Goal: Task Accomplishment & Management: Use online tool/utility

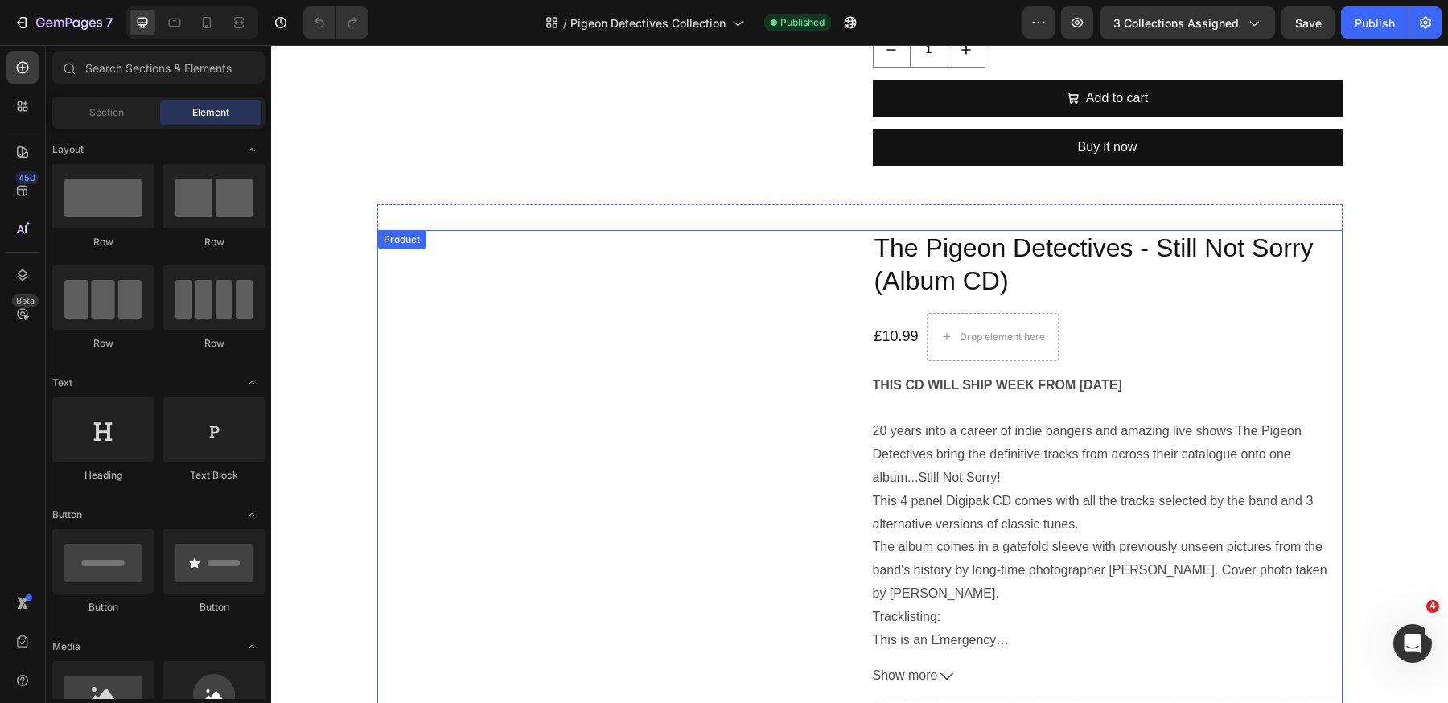
scroll to position [984, 0]
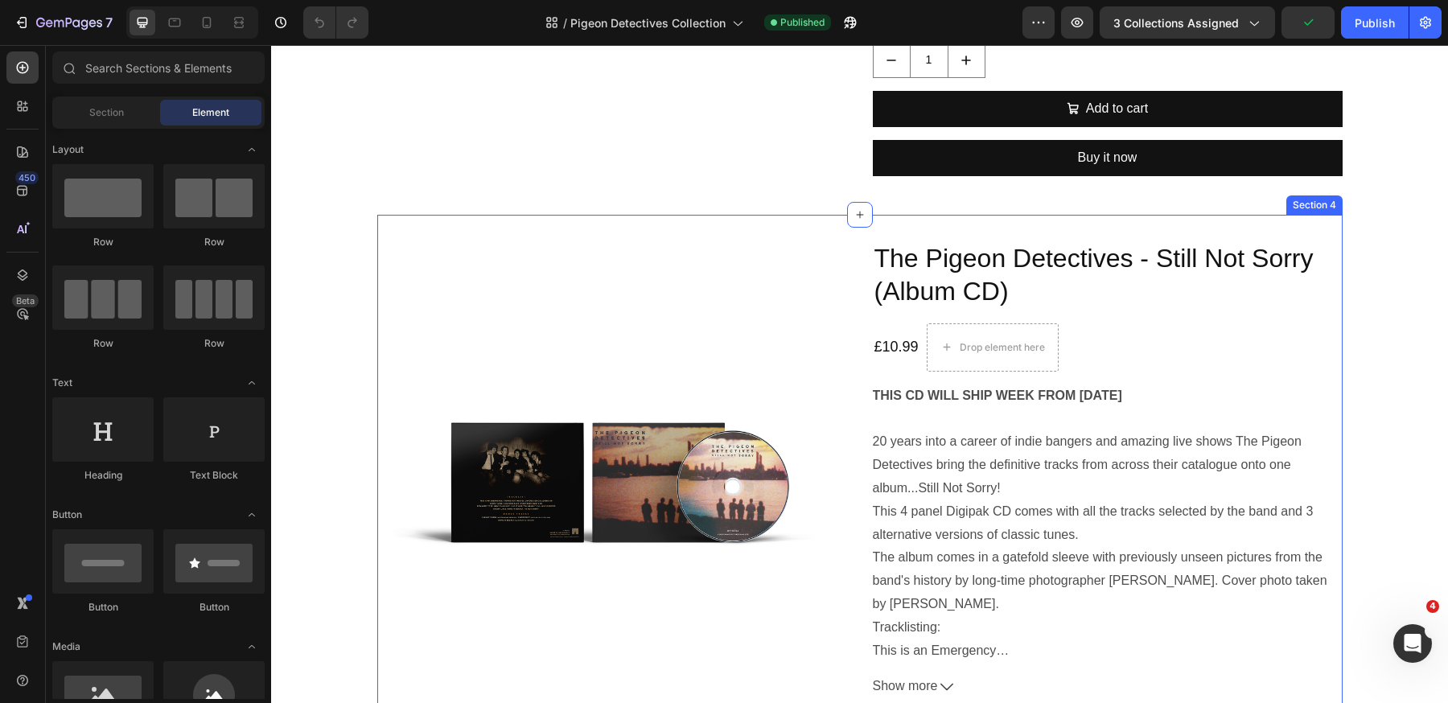
click at [850, 232] on div "Product Images The Pigeon Detectives - Still Not Sorry (Album CD) Product Title…" at bounding box center [859, 600] width 965 height 771
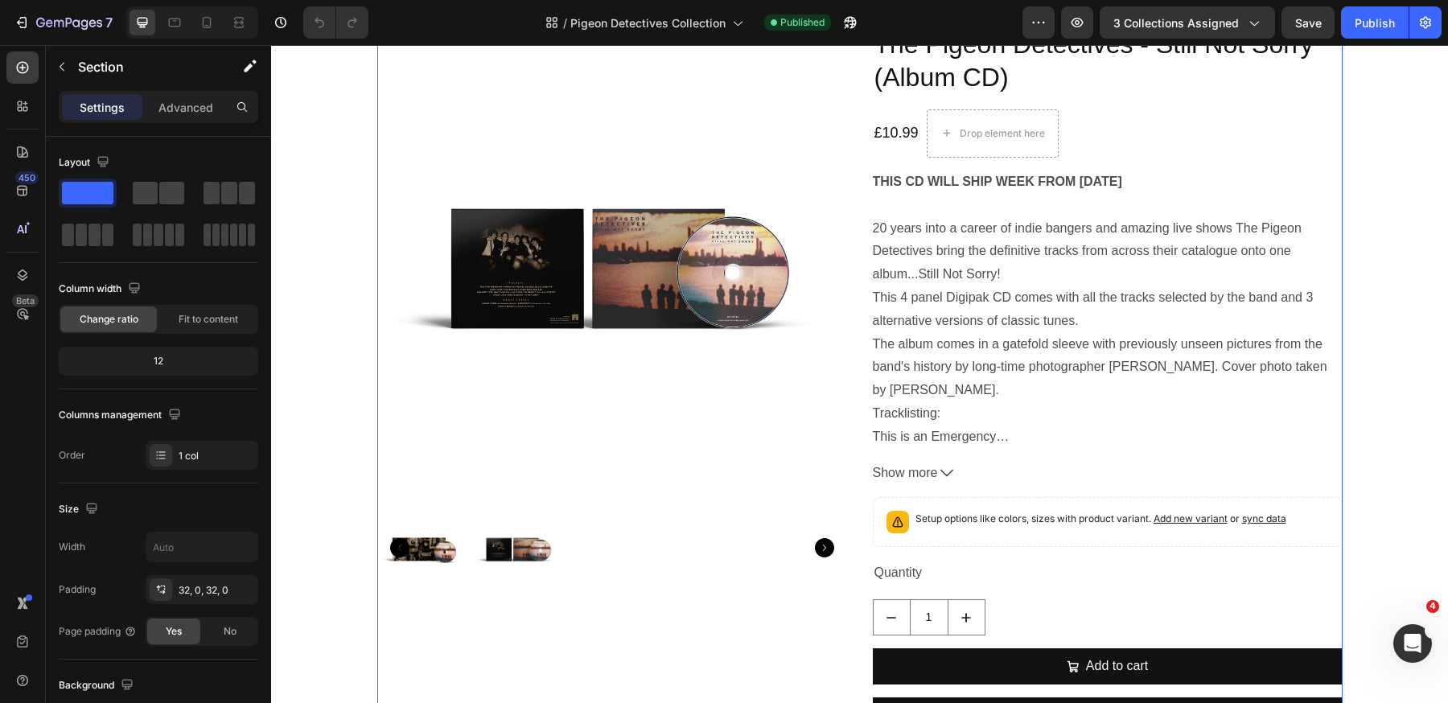
scroll to position [1428, 0]
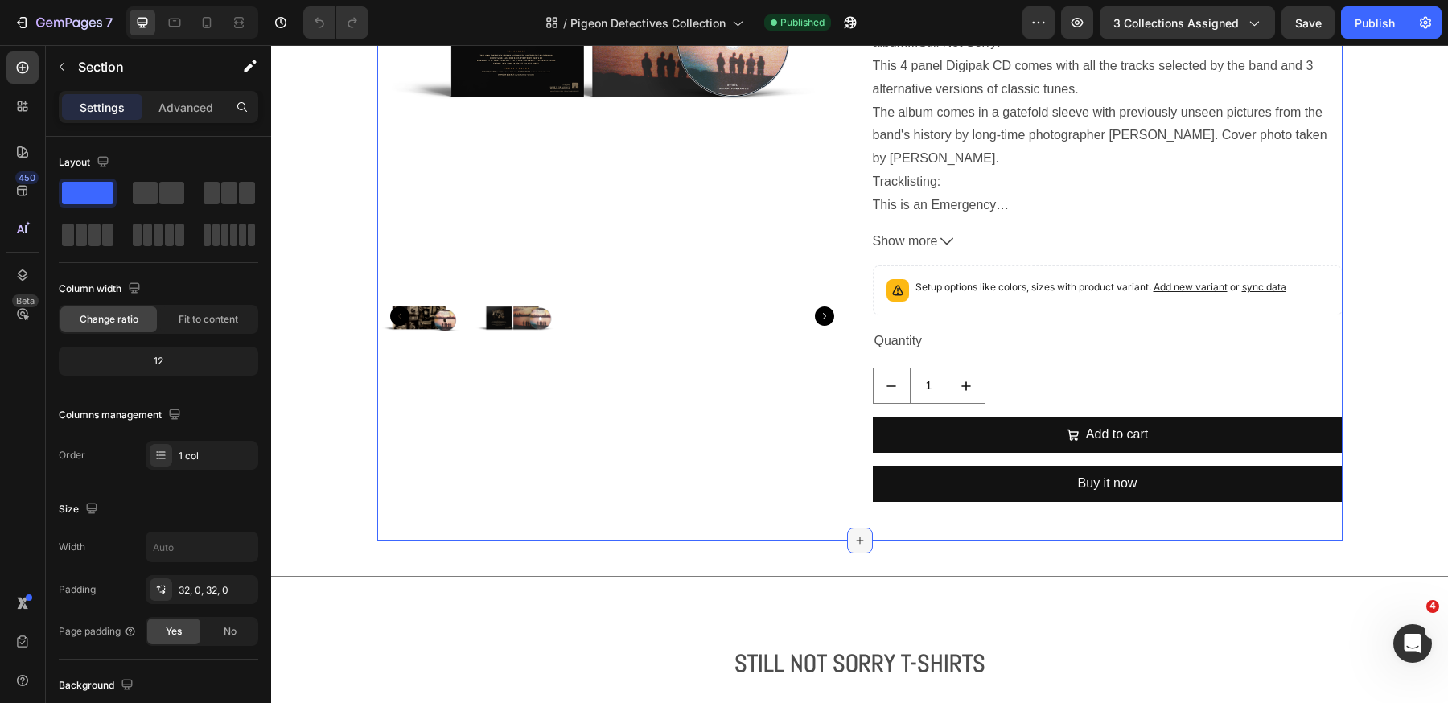
click at [858, 538] on icon at bounding box center [859, 540] width 13 height 13
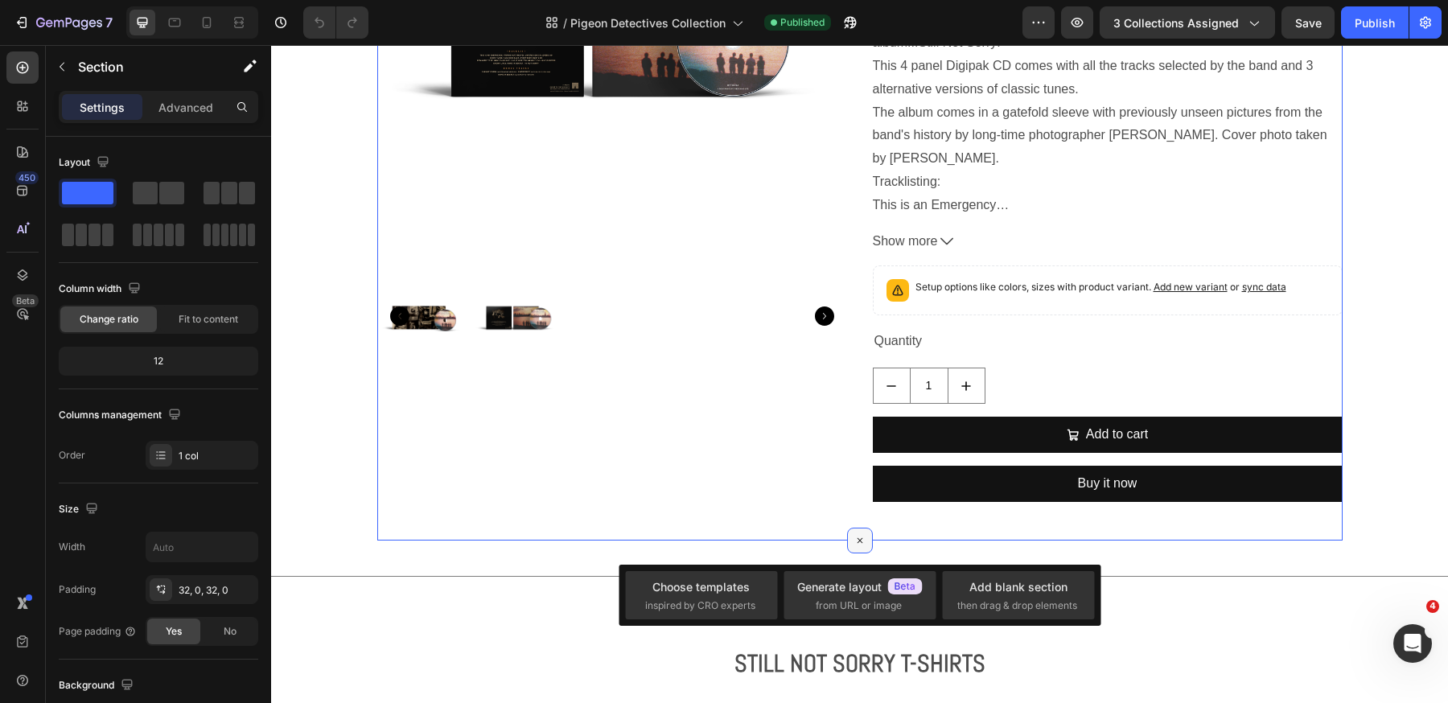
click at [858, 538] on icon at bounding box center [859, 540] width 10 height 10
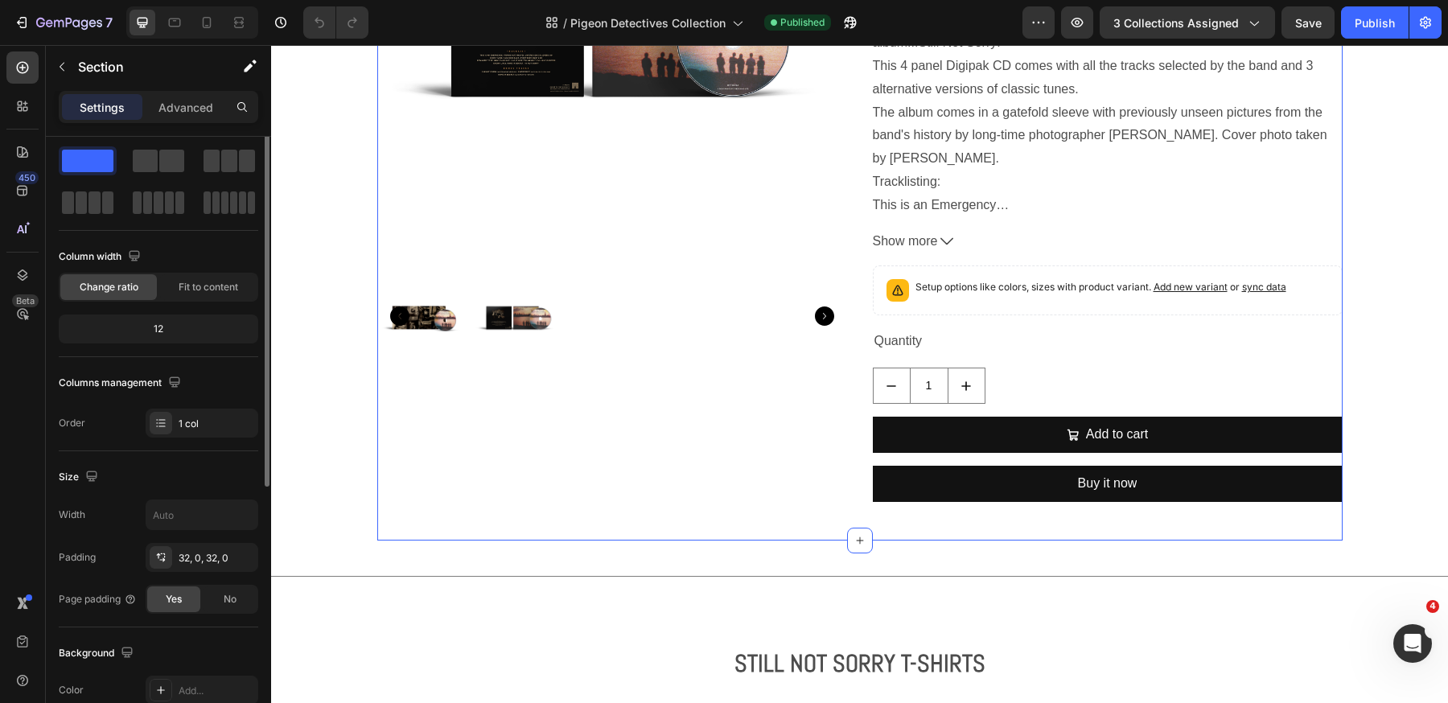
scroll to position [0, 0]
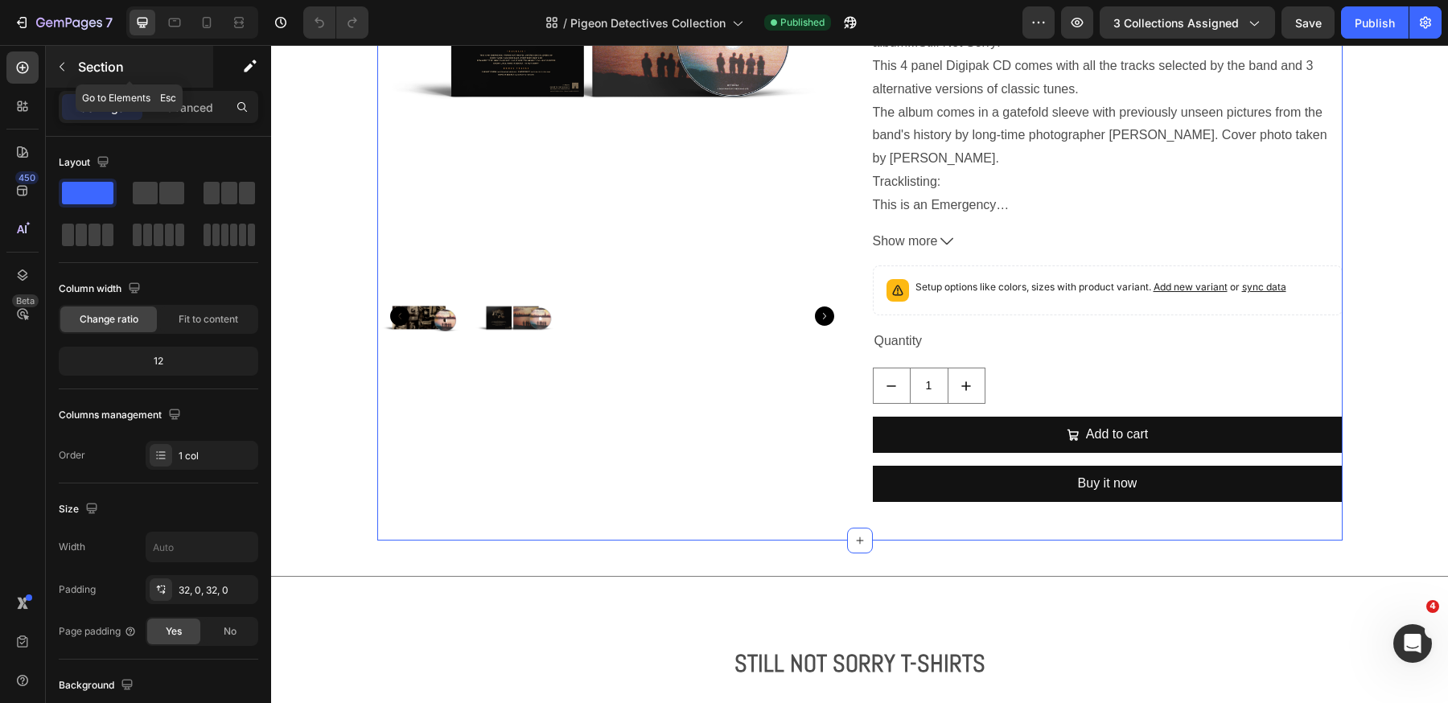
click at [62, 67] on icon "button" at bounding box center [61, 66] width 13 height 13
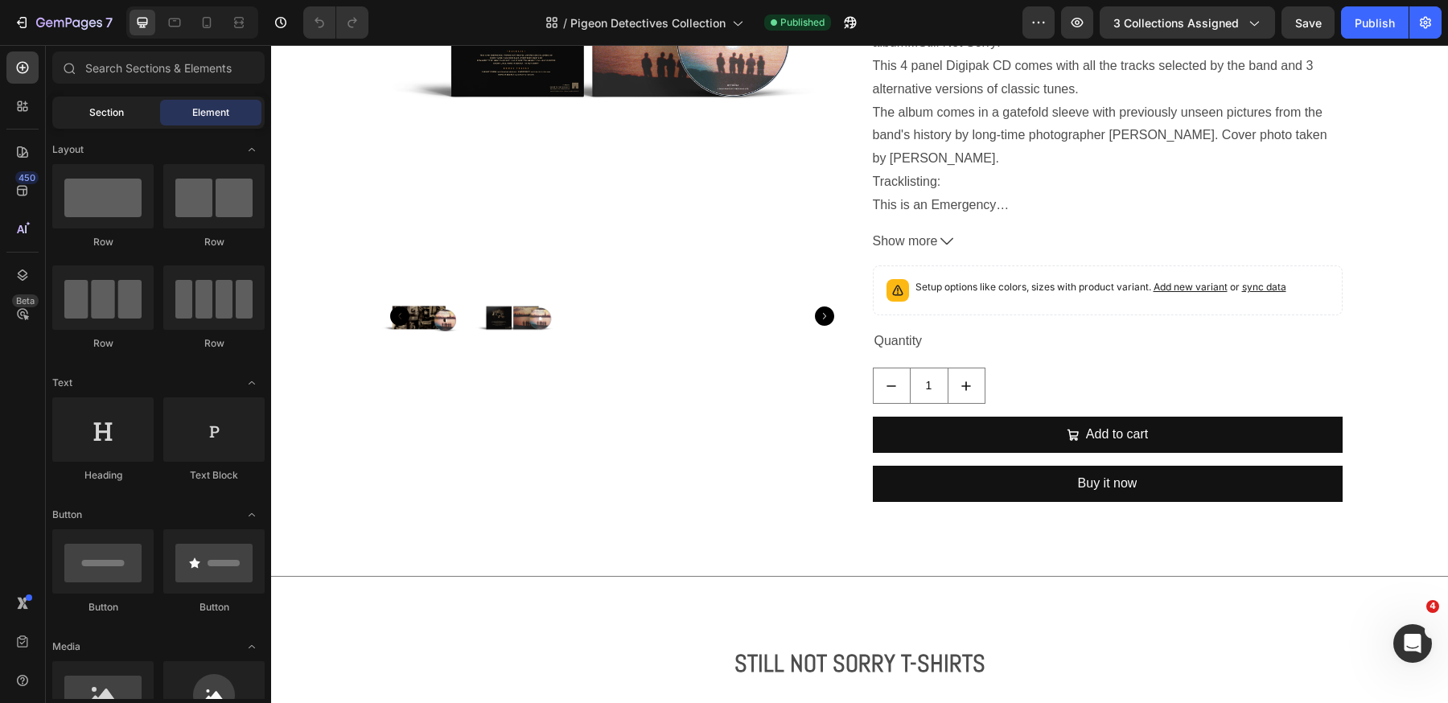
click at [109, 113] on span "Section" at bounding box center [106, 112] width 35 height 14
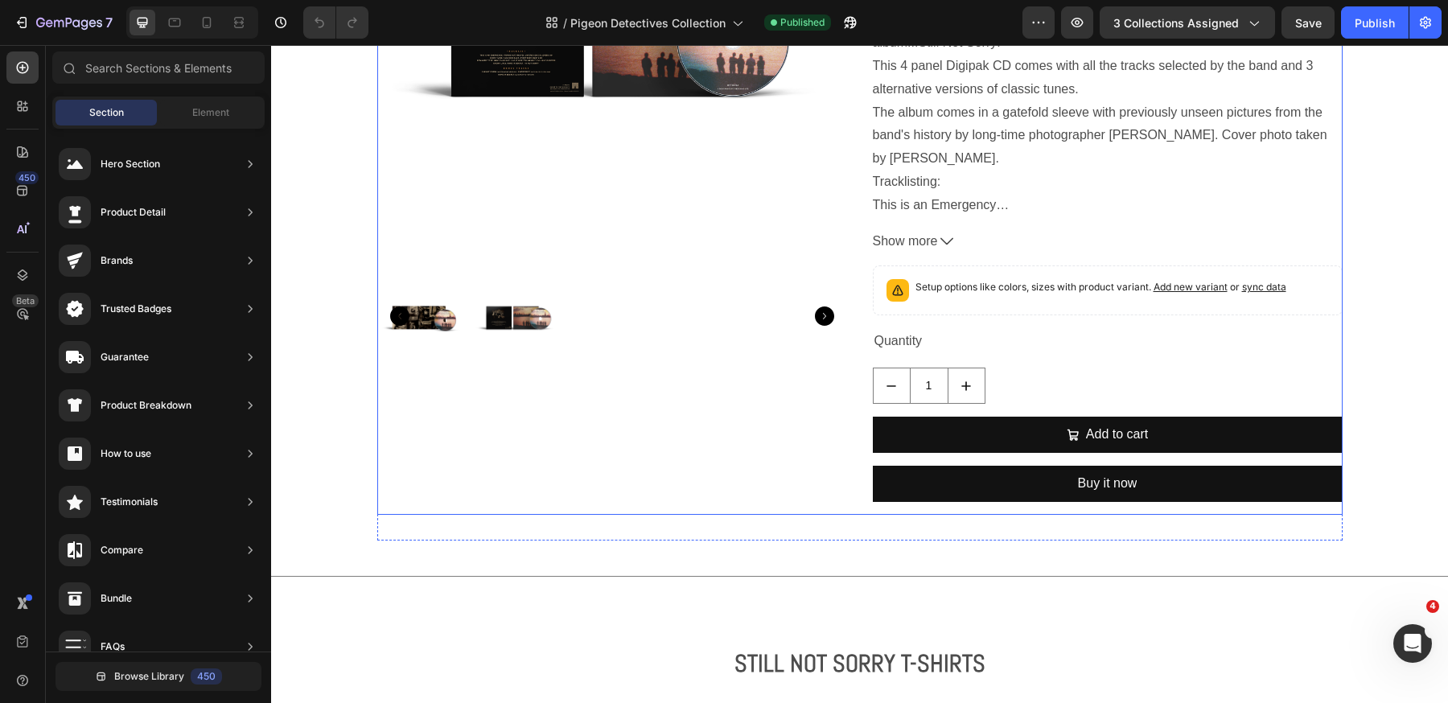
click at [1325, 359] on div "The Pigeon Detectives - Still Not Sorry (Album CD) Product Title £10.99 Product…" at bounding box center [1108, 155] width 470 height 720
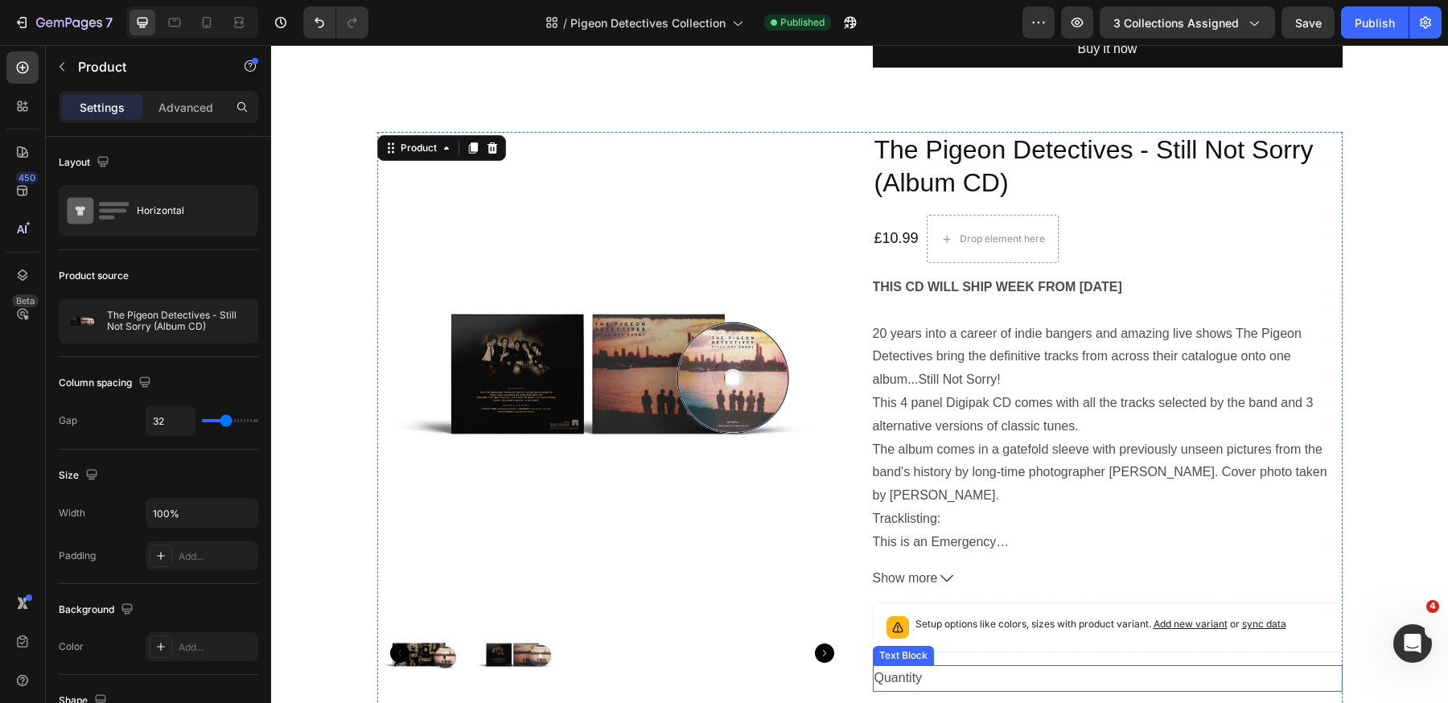
scroll to position [934, 0]
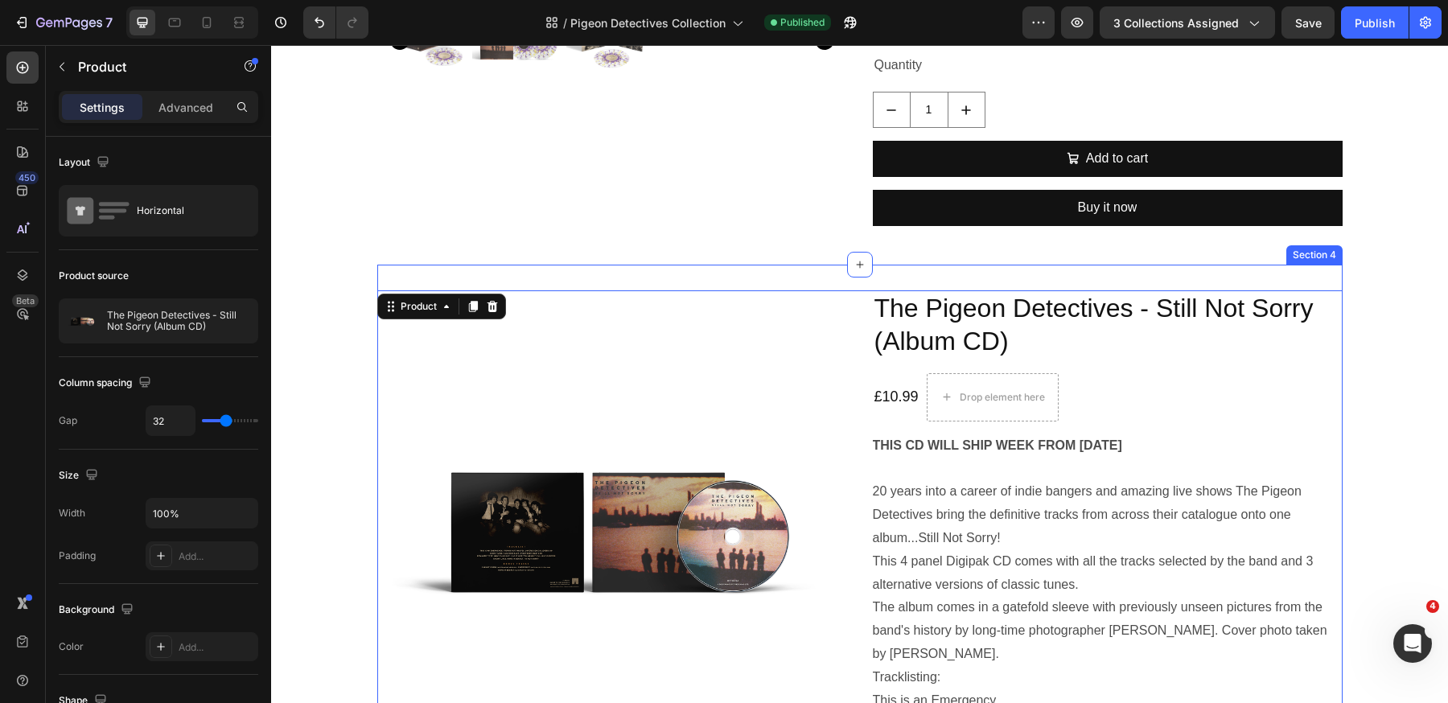
click at [1320, 277] on div "Product Images The Pigeon Detectives - Still Not Sorry (Album CD) Product Title…" at bounding box center [859, 650] width 965 height 771
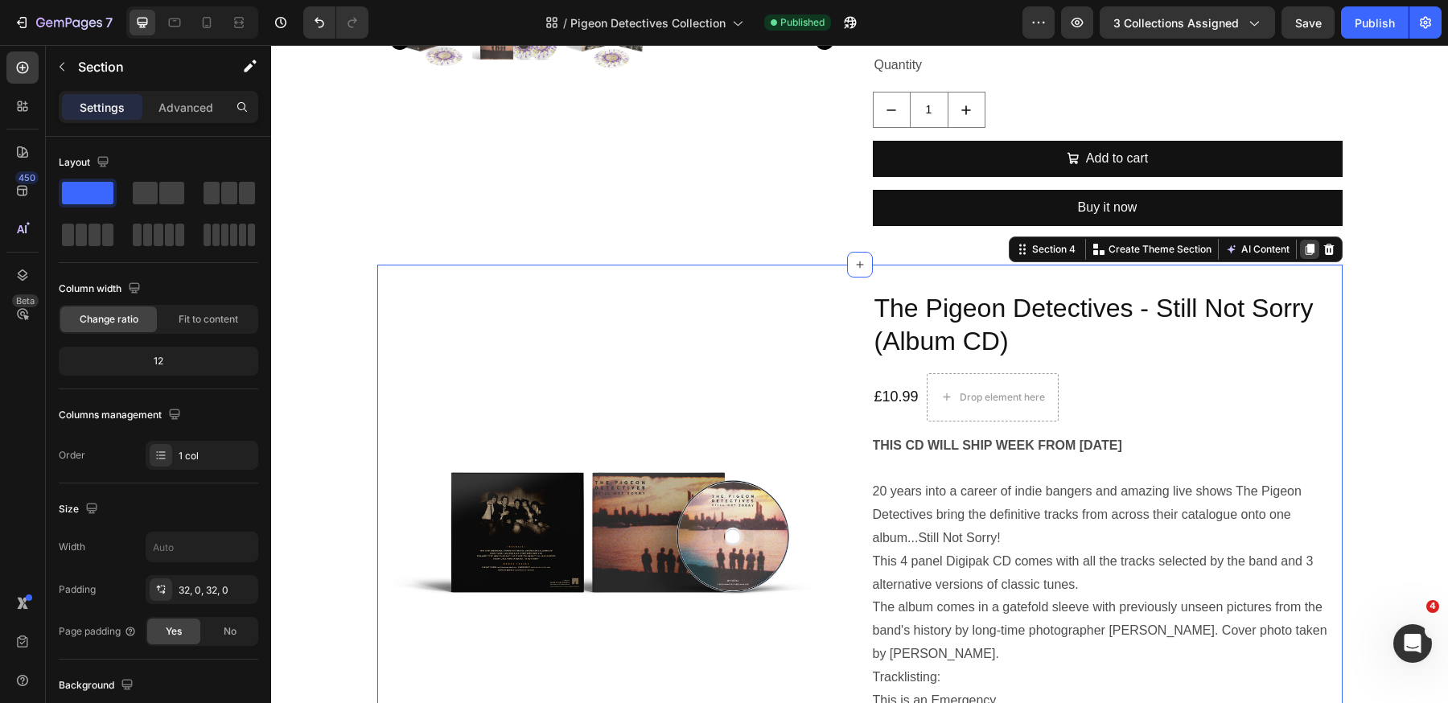
click at [1310, 248] on icon at bounding box center [1308, 249] width 9 height 11
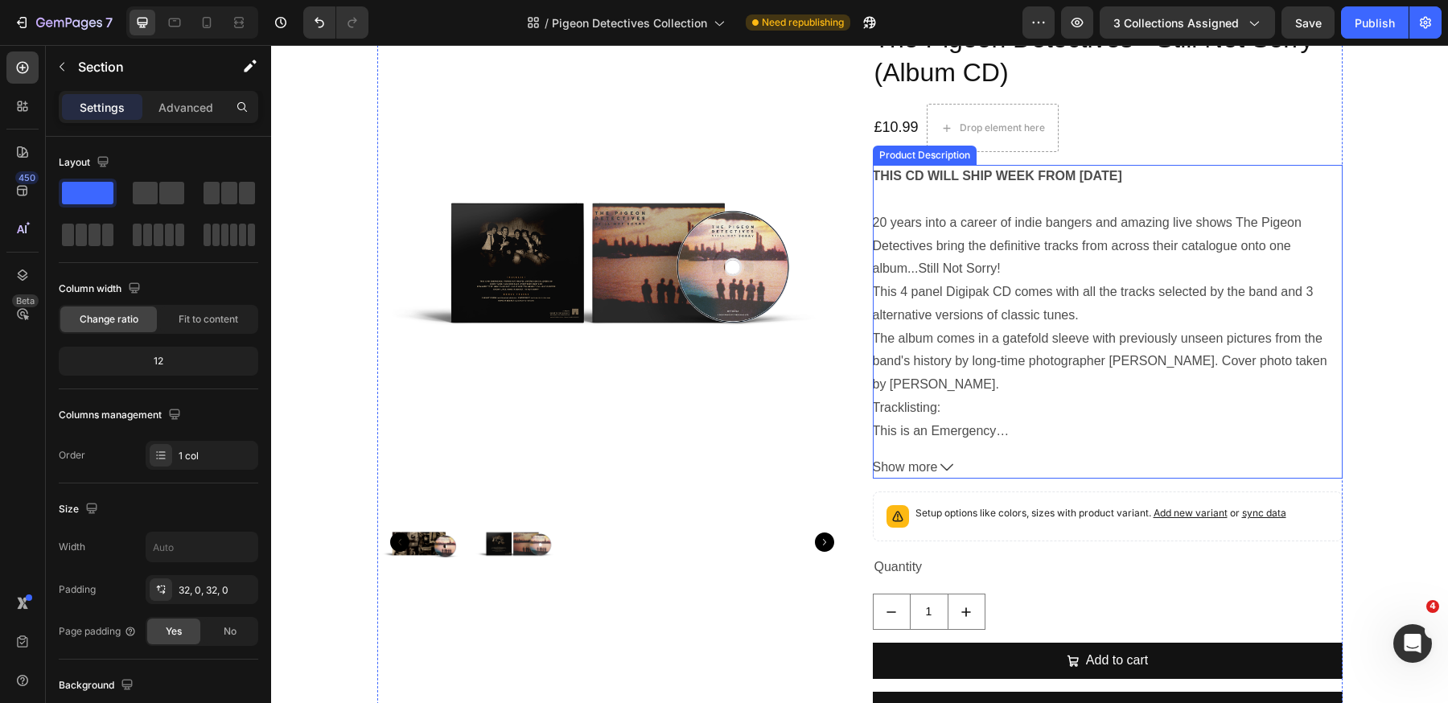
scroll to position [2029, 0]
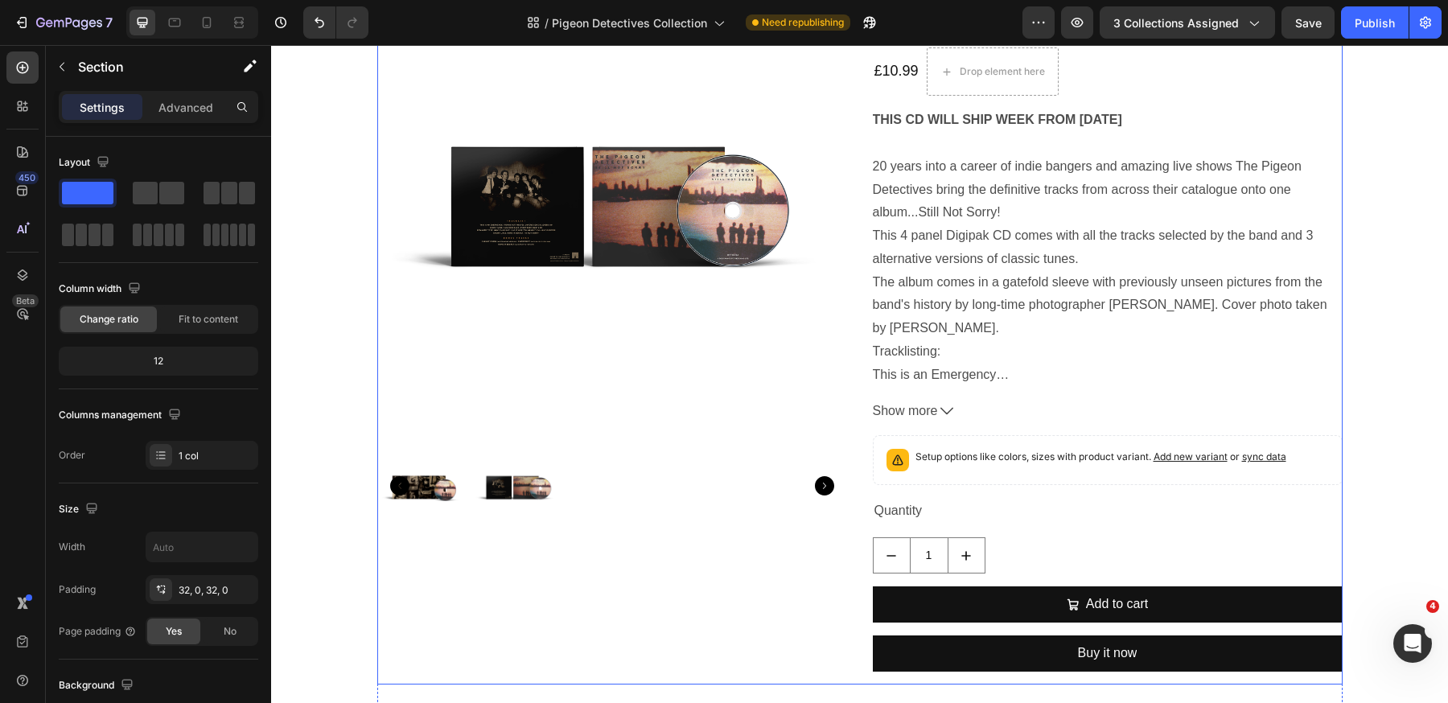
click at [713, 625] on div "Product Images" at bounding box center [612, 325] width 470 height 720
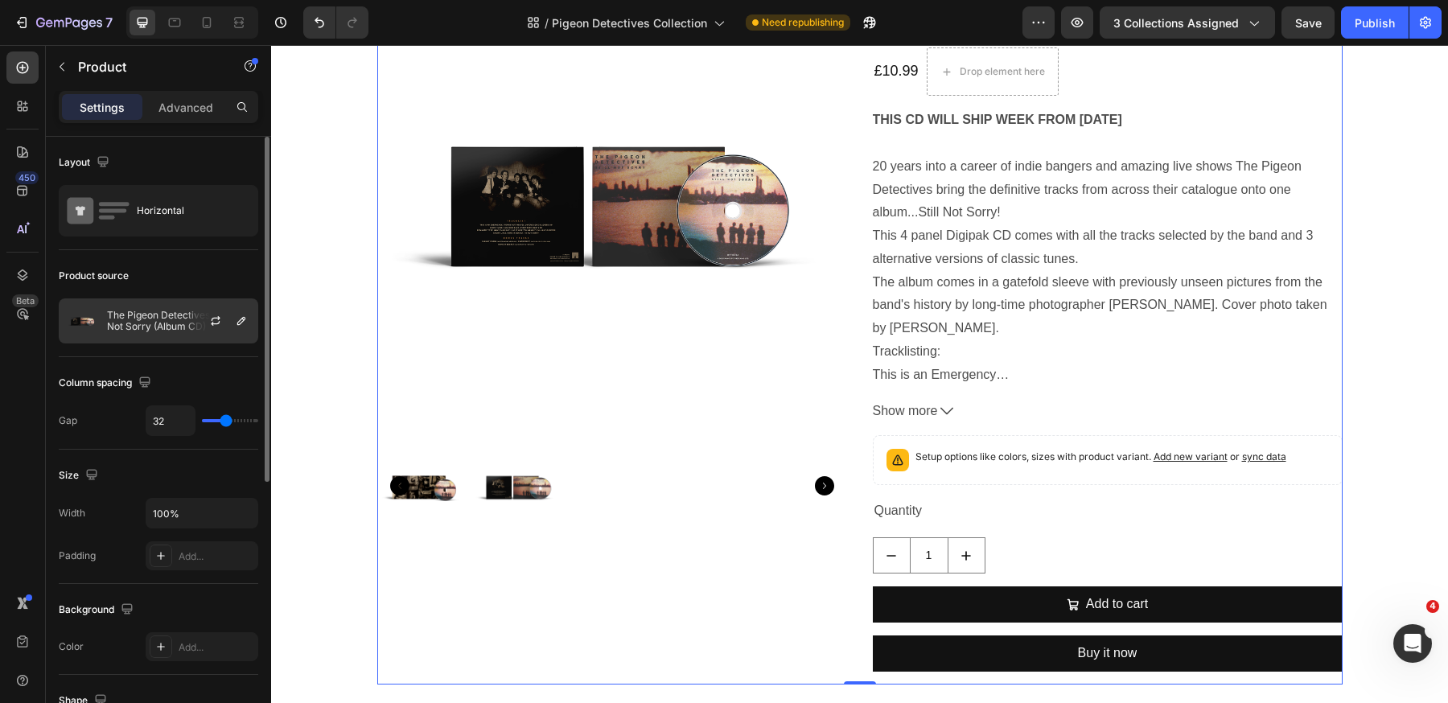
click at [166, 327] on p "The Pigeon Detectives - Still Not Sorry (Album CD)" at bounding box center [179, 321] width 144 height 23
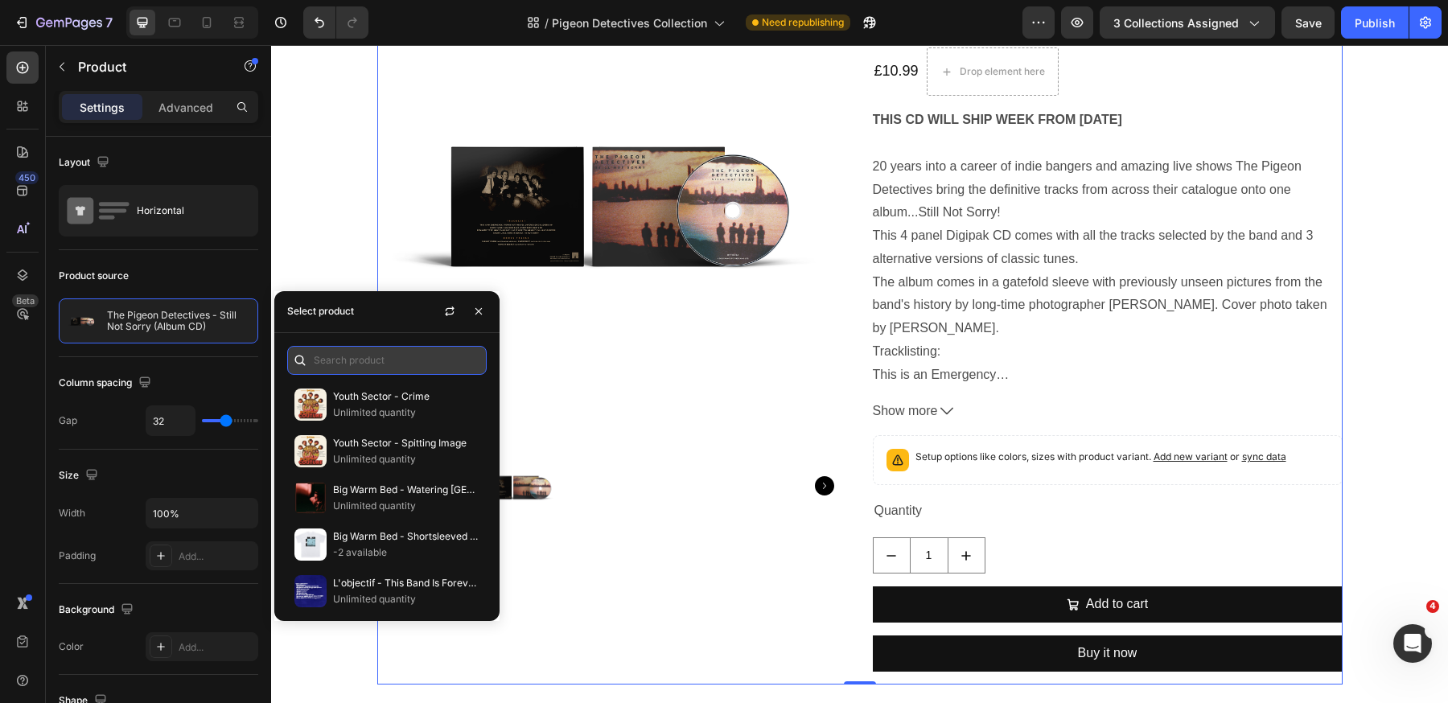
click at [403, 360] on input "text" at bounding box center [386, 360] width 199 height 29
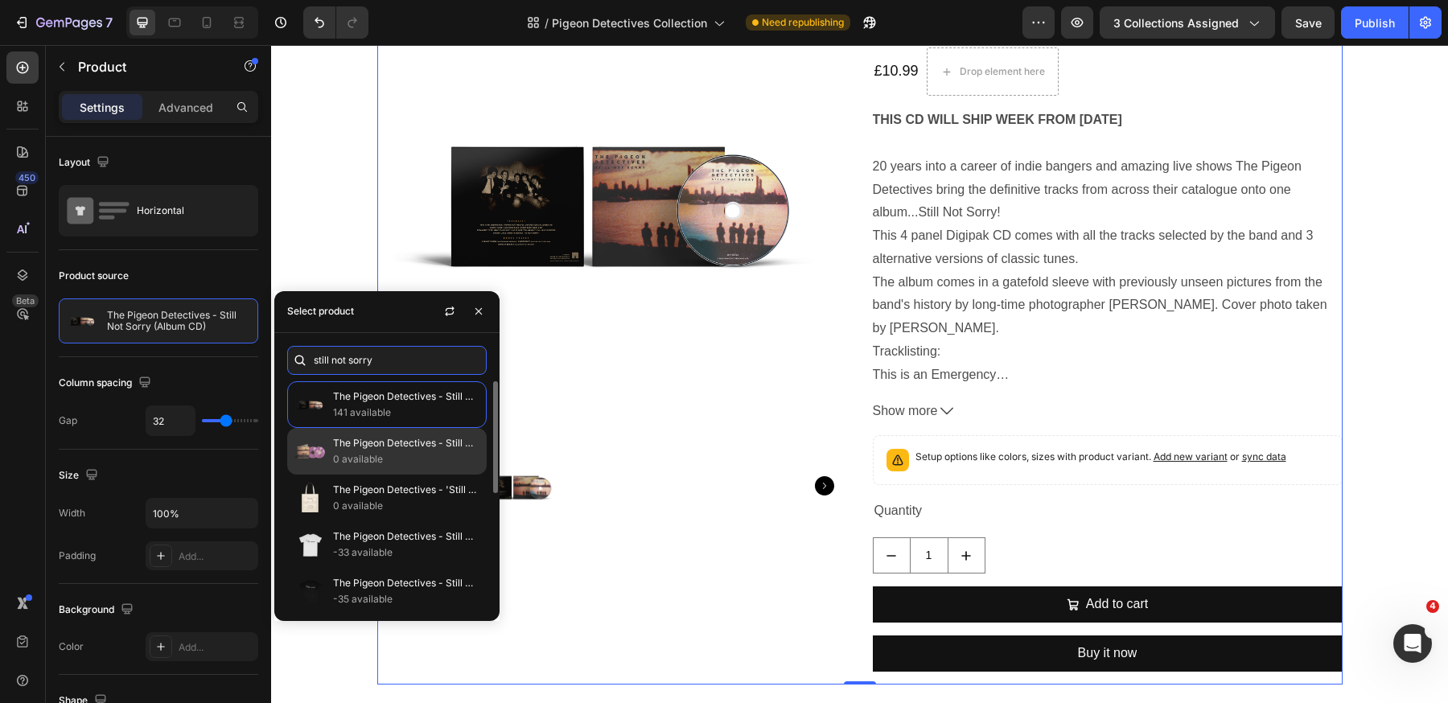
type input "still not sorry"
click at [398, 455] on p "0 available" at bounding box center [406, 459] width 146 height 16
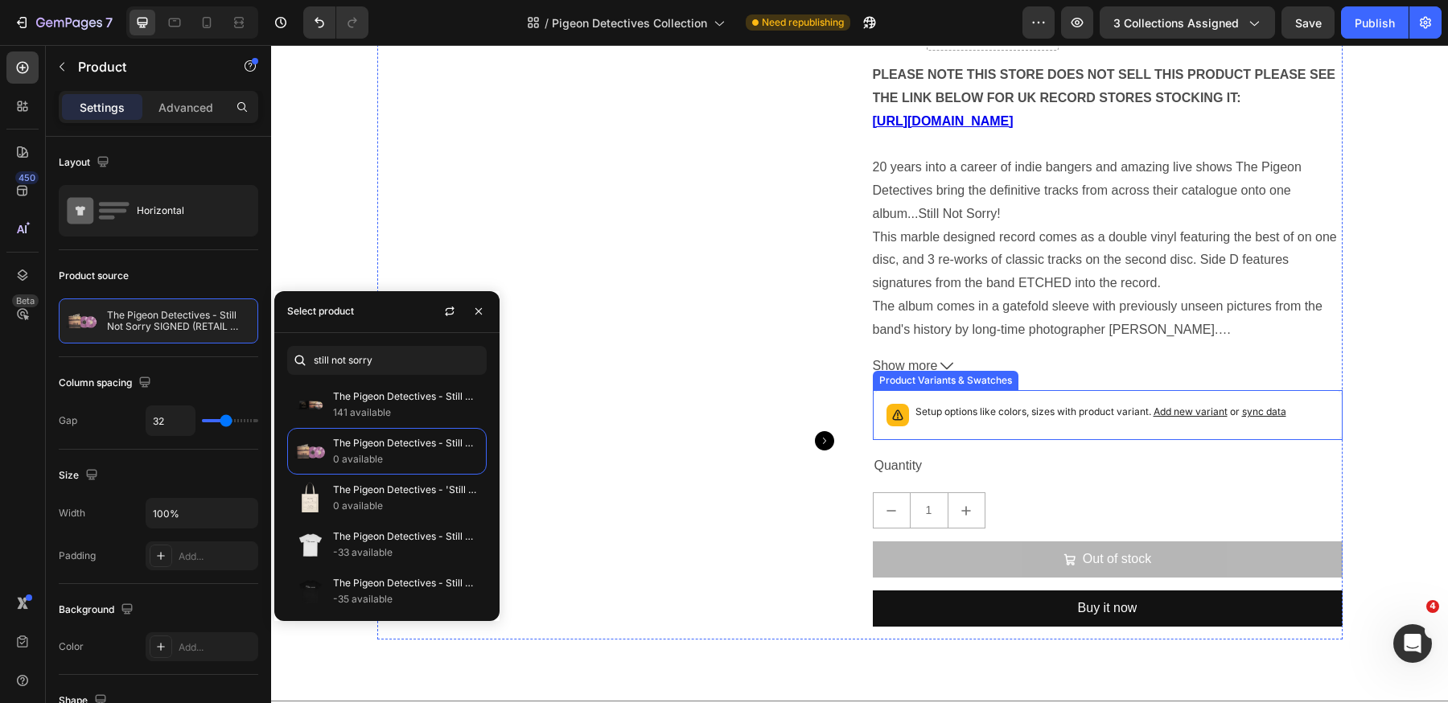
scroll to position [2211, 0]
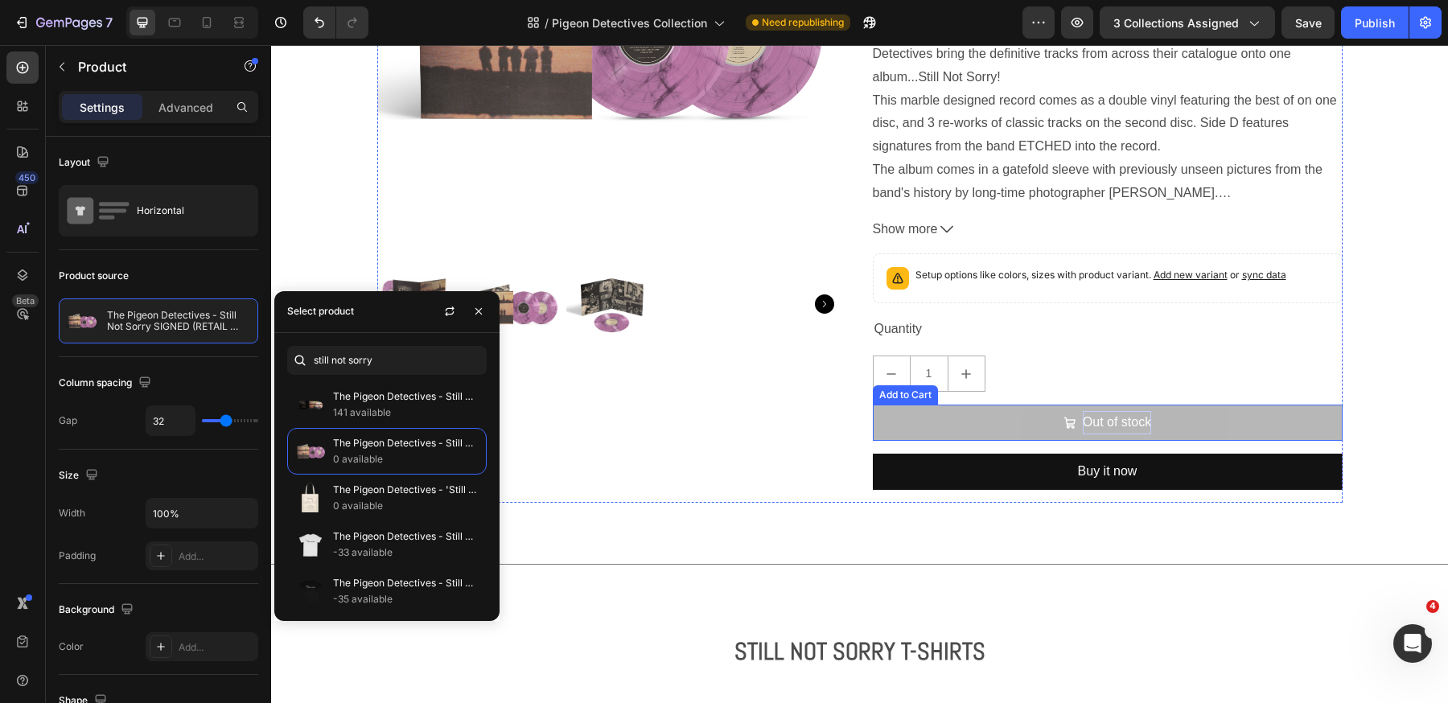
click at [1101, 419] on div "Out of stock" at bounding box center [1116, 422] width 68 height 23
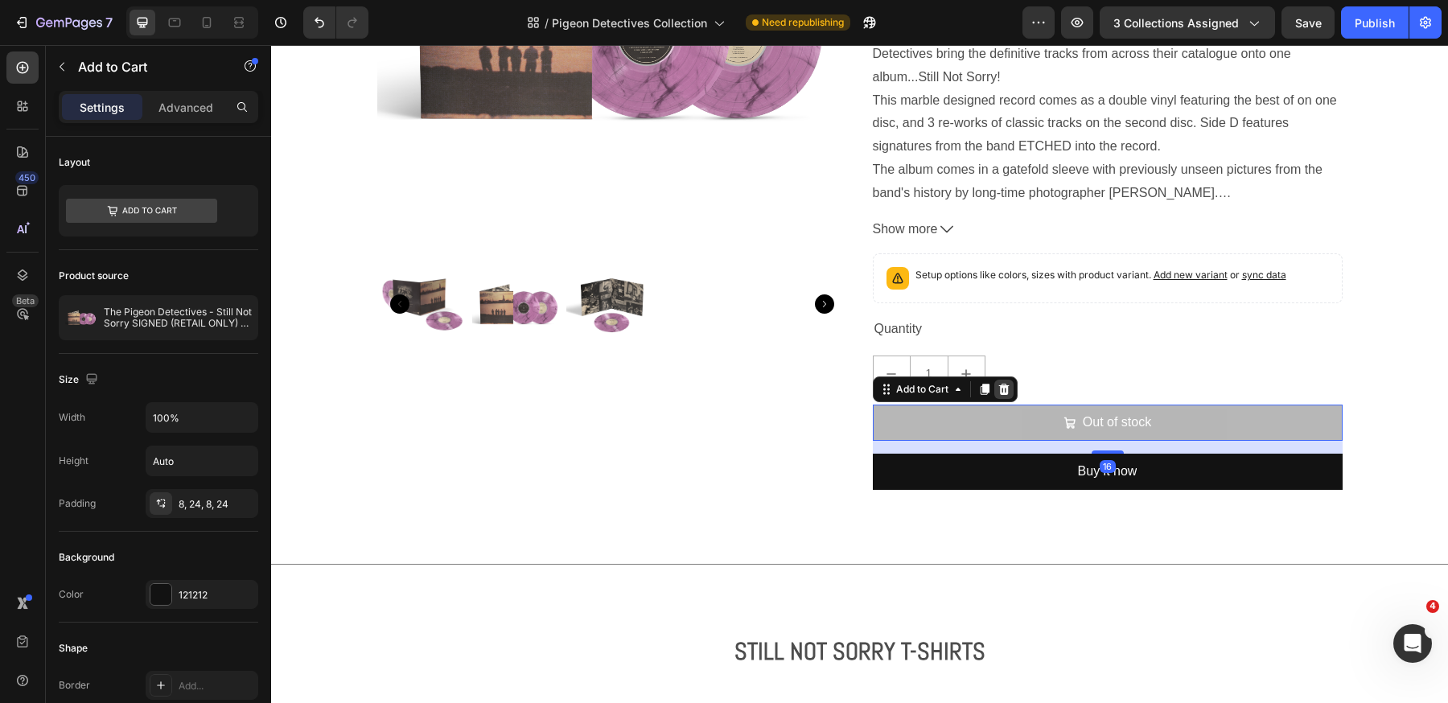
click at [1001, 384] on icon at bounding box center [1003, 389] width 13 height 13
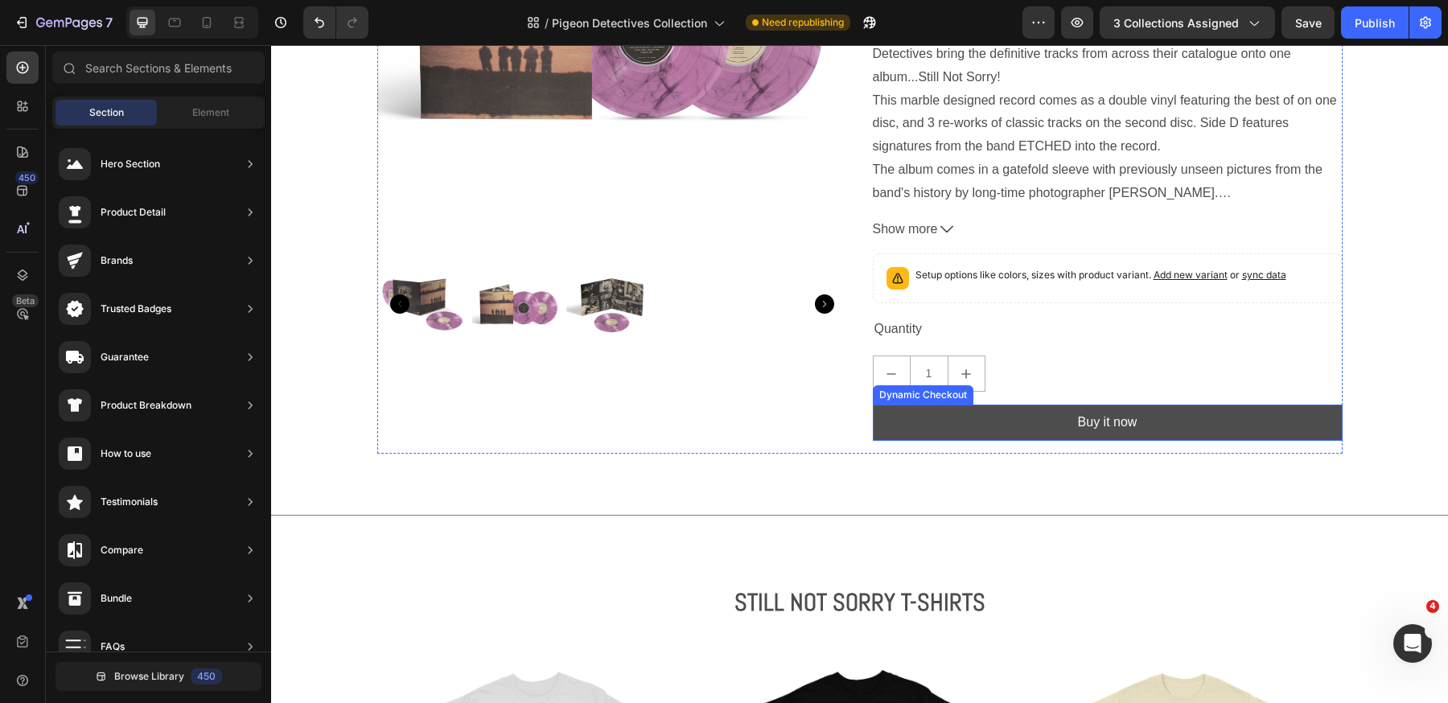
click at [1029, 424] on button "Buy it now" at bounding box center [1108, 423] width 470 height 36
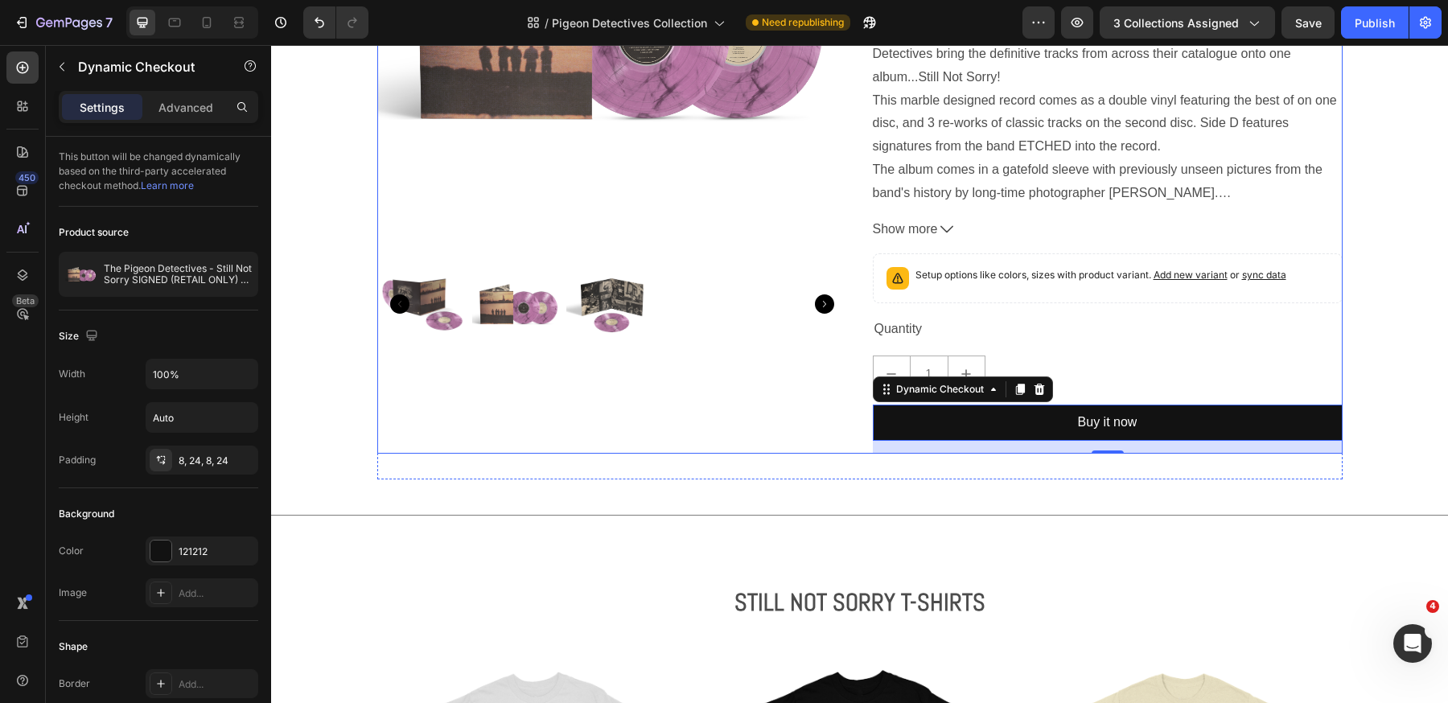
click at [1179, 352] on div "The Pigeon Detectives - Still Not Sorry SIGNED (RETAIL ONLY) Double Vinyl Produ…" at bounding box center [1108, 118] width 470 height 671
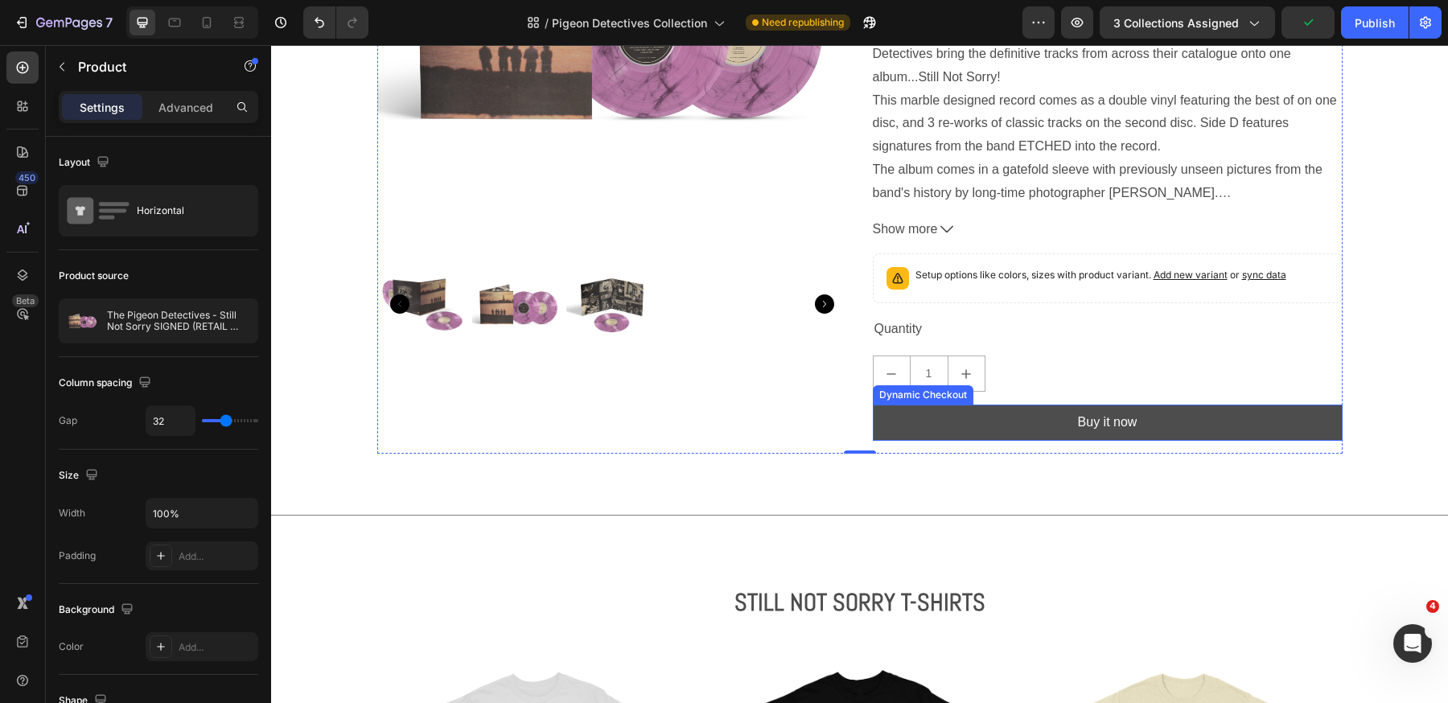
click at [1206, 418] on button "Buy it now" at bounding box center [1108, 423] width 470 height 36
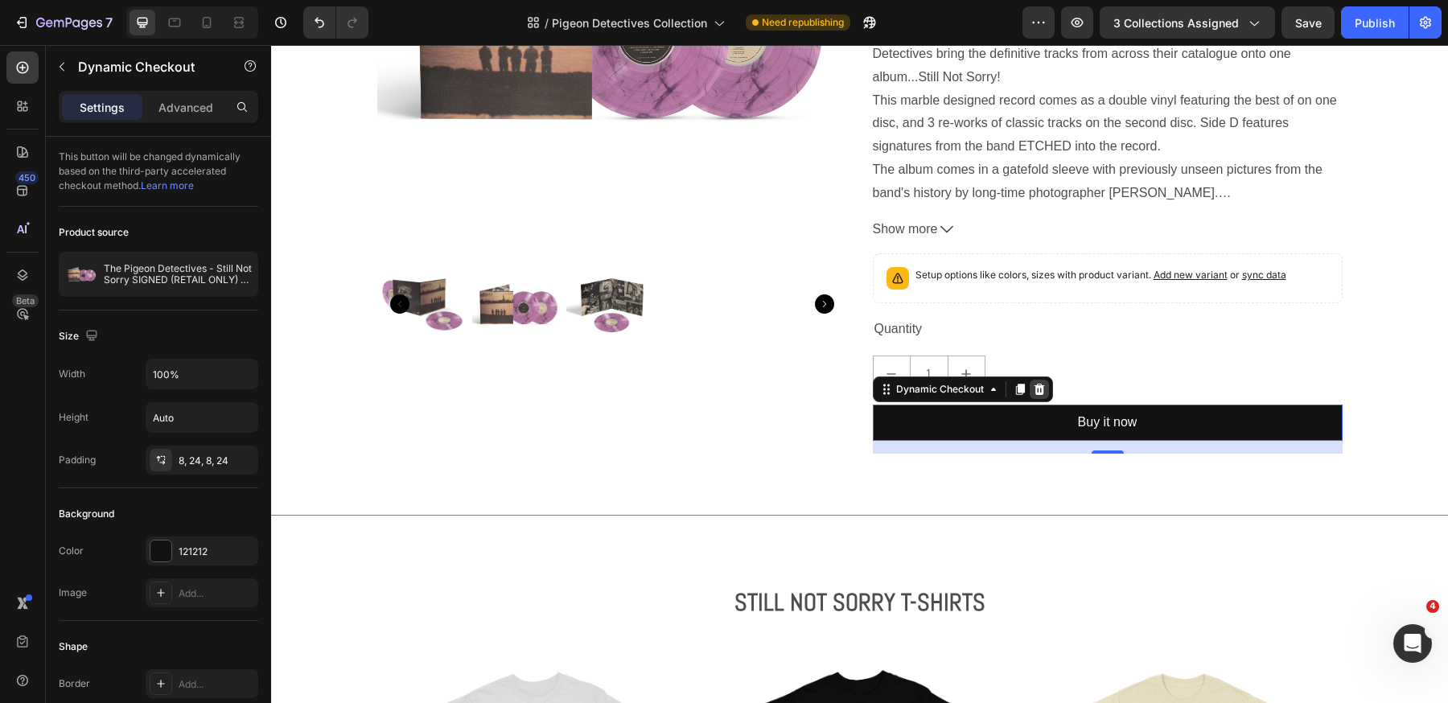
click at [1037, 384] on icon at bounding box center [1038, 389] width 10 height 11
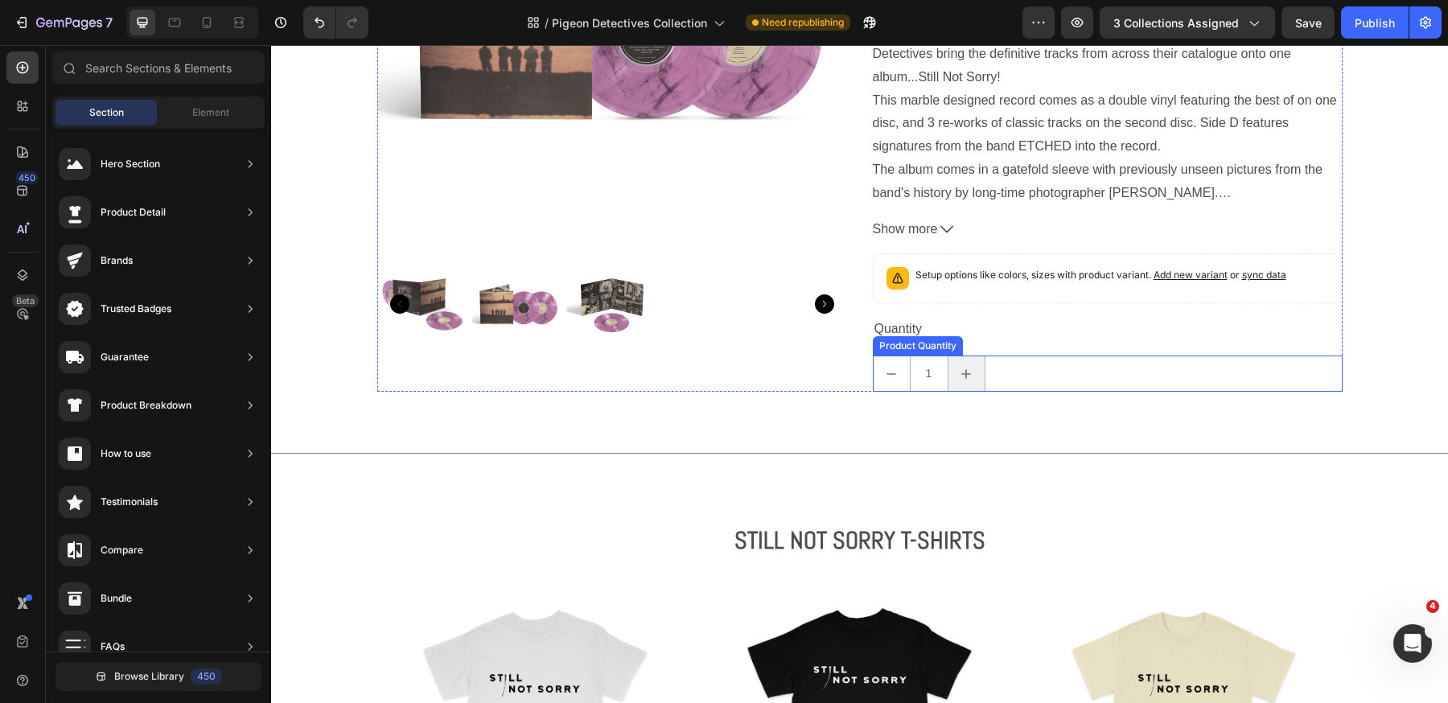
click at [974, 368] on icon "increment" at bounding box center [966, 374] width 16 height 16
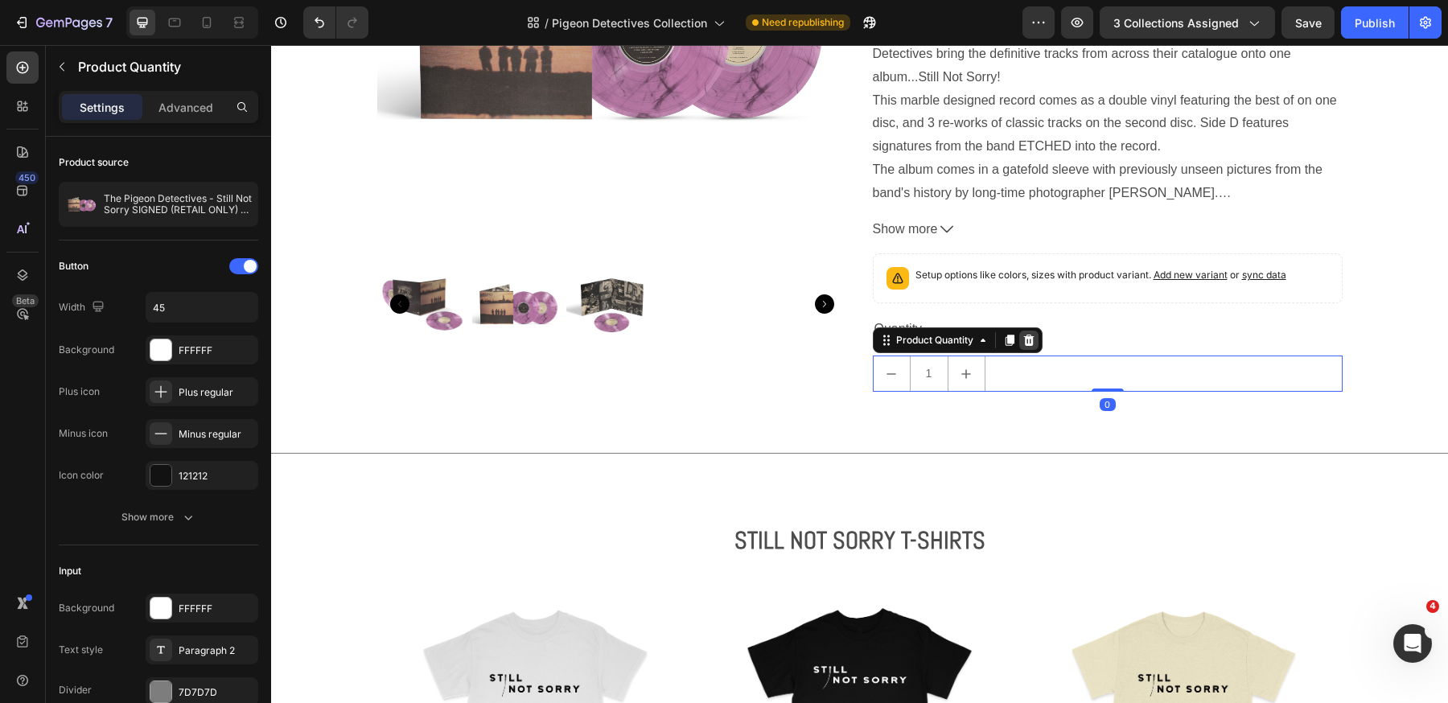
click at [1036, 335] on div at bounding box center [1028, 340] width 19 height 19
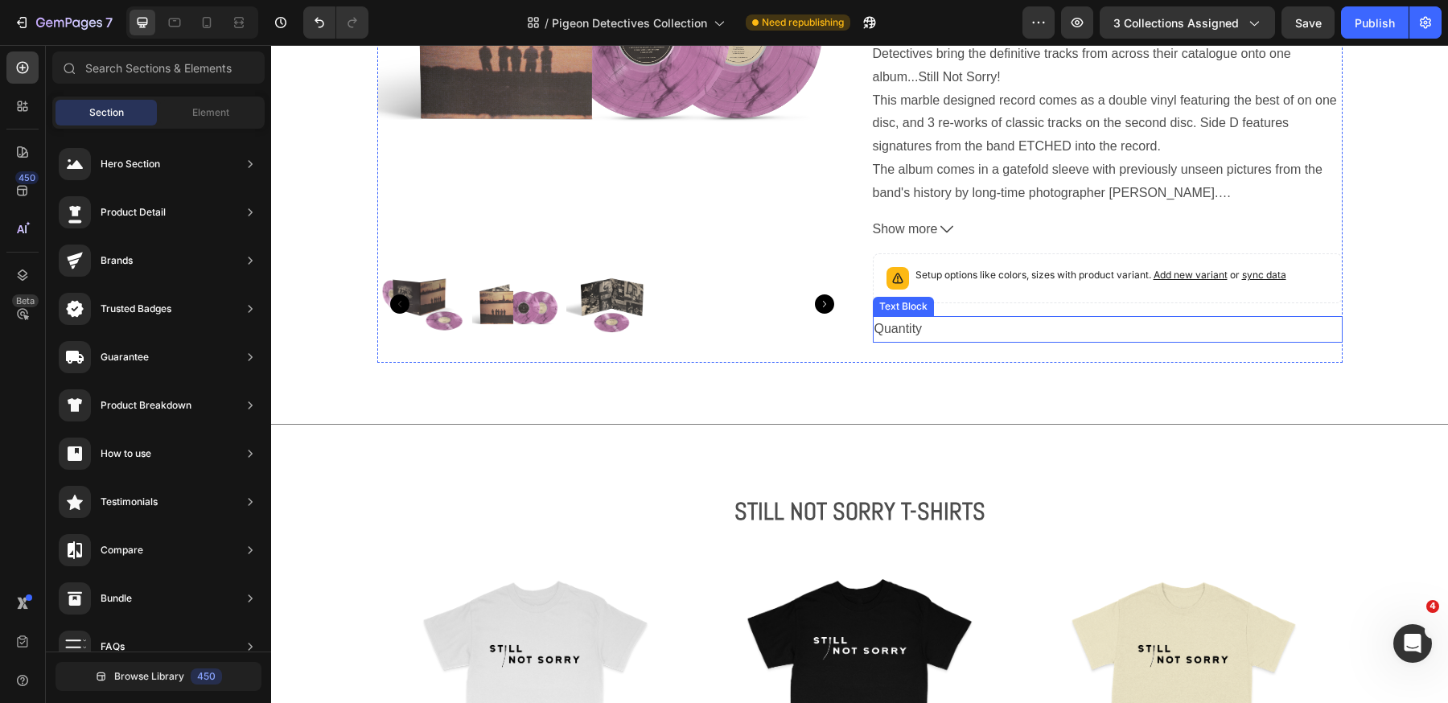
click at [943, 321] on div "Quantity" at bounding box center [1108, 329] width 470 height 27
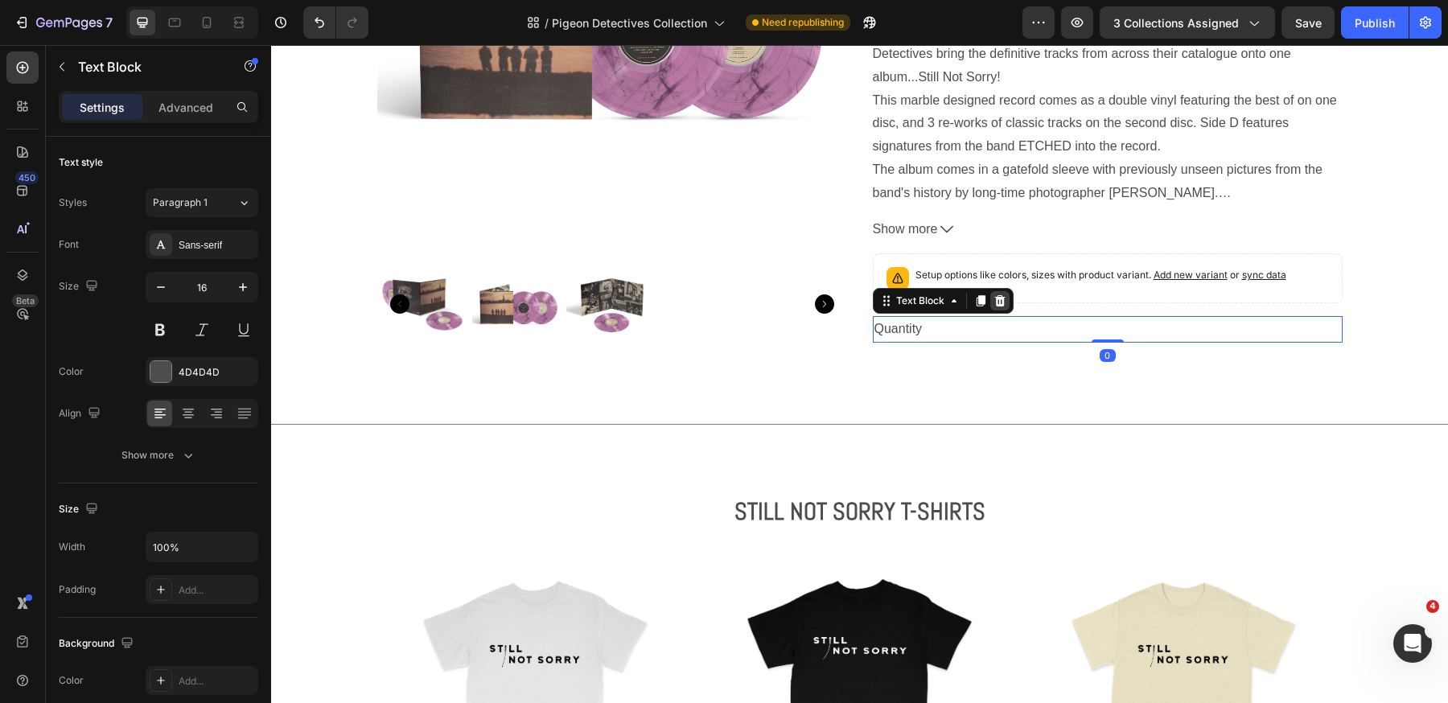
click at [1004, 301] on div at bounding box center [999, 300] width 19 height 19
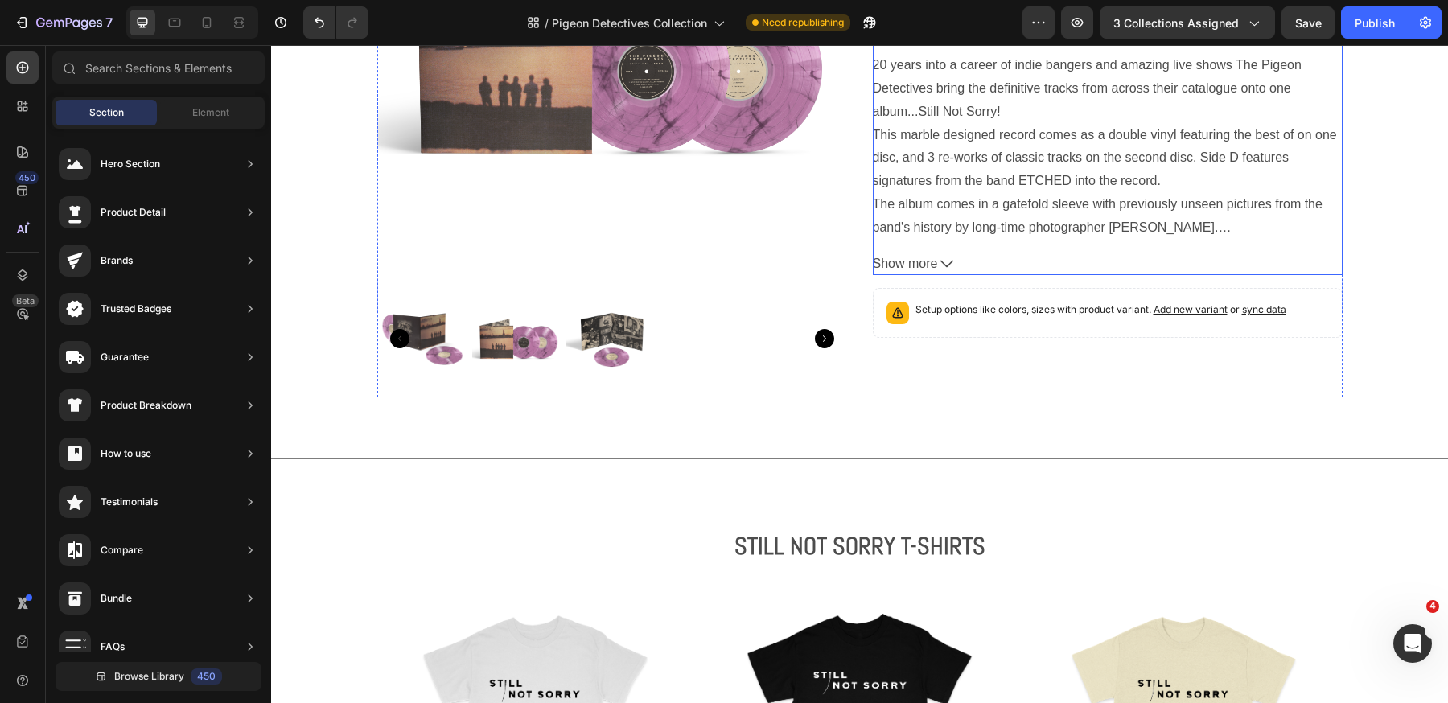
scroll to position [2179, 0]
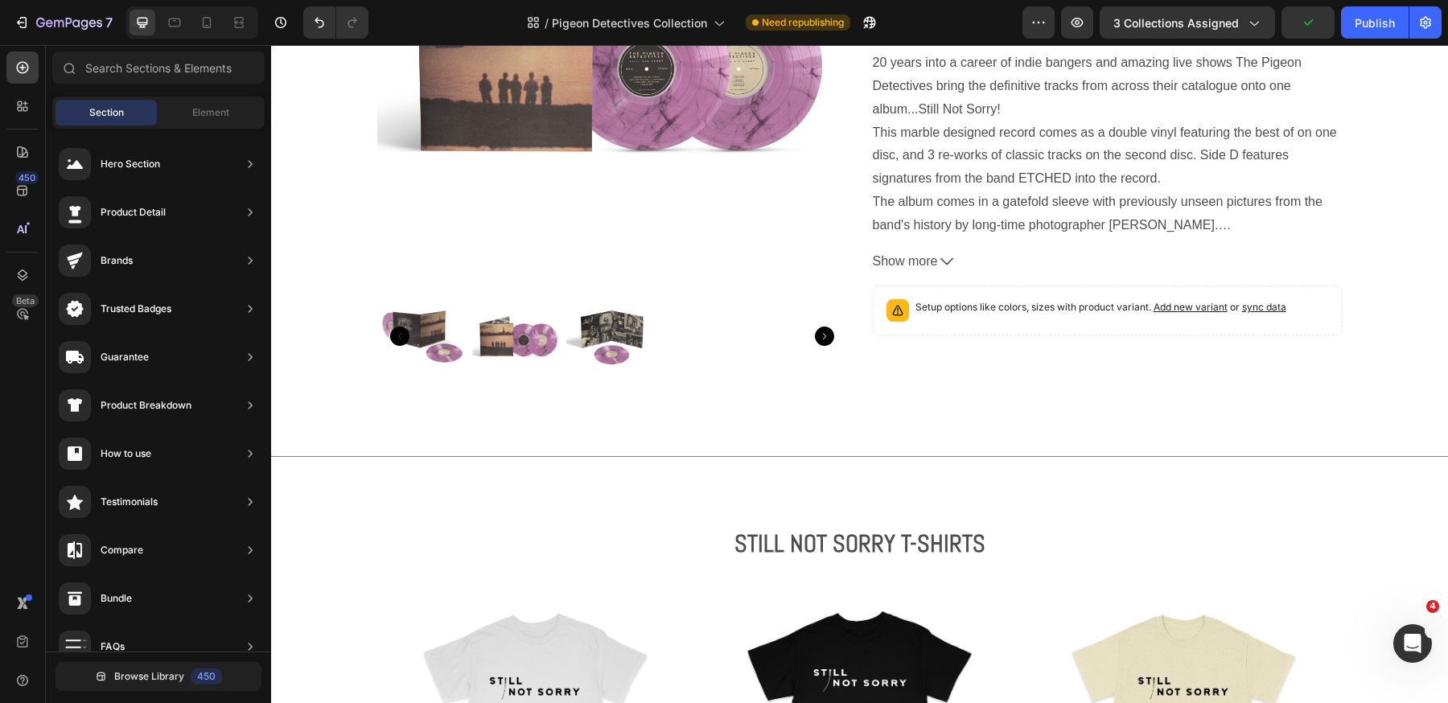
click at [125, 105] on div "Section" at bounding box center [105, 113] width 101 height 26
click at [189, 107] on div "Element" at bounding box center [210, 113] width 101 height 26
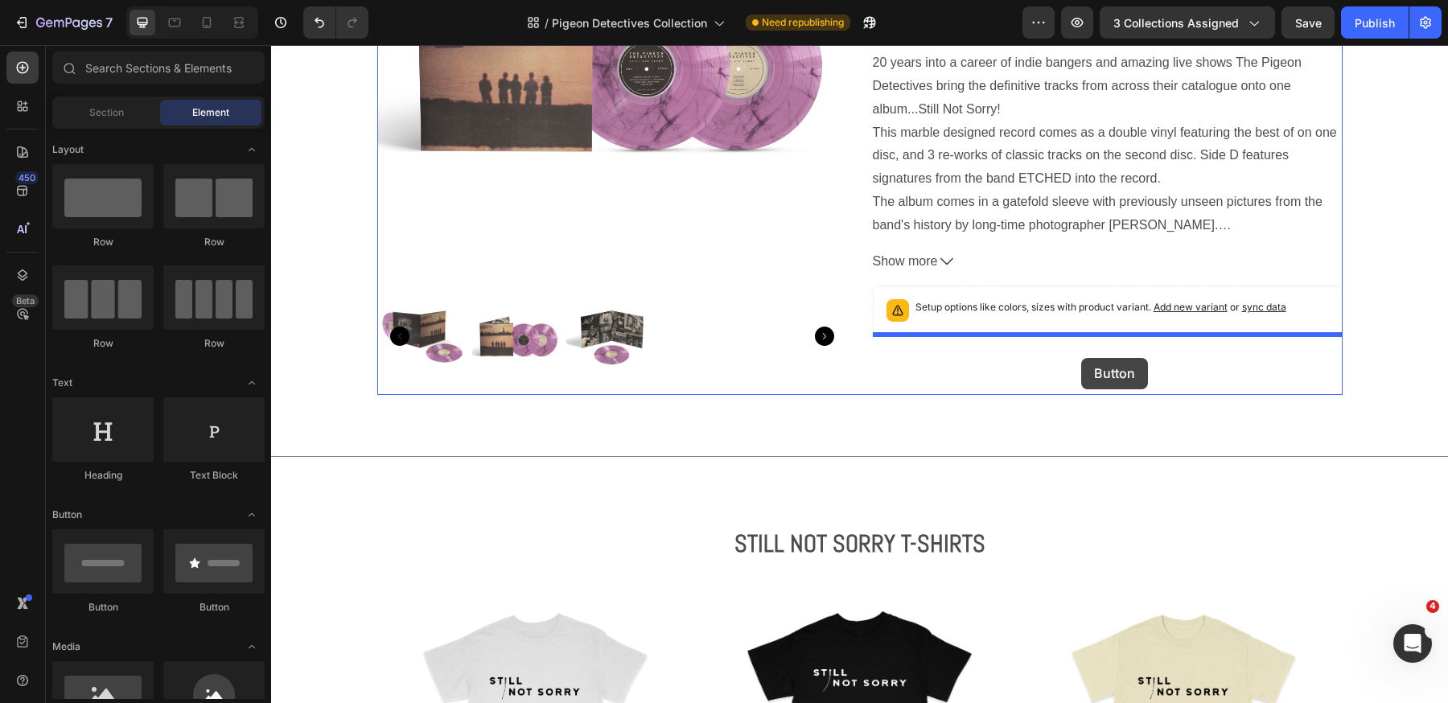
drag, startPoint x: 369, startPoint y: 605, endPoint x: 1081, endPoint y: 354, distance: 754.7
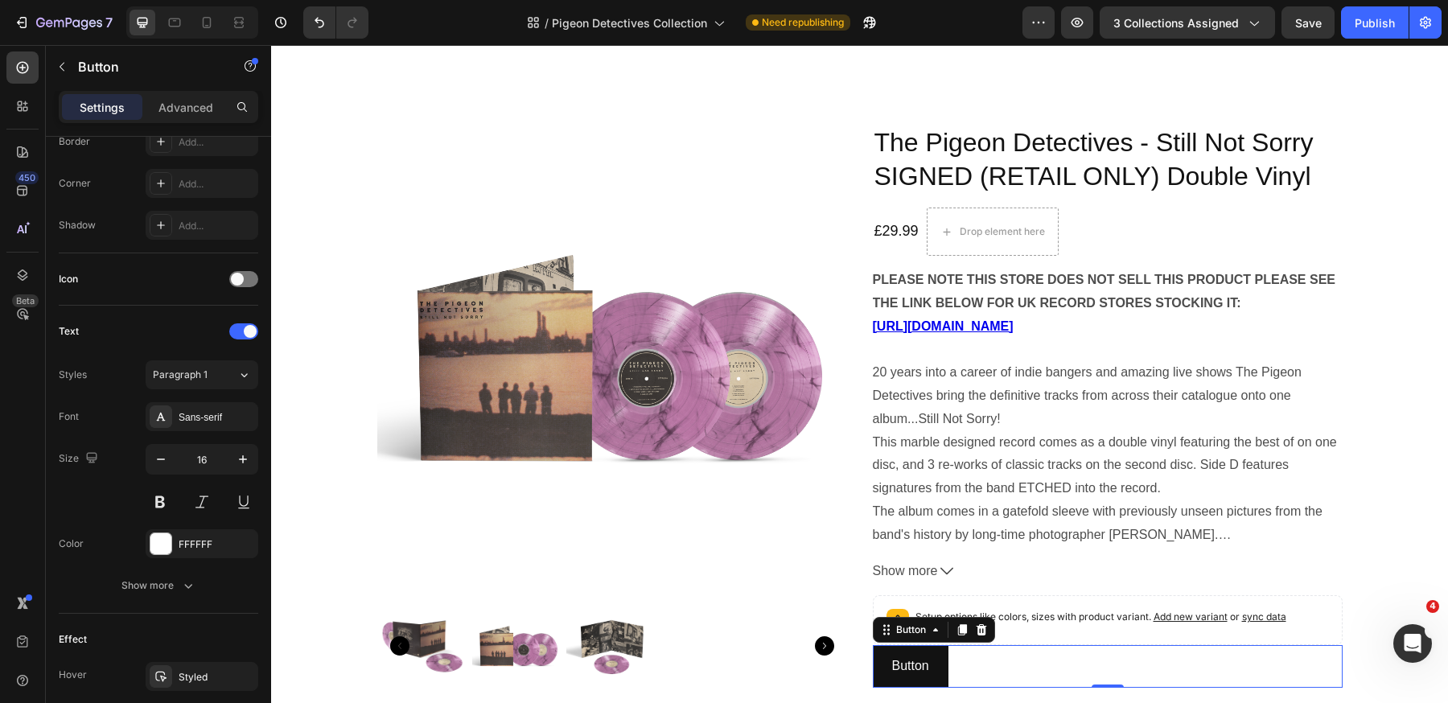
scroll to position [2095, 0]
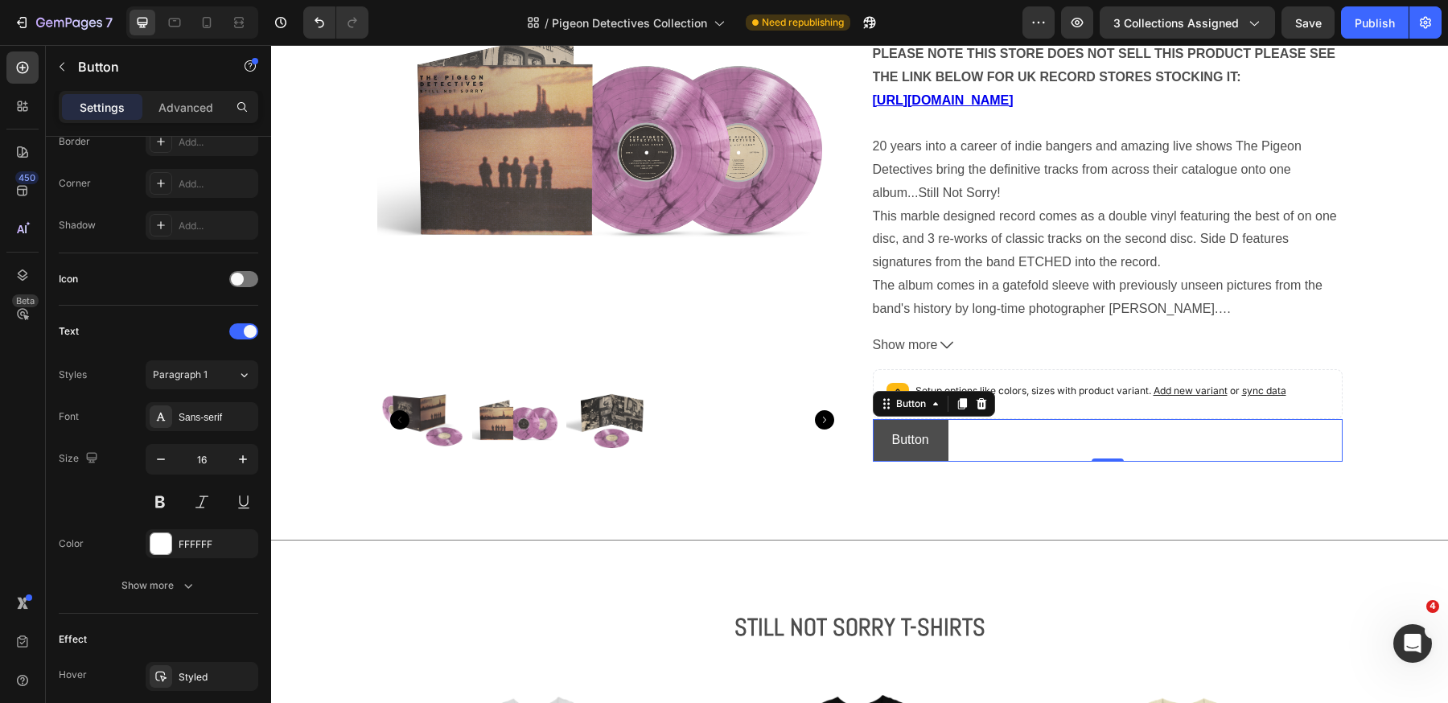
click at [939, 432] on button "Button" at bounding box center [911, 440] width 76 height 43
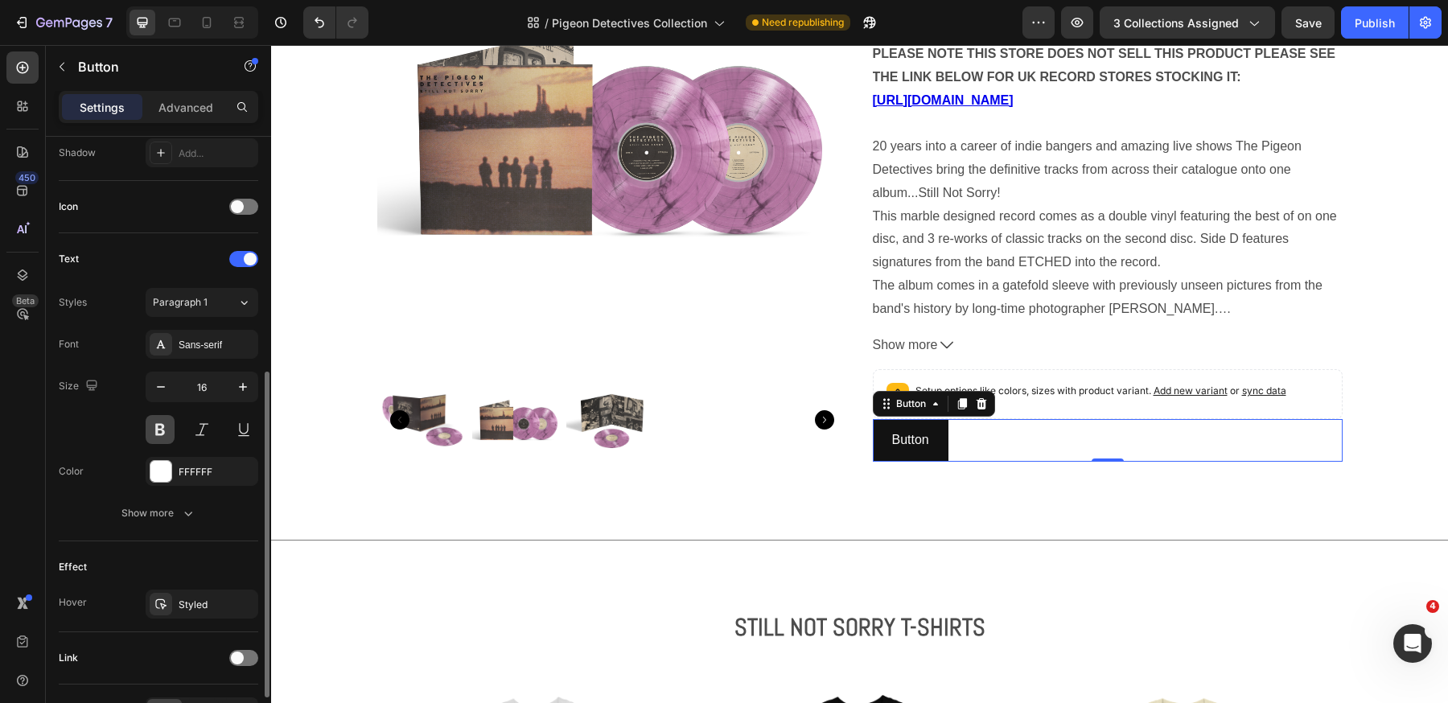
scroll to position [536, 0]
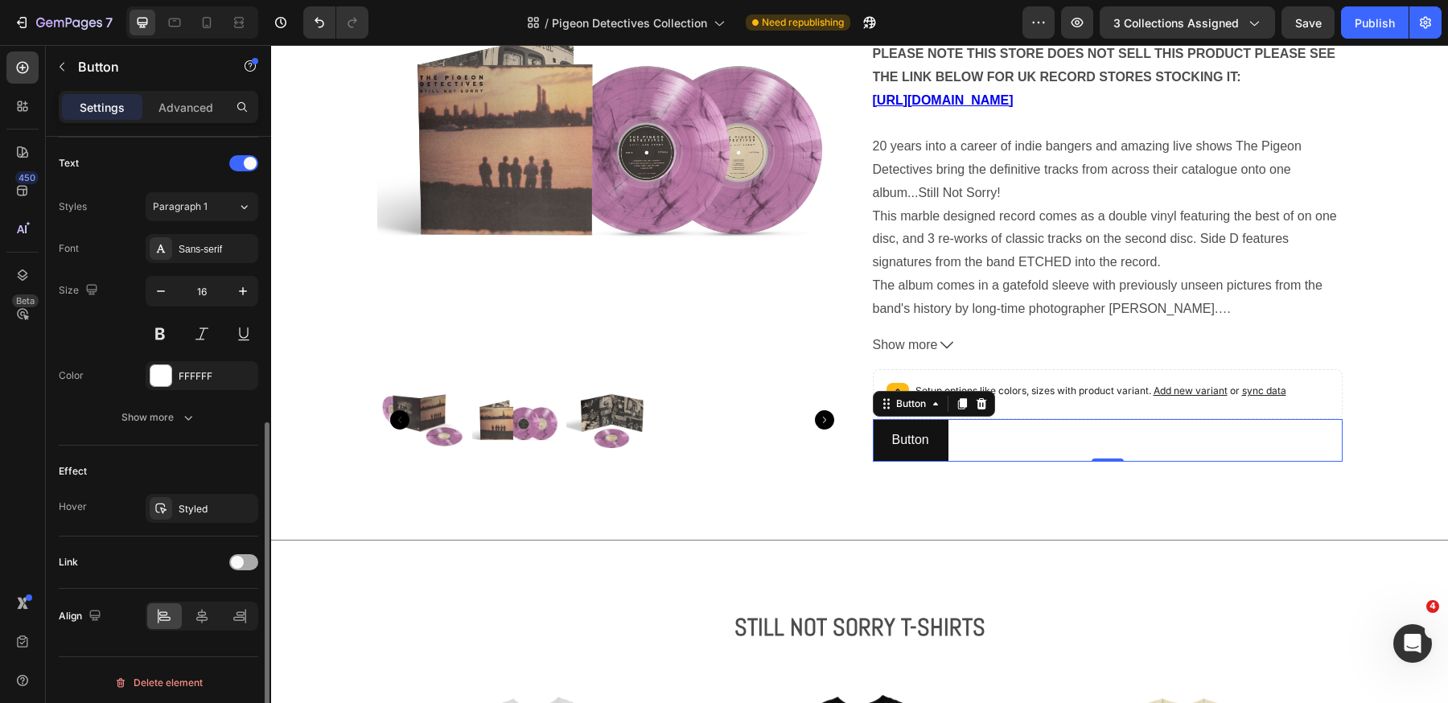
click at [236, 563] on span at bounding box center [237, 562] width 13 height 13
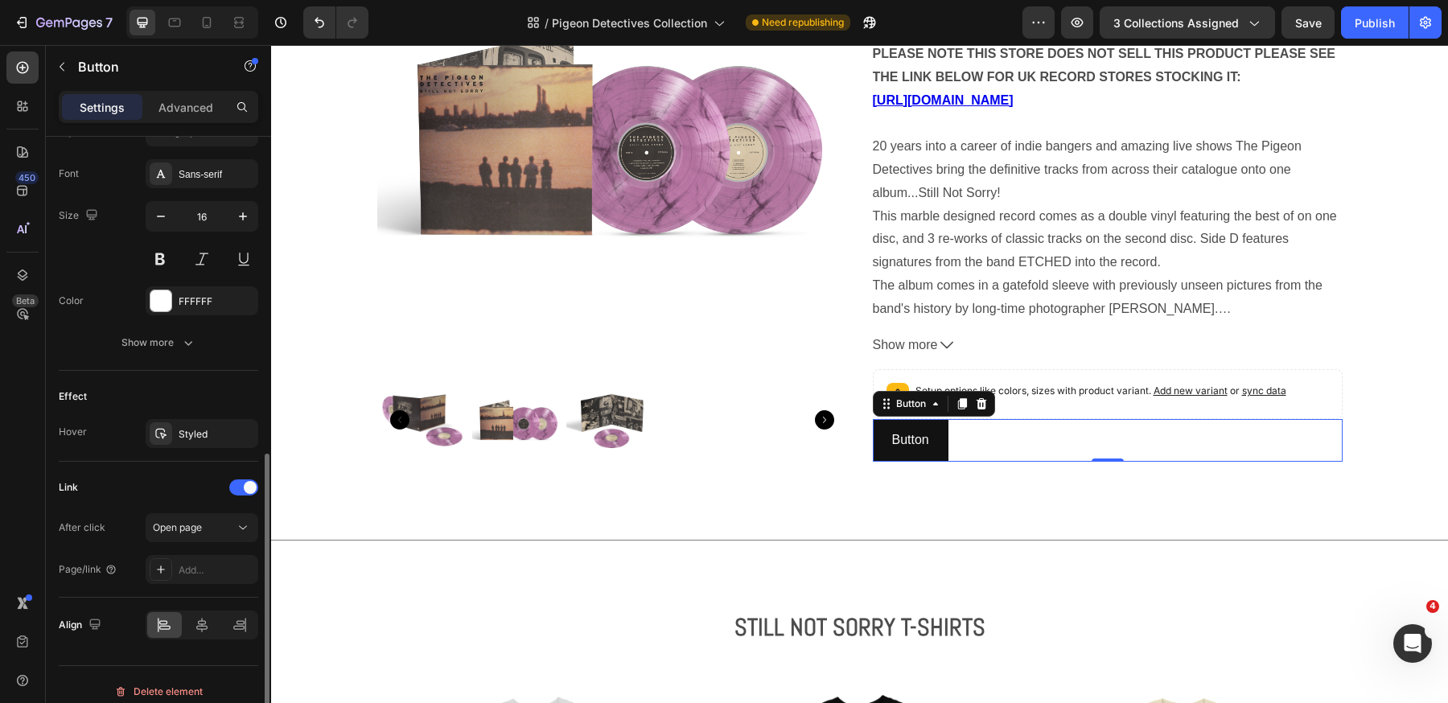
scroll to position [620, 0]
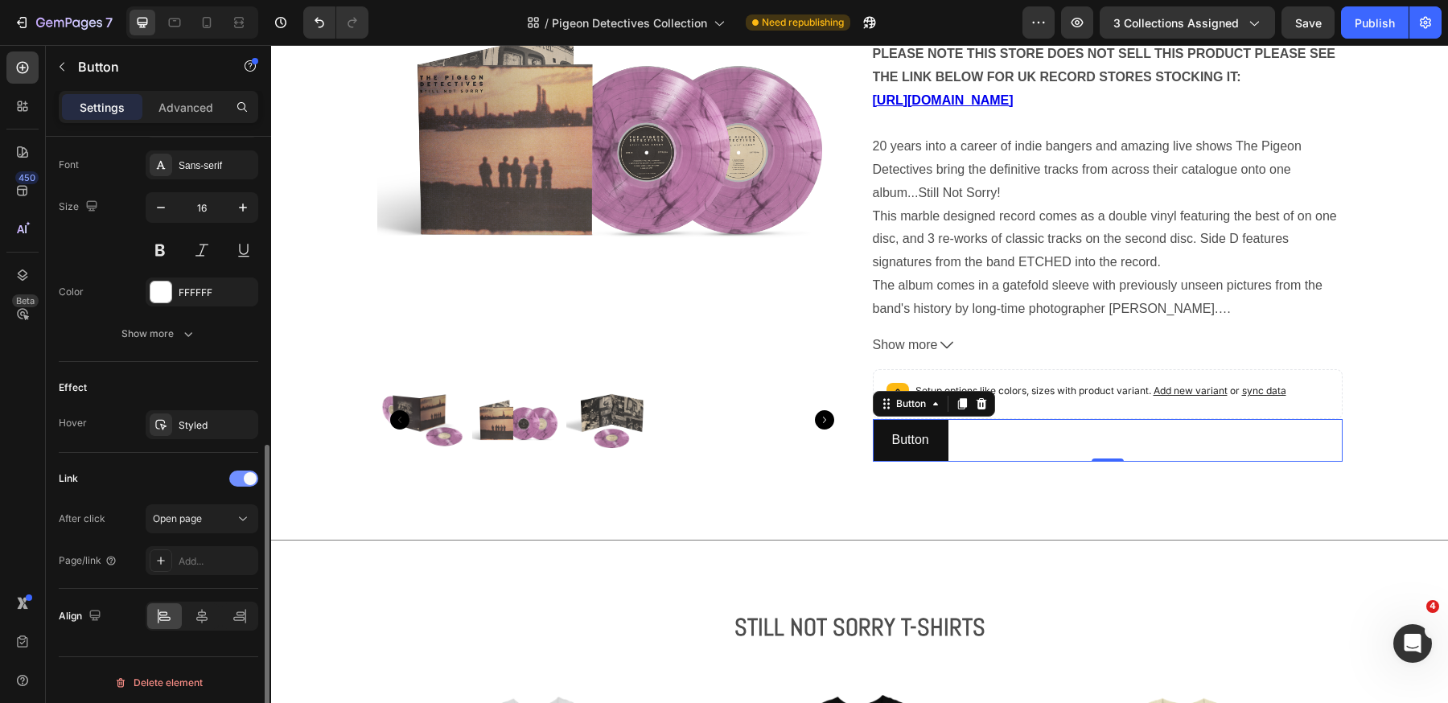
click at [246, 473] on span at bounding box center [250, 478] width 13 height 13
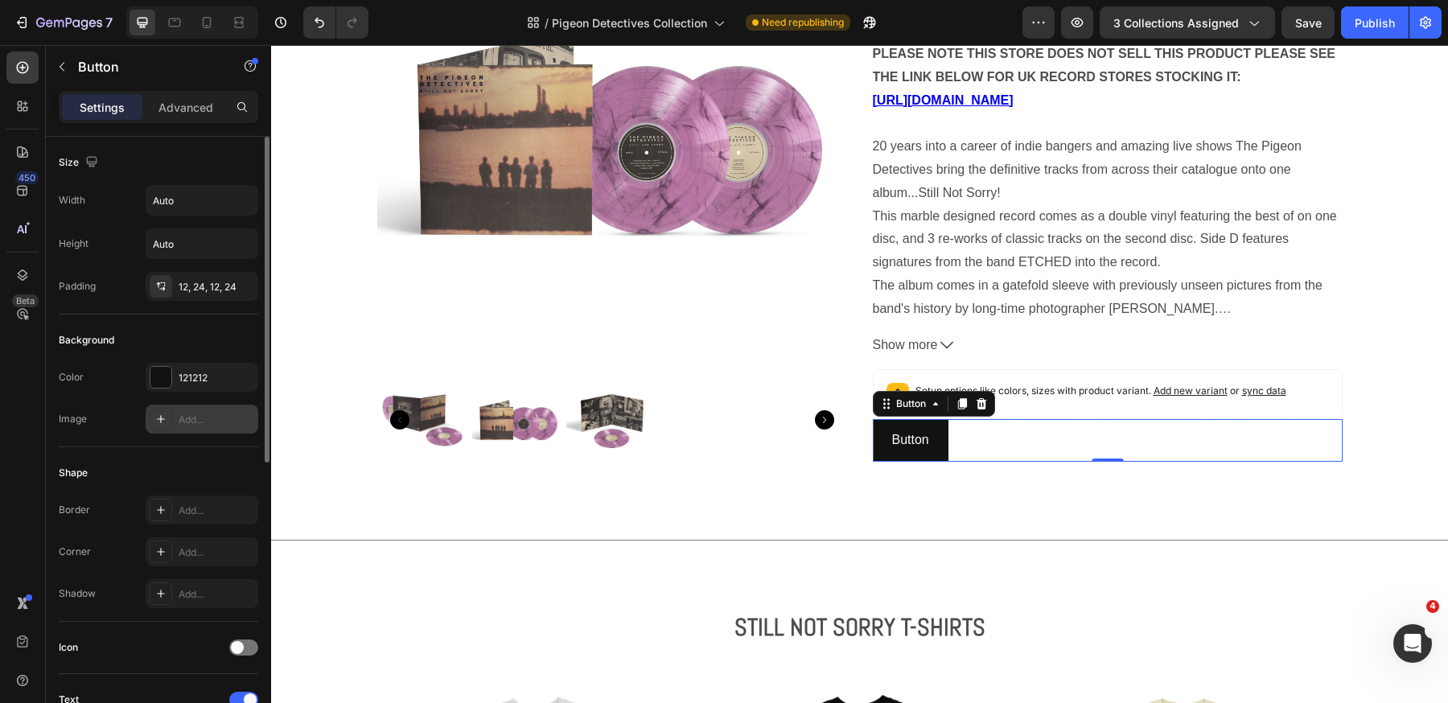
scroll to position [4, 0]
click at [167, 198] on input "Auto" at bounding box center [201, 196] width 111 height 29
click at [246, 193] on icon "button" at bounding box center [243, 196] width 16 height 16
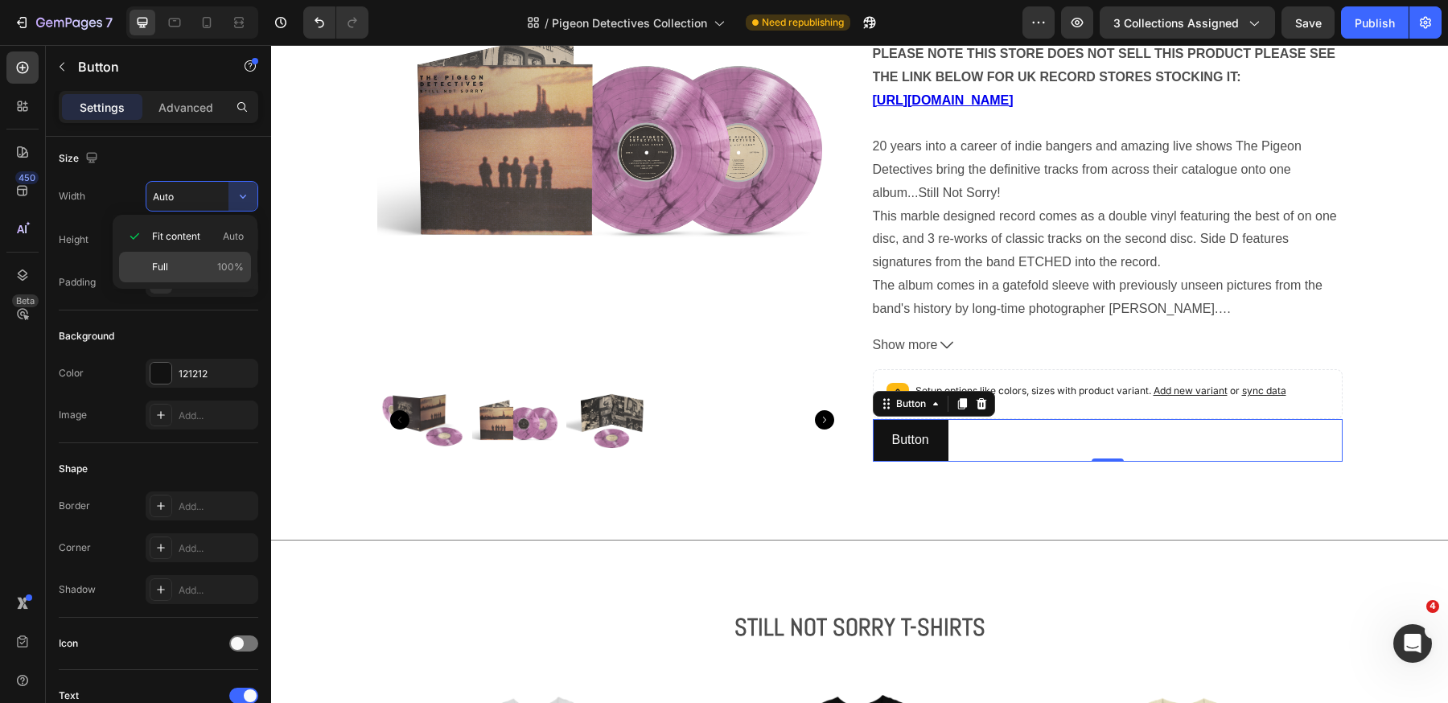
type input "100%"
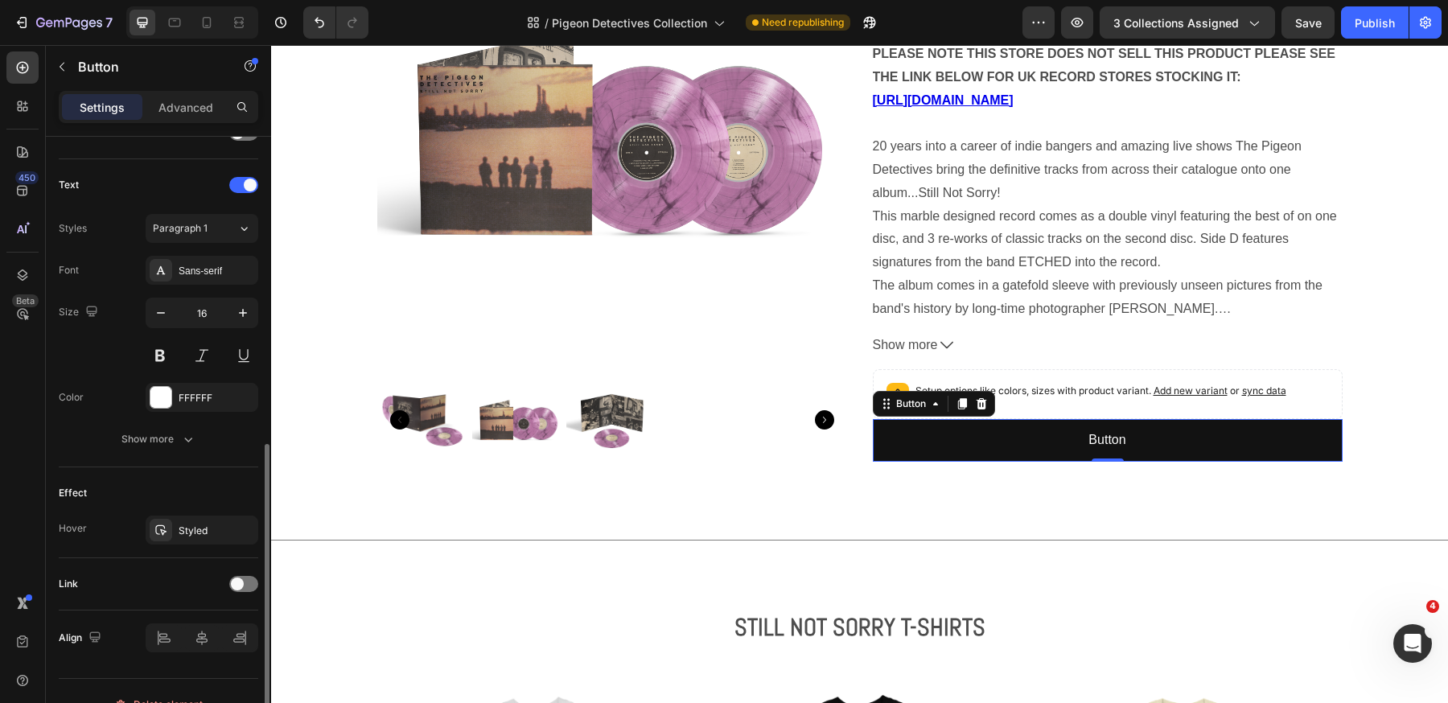
scroll to position [536, 0]
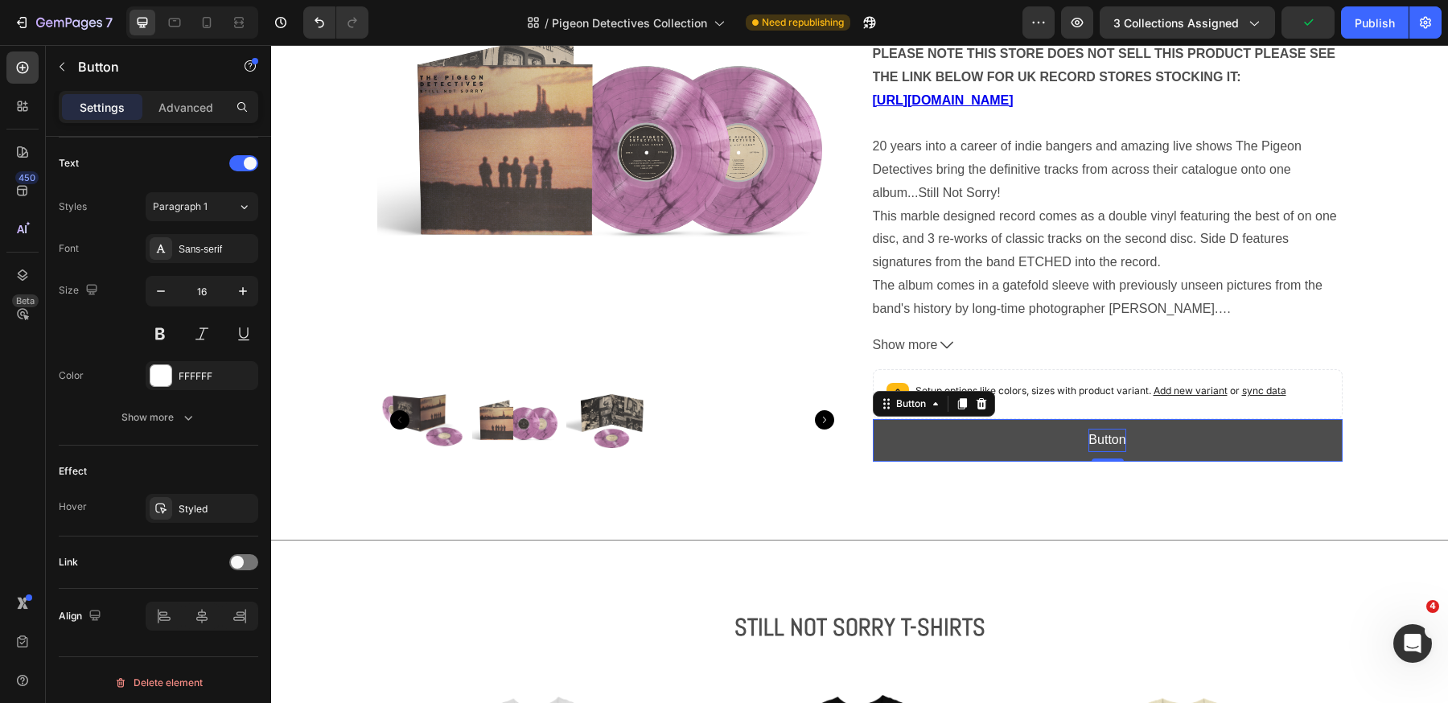
click at [1099, 433] on p "Button" at bounding box center [1106, 440] width 37 height 23
click at [1099, 434] on p "Button" at bounding box center [1106, 440] width 37 height 23
click at [873, 419] on button "BUY" at bounding box center [1108, 440] width 470 height 43
click at [873, 419] on button "BUY A" at bounding box center [1108, 440] width 470 height 43
click at [873, 419] on button "BUY AT U" at bounding box center [1108, 440] width 470 height 43
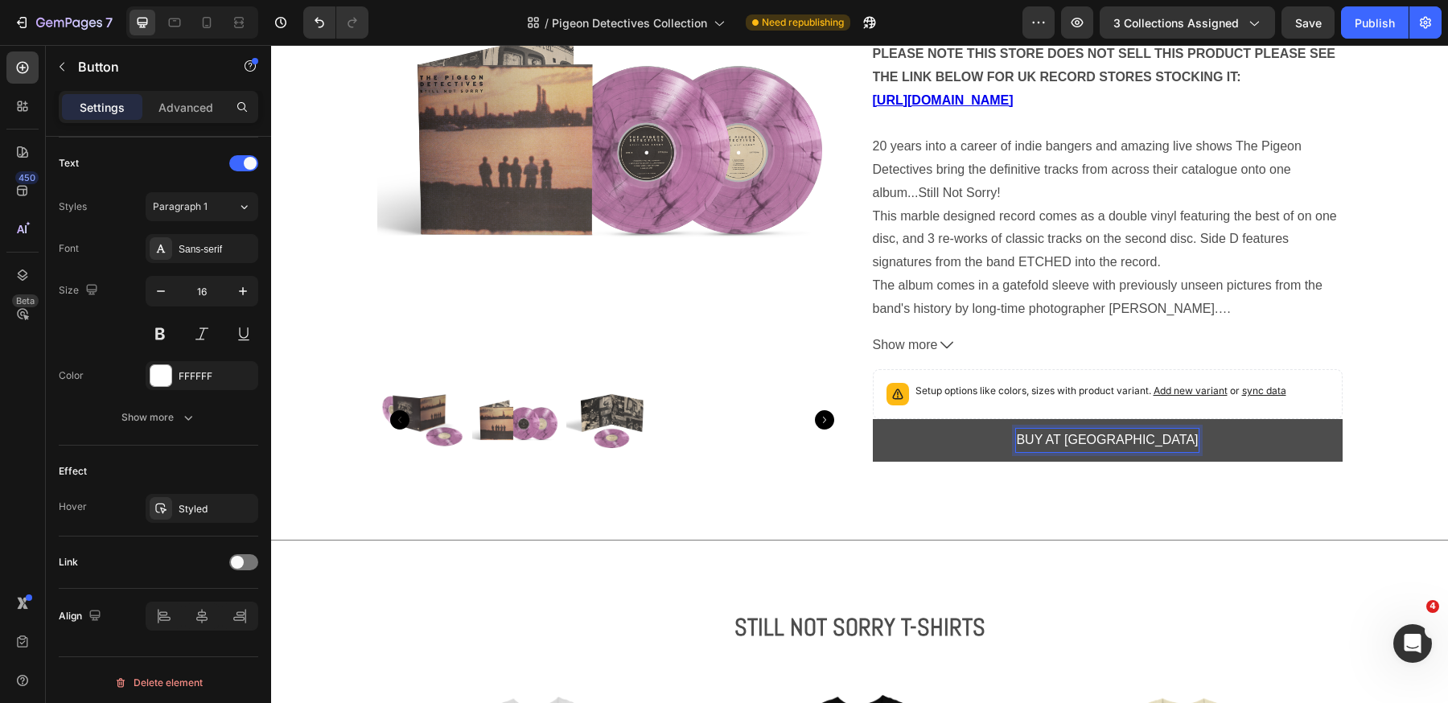
click at [873, 419] on button "BUY AT [GEOGRAPHIC_DATA]" at bounding box center [1108, 440] width 470 height 43
click at [873, 419] on button "BUY AT UK RETAIL" at bounding box center [1108, 440] width 470 height 43
click at [1160, 105] on div "PLEASE NOTE THIS STORE DOES NOT SELL THIS PRODUCT PLEASE SEE THE LINK BELOW FOR…" at bounding box center [1108, 182] width 470 height 278
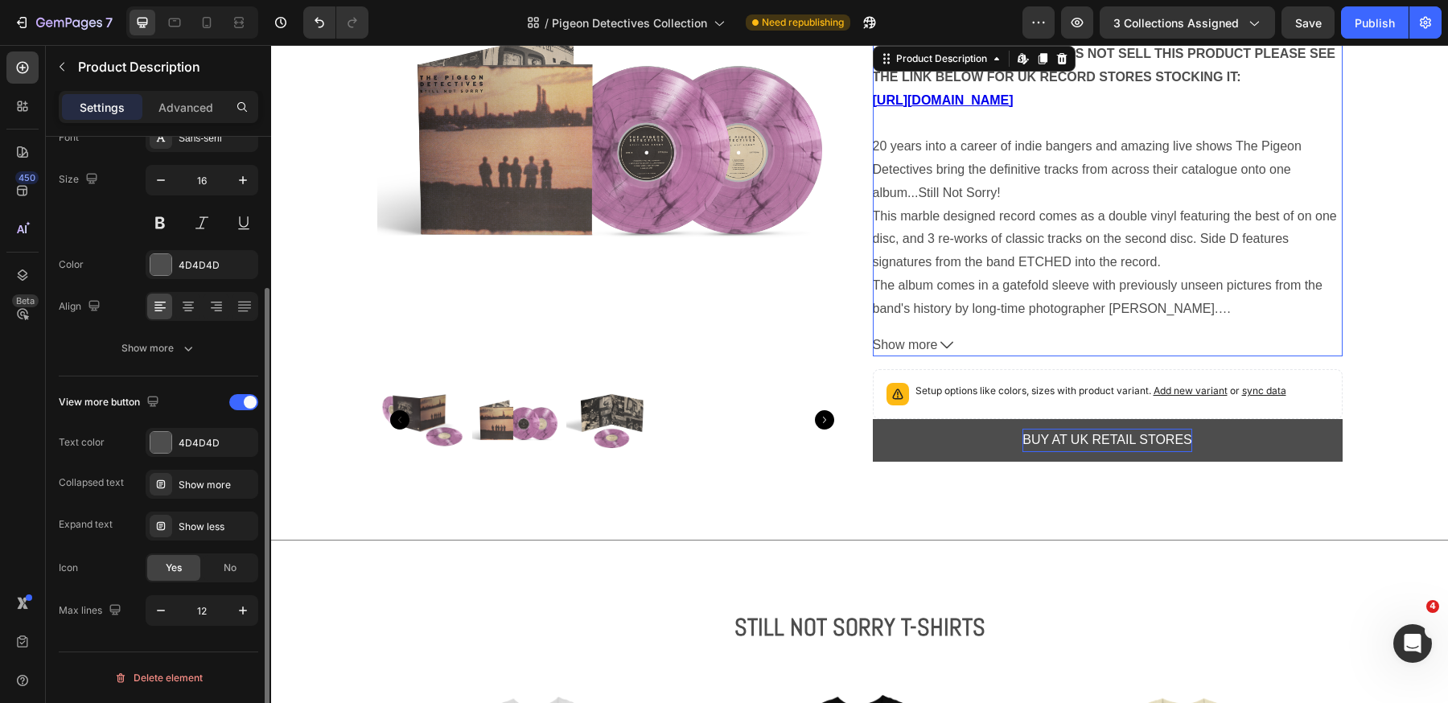
scroll to position [0, 0]
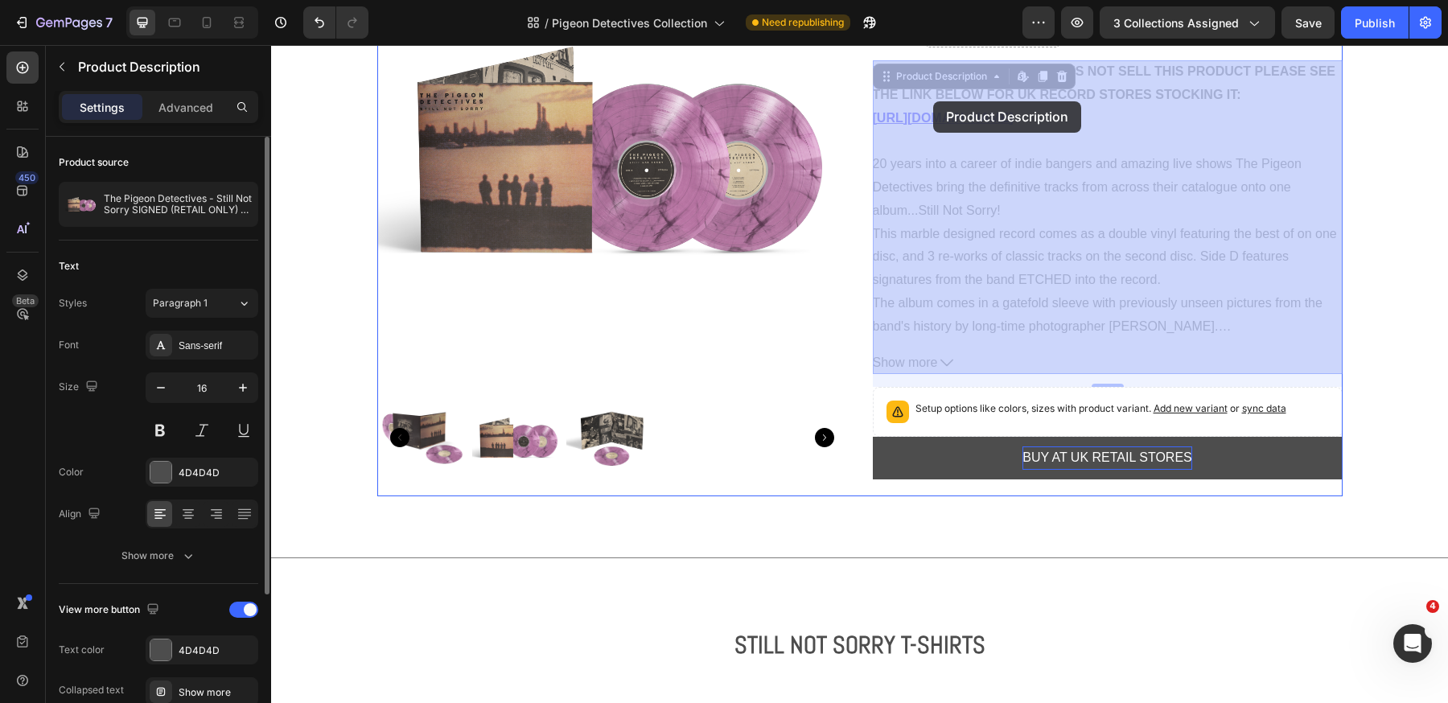
drag, startPoint x: 1145, startPoint y: 102, endPoint x: 943, endPoint y: 101, distance: 202.7
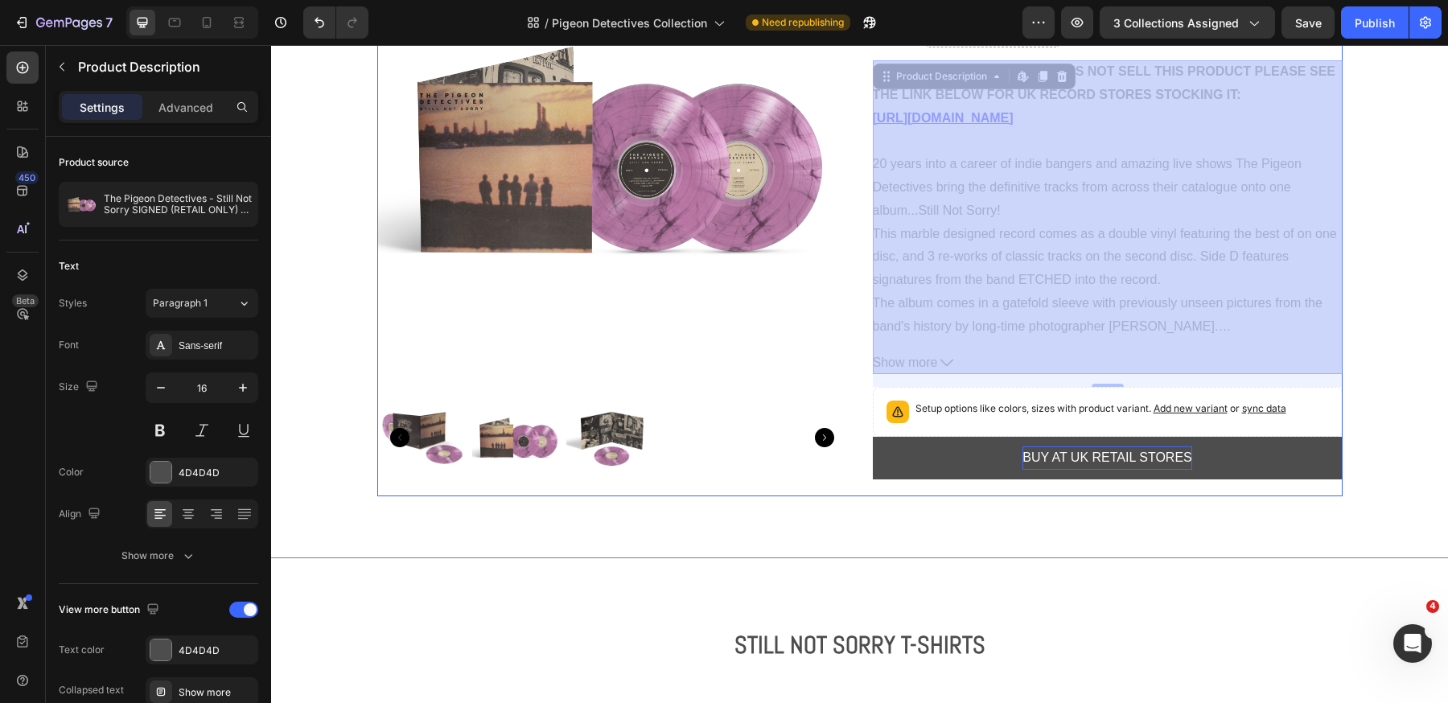
scroll to position [2071, 0]
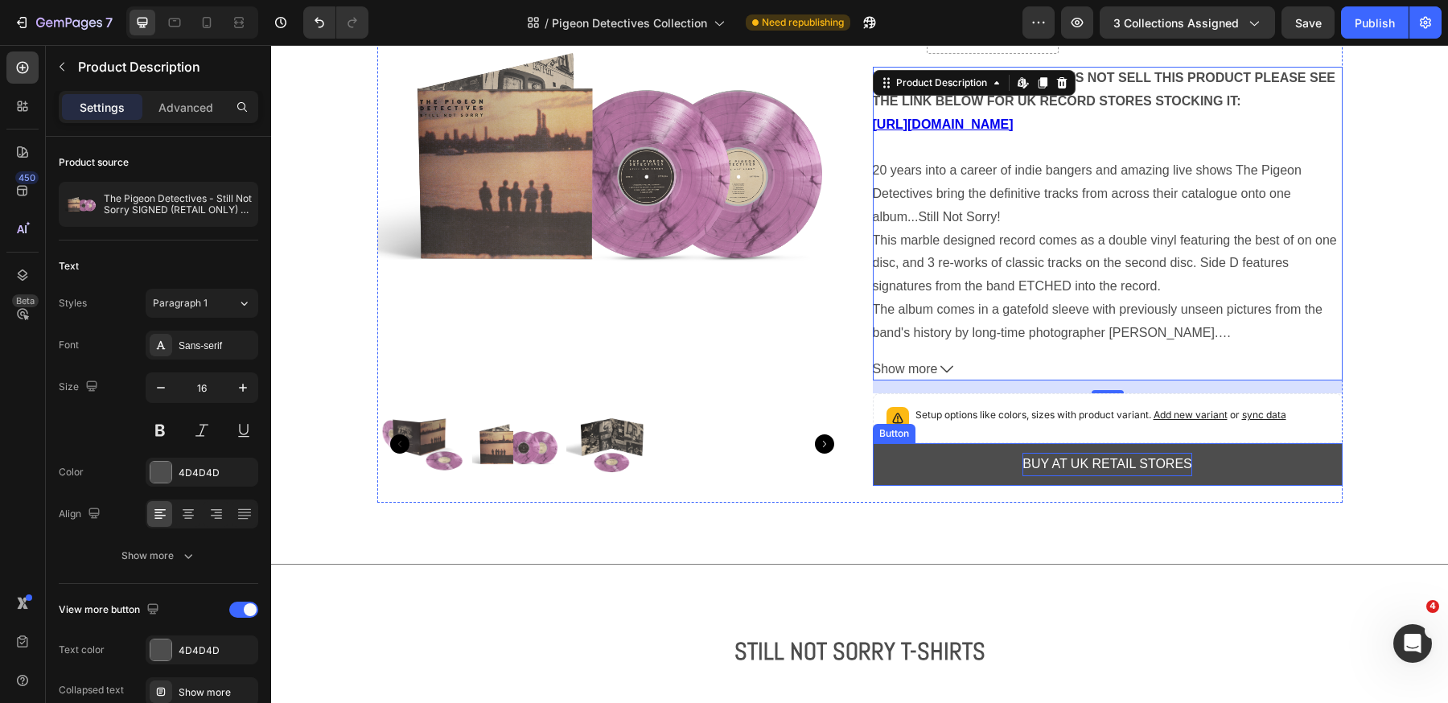
click at [1007, 467] on button "BUY AT UK RETAIL STORES" at bounding box center [1108, 464] width 470 height 43
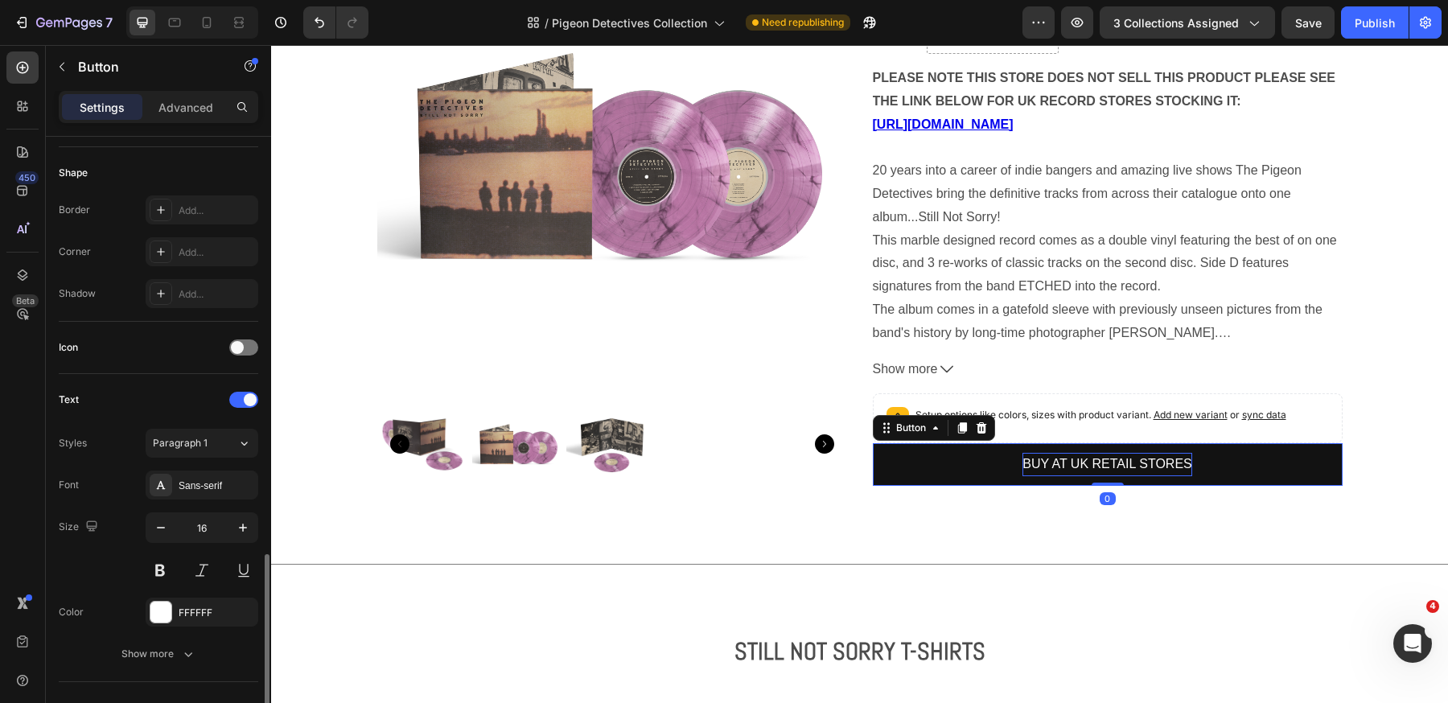
scroll to position [536, 0]
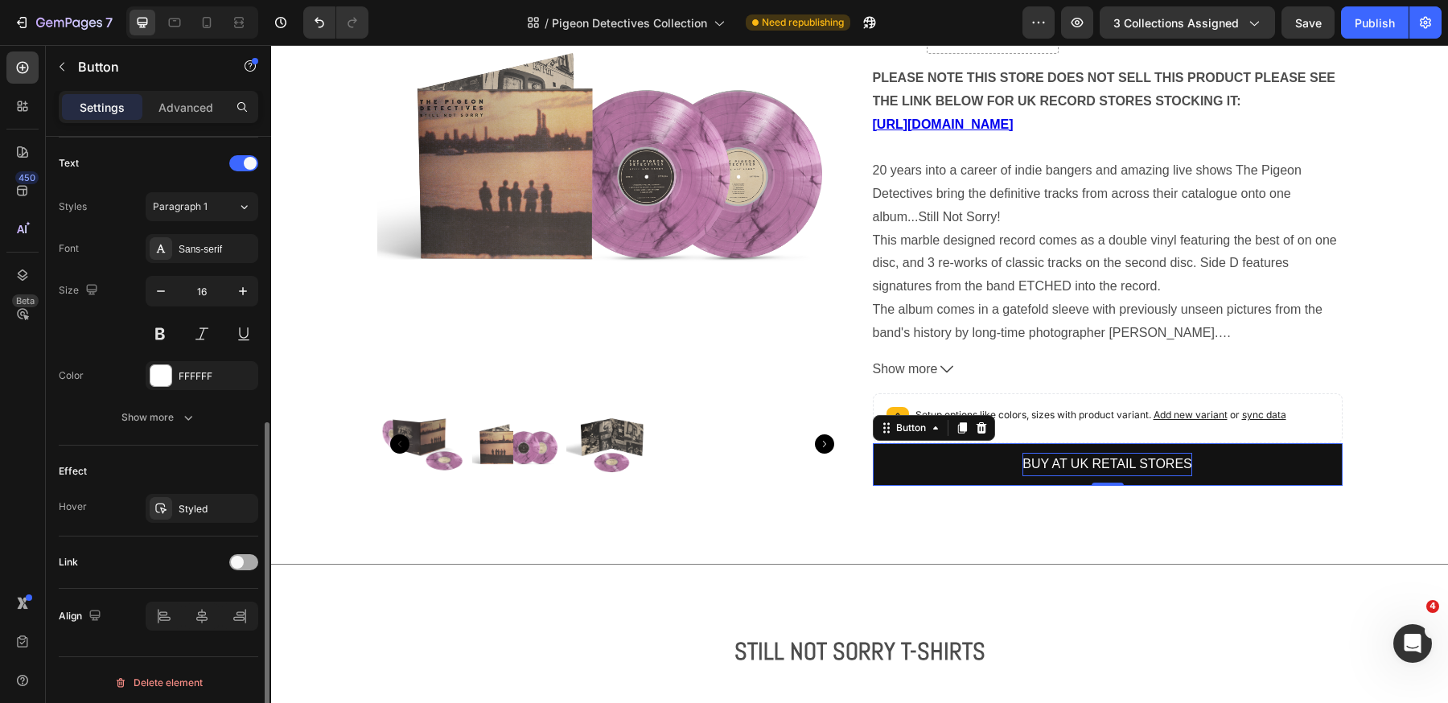
click at [236, 558] on span at bounding box center [237, 562] width 13 height 13
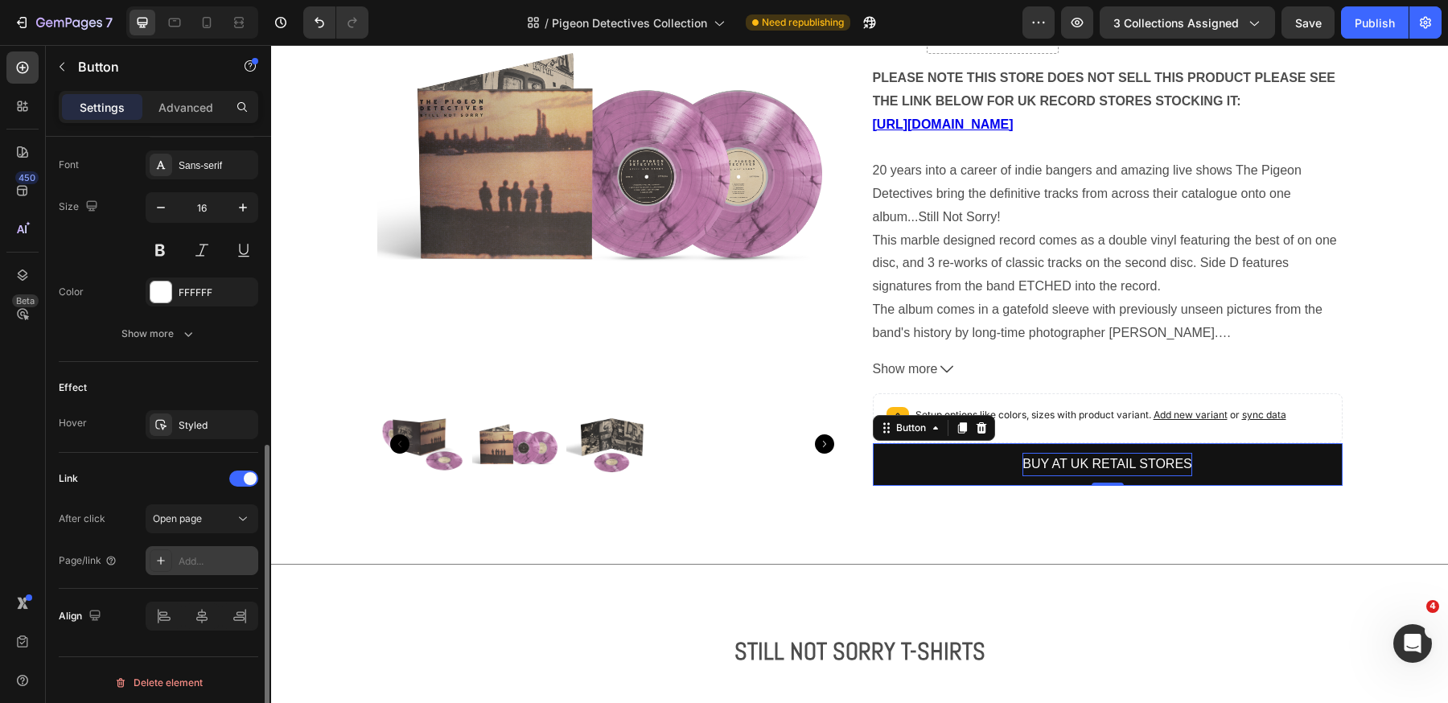
click at [183, 559] on div "Add..." at bounding box center [217, 561] width 76 height 14
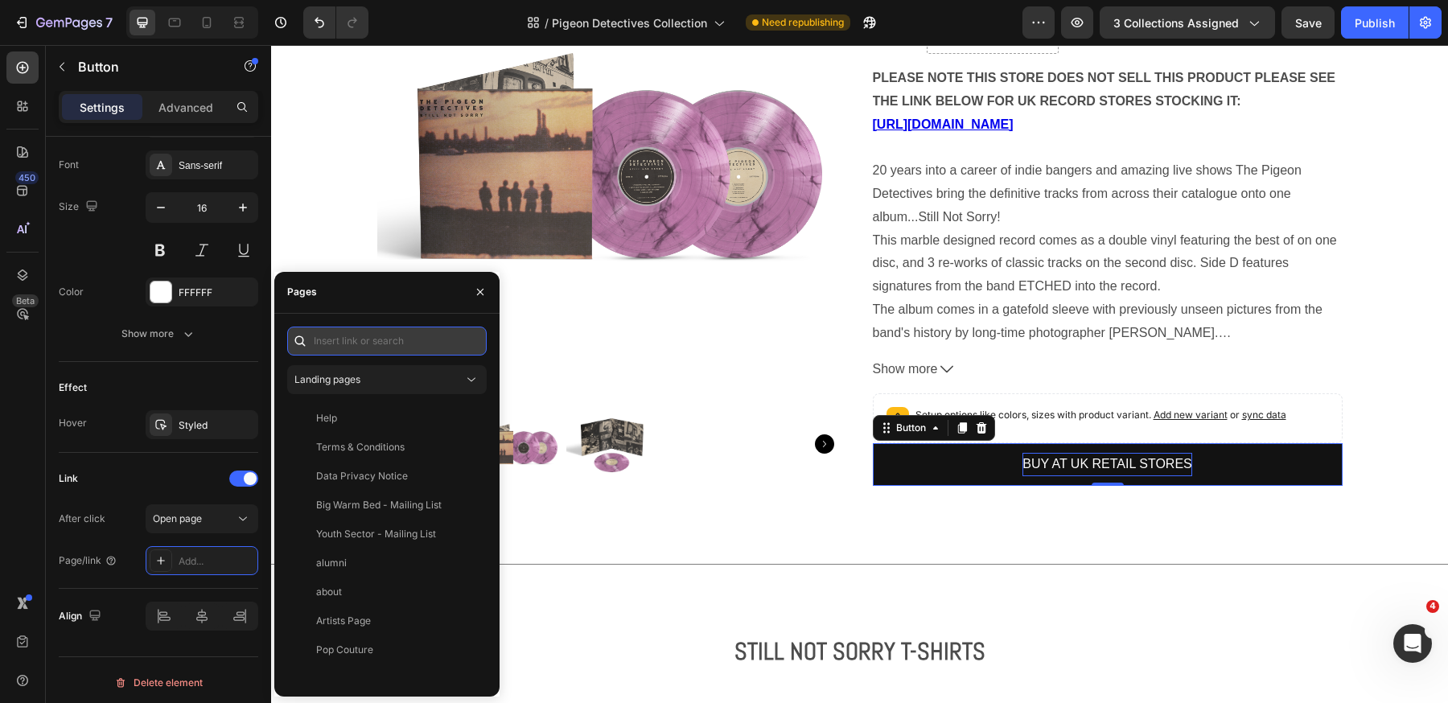
click at [343, 340] on input "text" at bounding box center [386, 341] width 199 height 29
paste input "[URL][DOMAIN_NAME]"
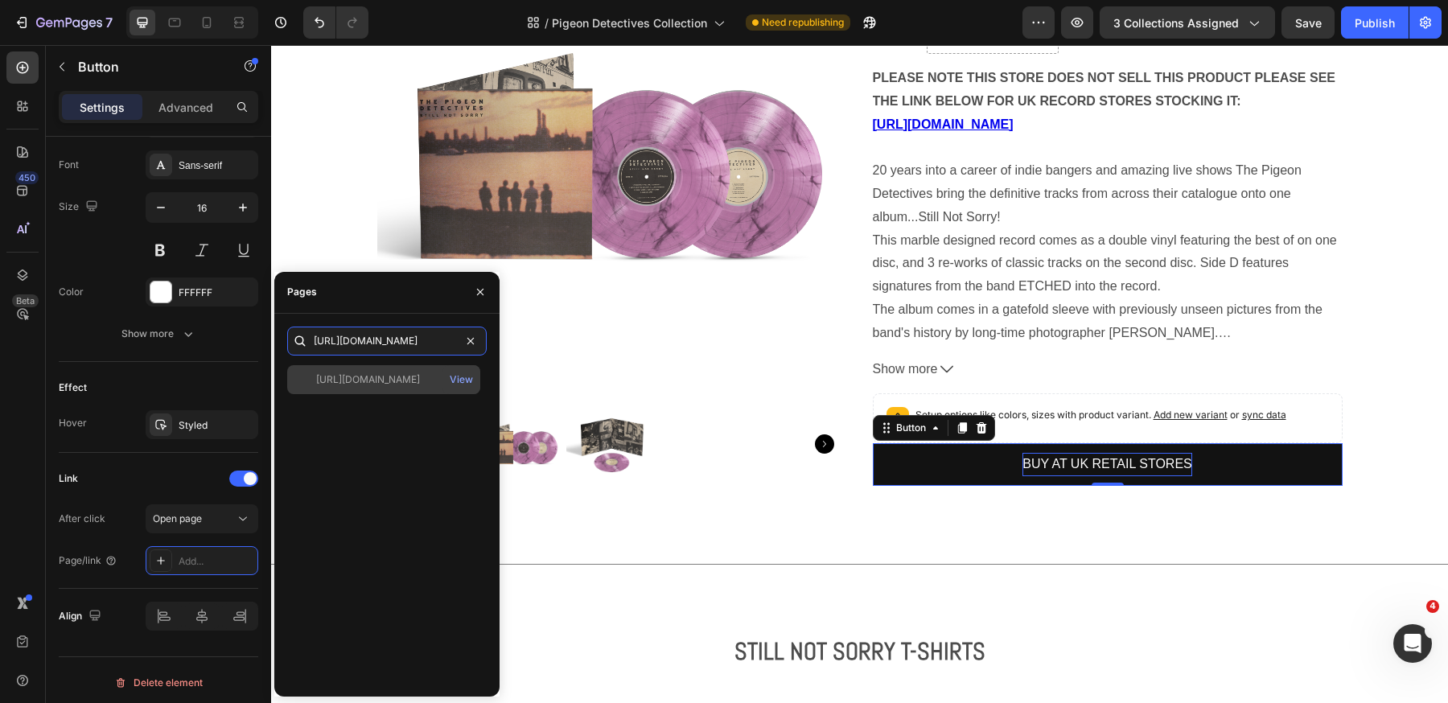
type input "[URL][DOMAIN_NAME]"
click at [399, 387] on div "[URL][DOMAIN_NAME] View" at bounding box center [383, 379] width 193 height 29
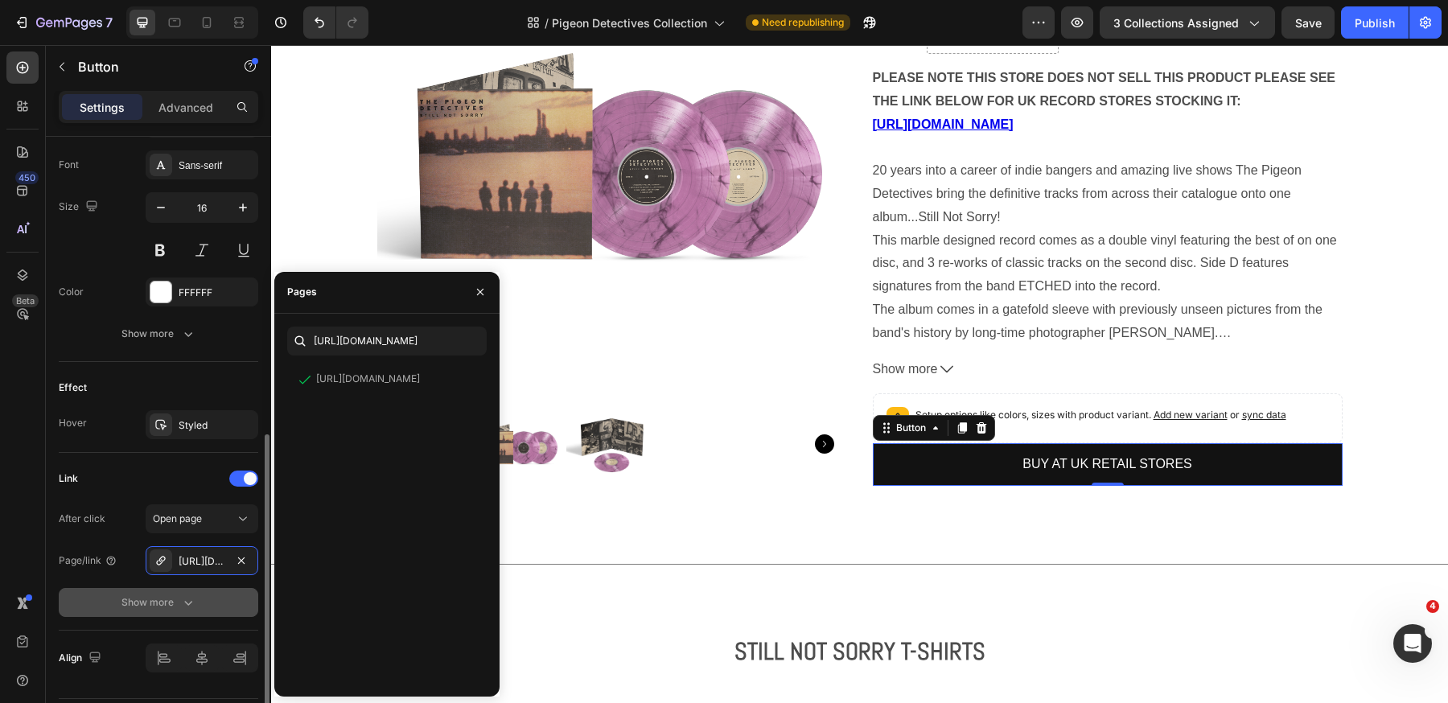
click at [186, 601] on icon "button" at bounding box center [188, 602] width 16 height 16
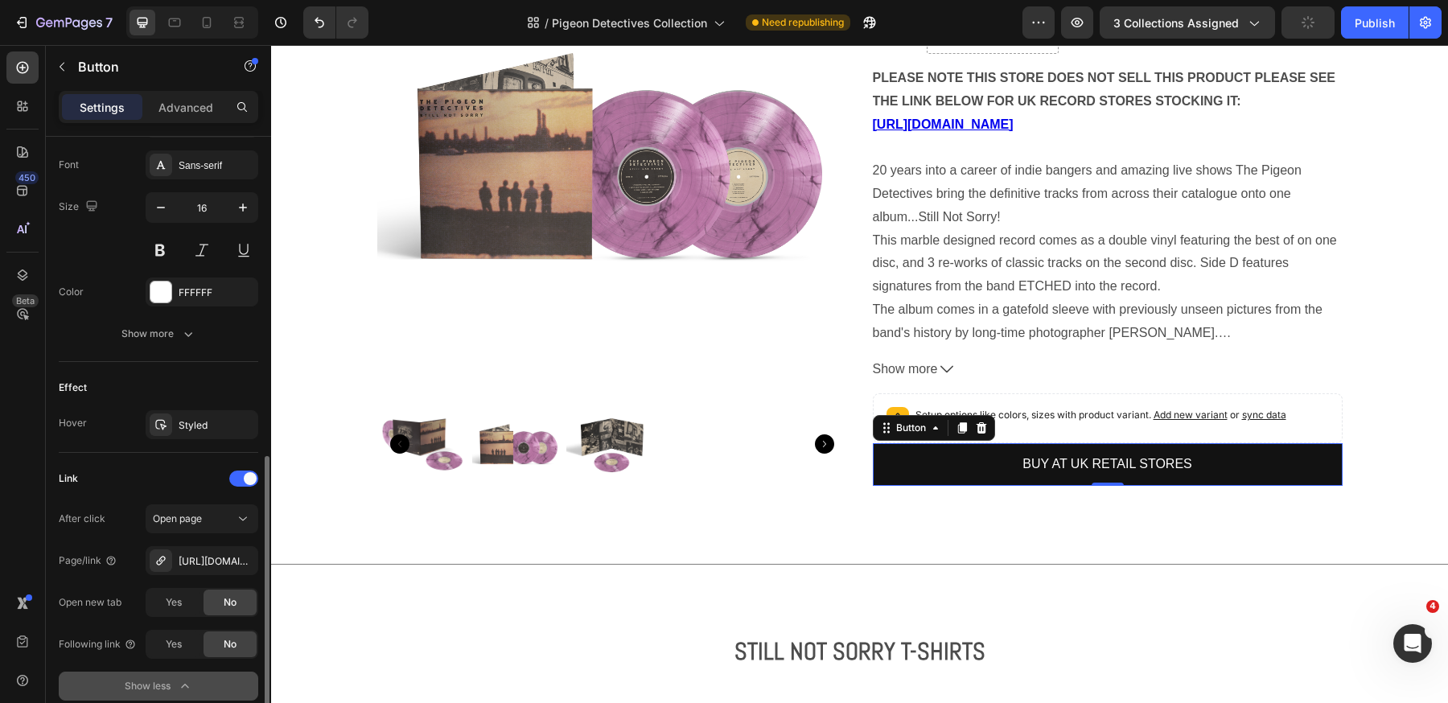
scroll to position [745, 0]
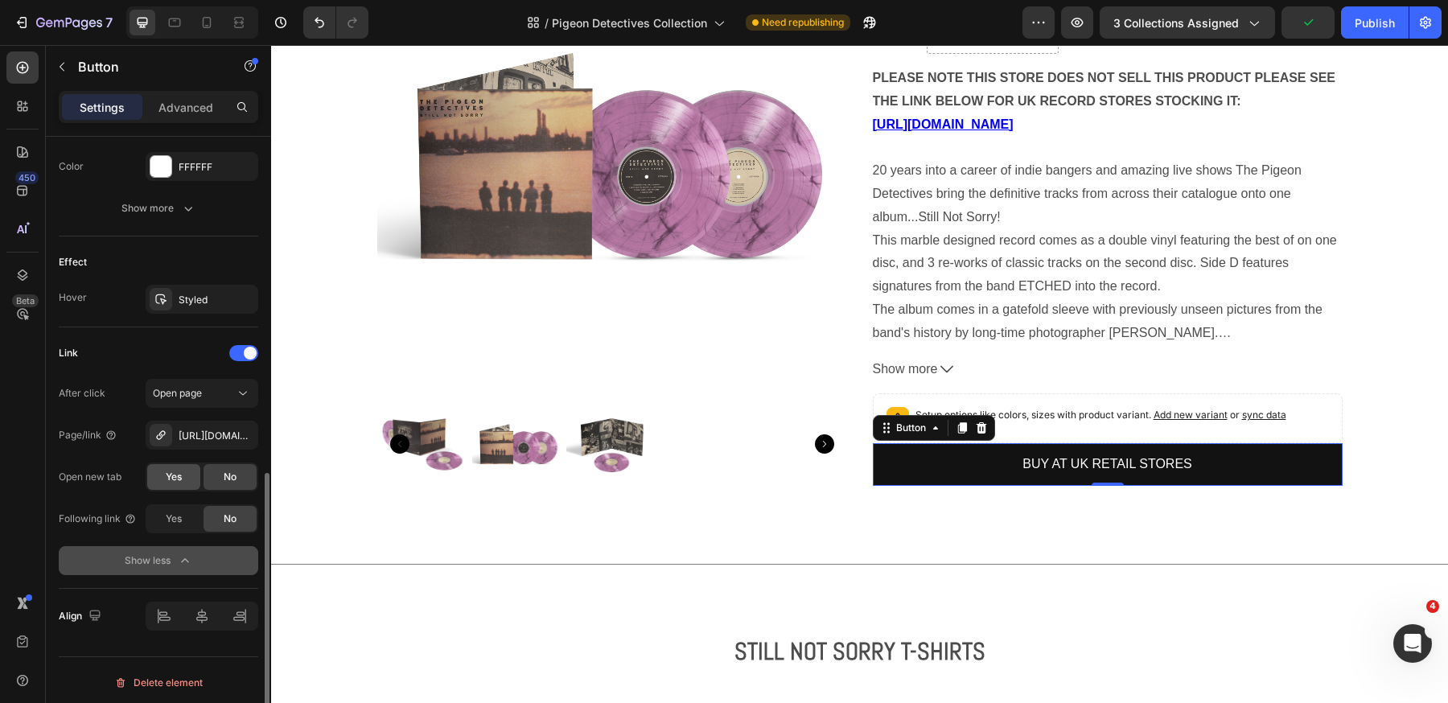
click at [181, 470] on span "Yes" at bounding box center [174, 477] width 16 height 14
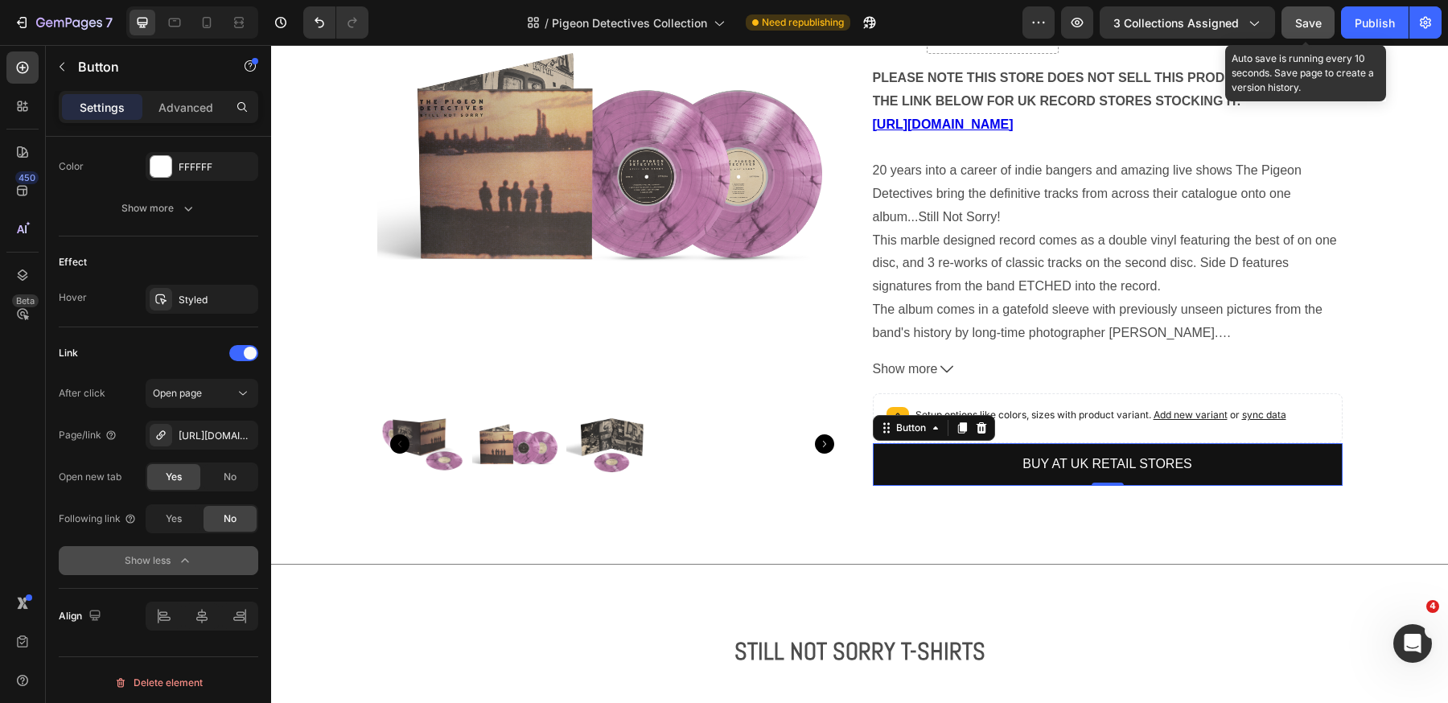
click at [1311, 28] on span "Save" at bounding box center [1308, 23] width 27 height 14
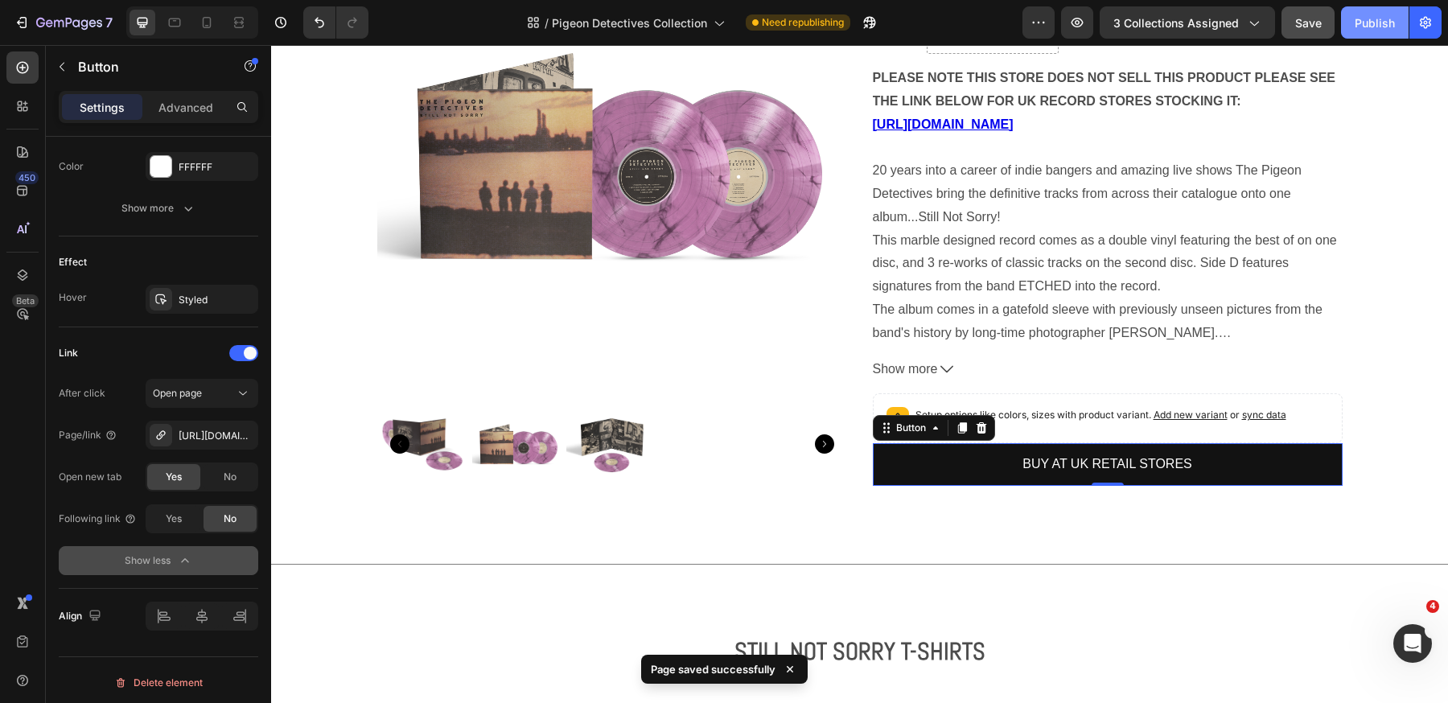
click at [1376, 19] on div "Publish" at bounding box center [1374, 22] width 40 height 17
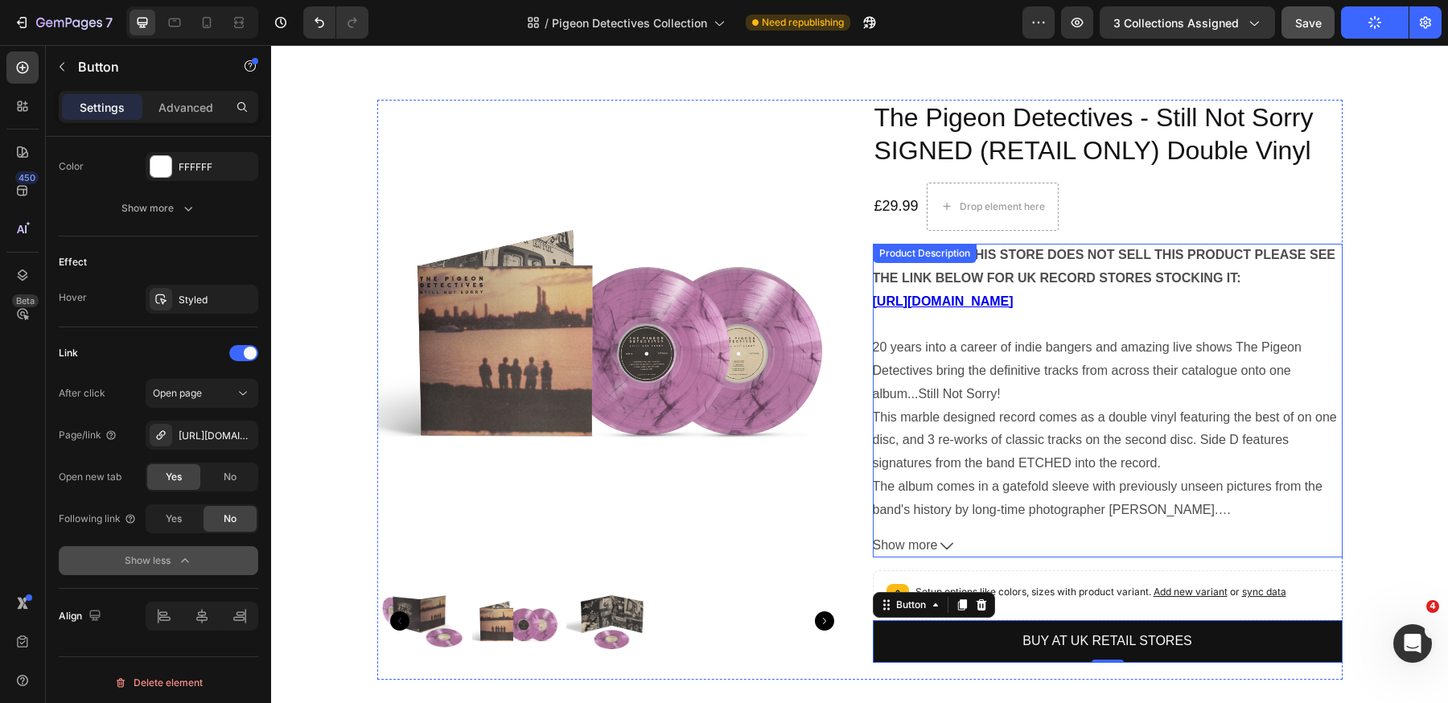
scroll to position [1900, 0]
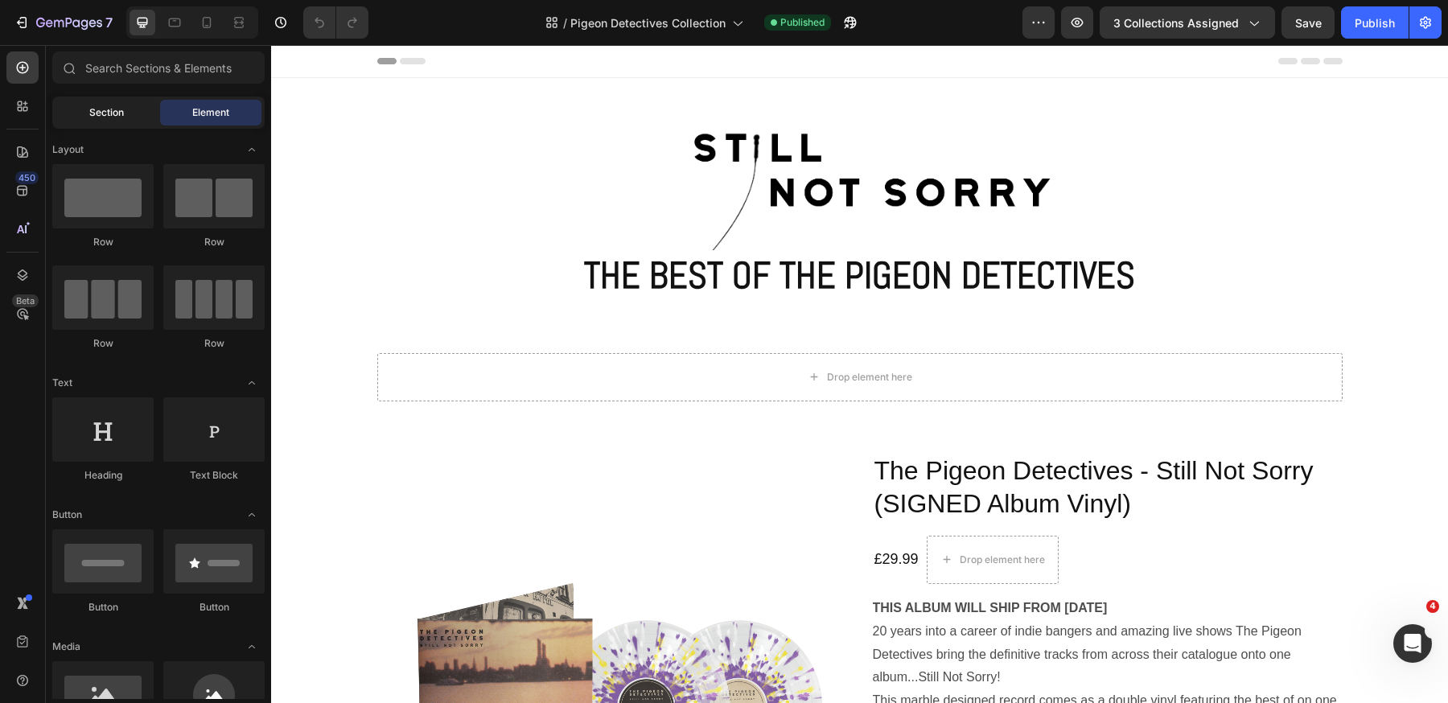
click at [117, 109] on span "Section" at bounding box center [106, 112] width 35 height 14
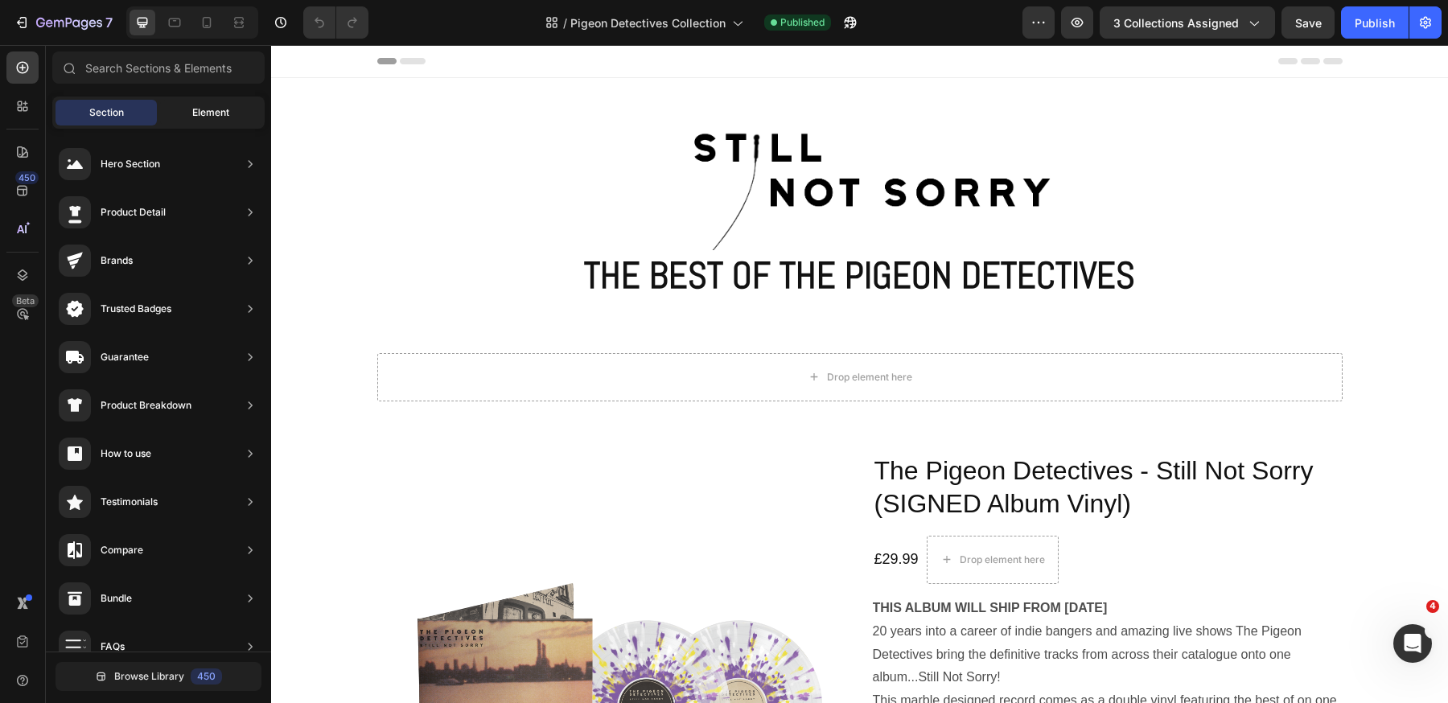
click at [203, 106] on span "Element" at bounding box center [210, 112] width 37 height 14
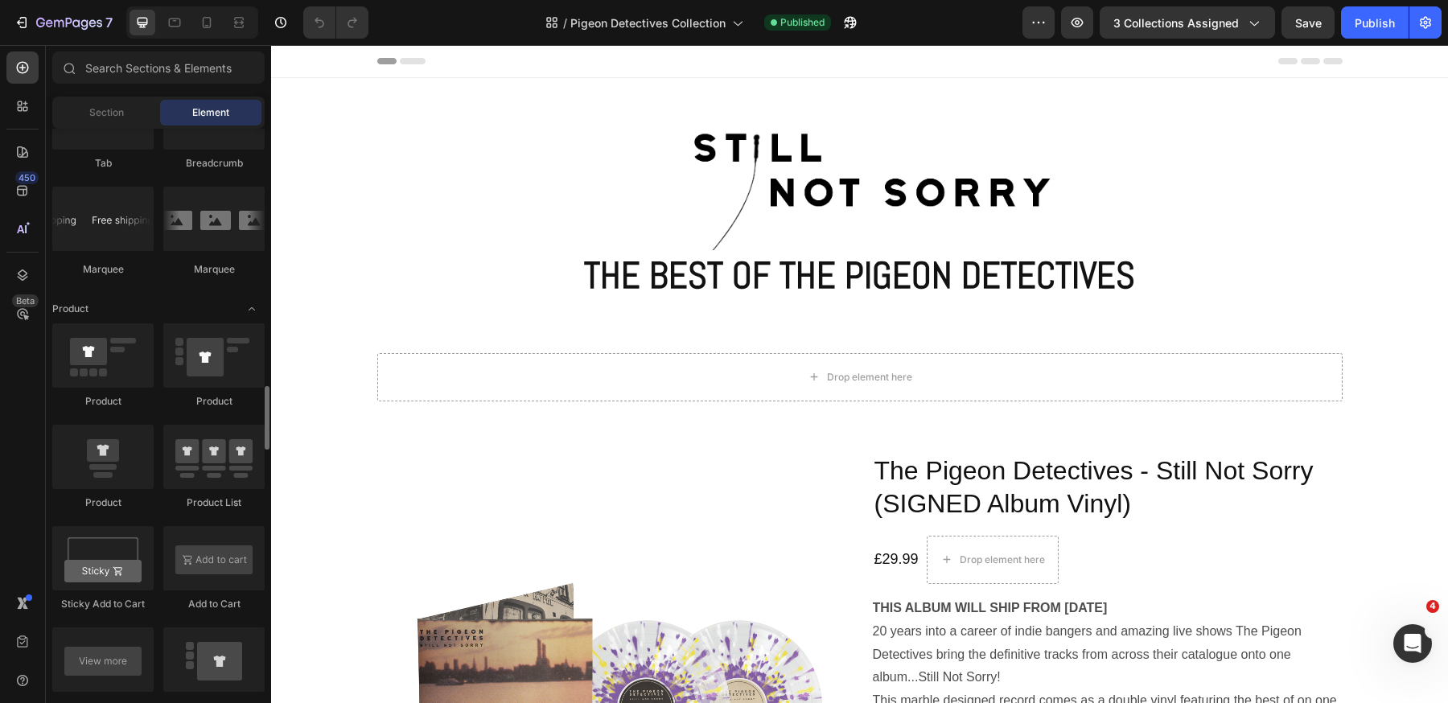
scroll to position [1931, 0]
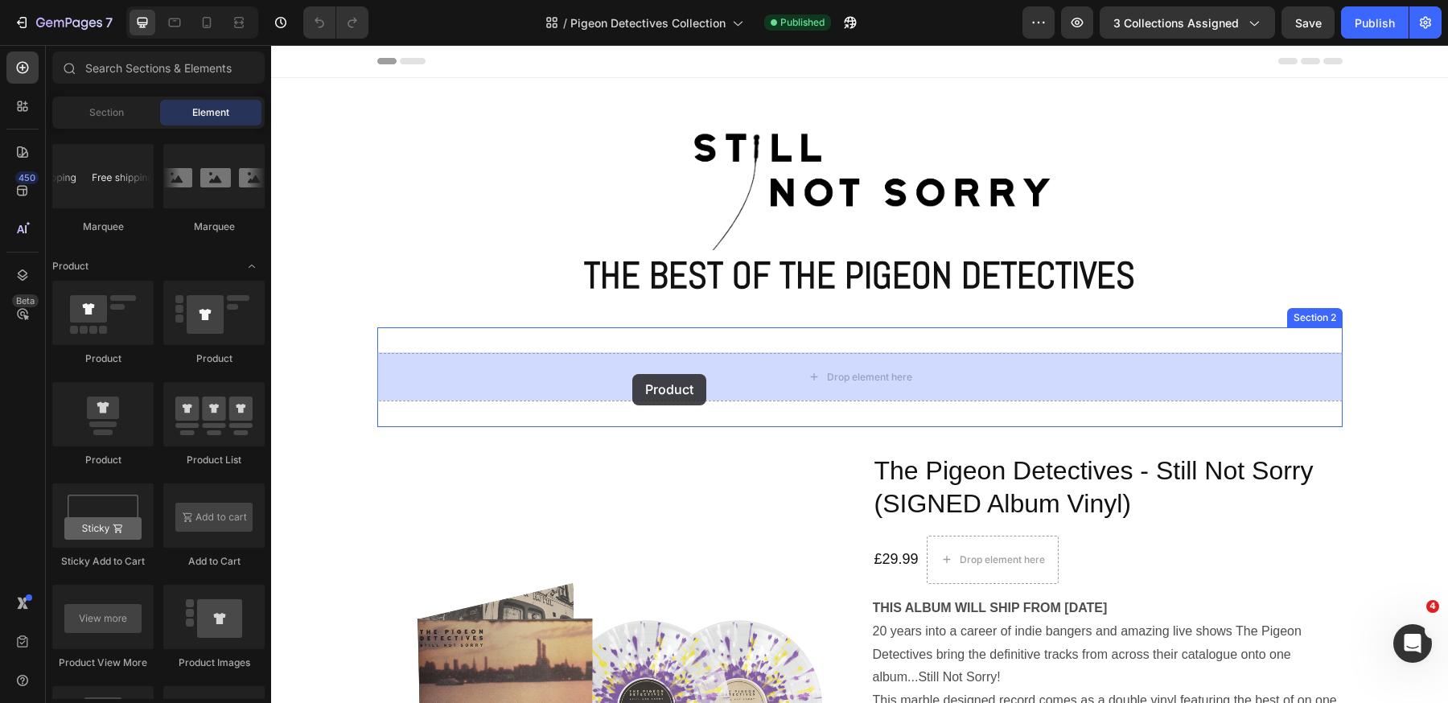
drag, startPoint x: 363, startPoint y: 363, endPoint x: 632, endPoint y: 374, distance: 268.8
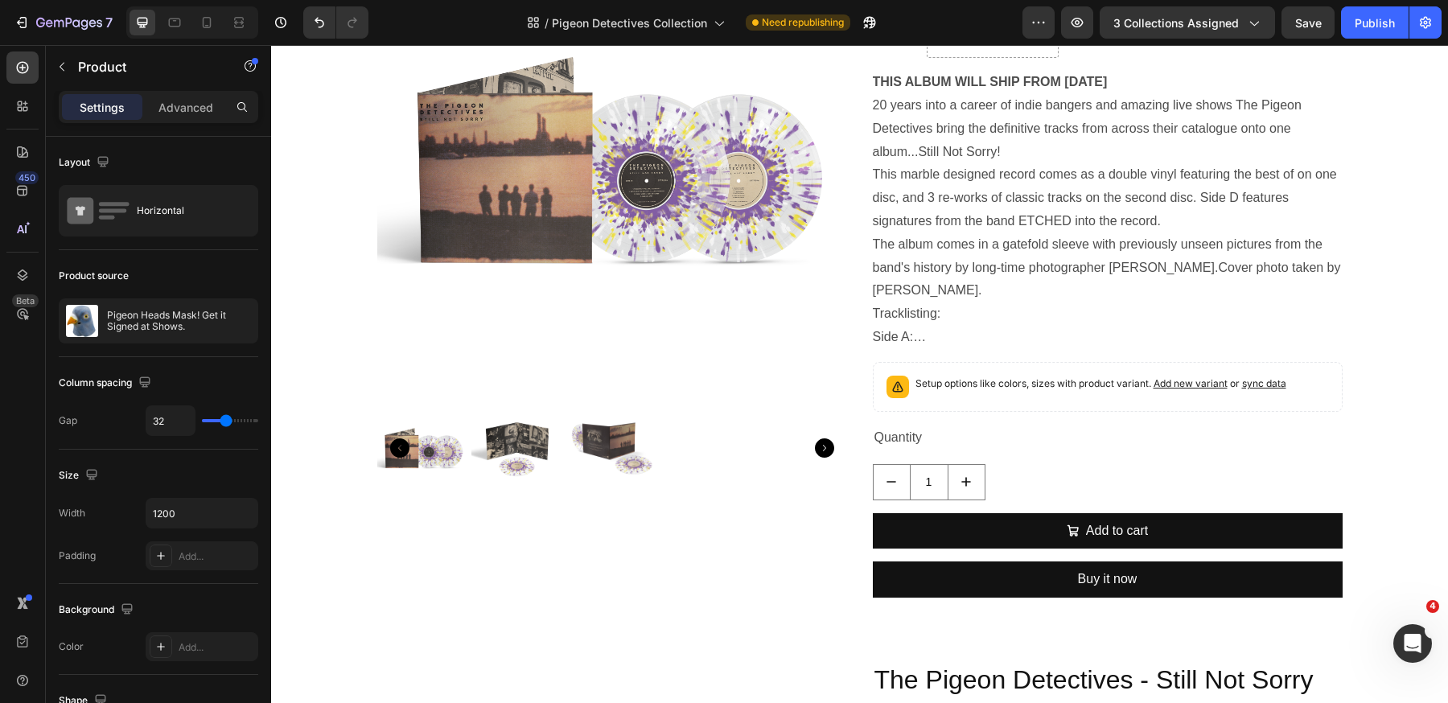
scroll to position [0, 0]
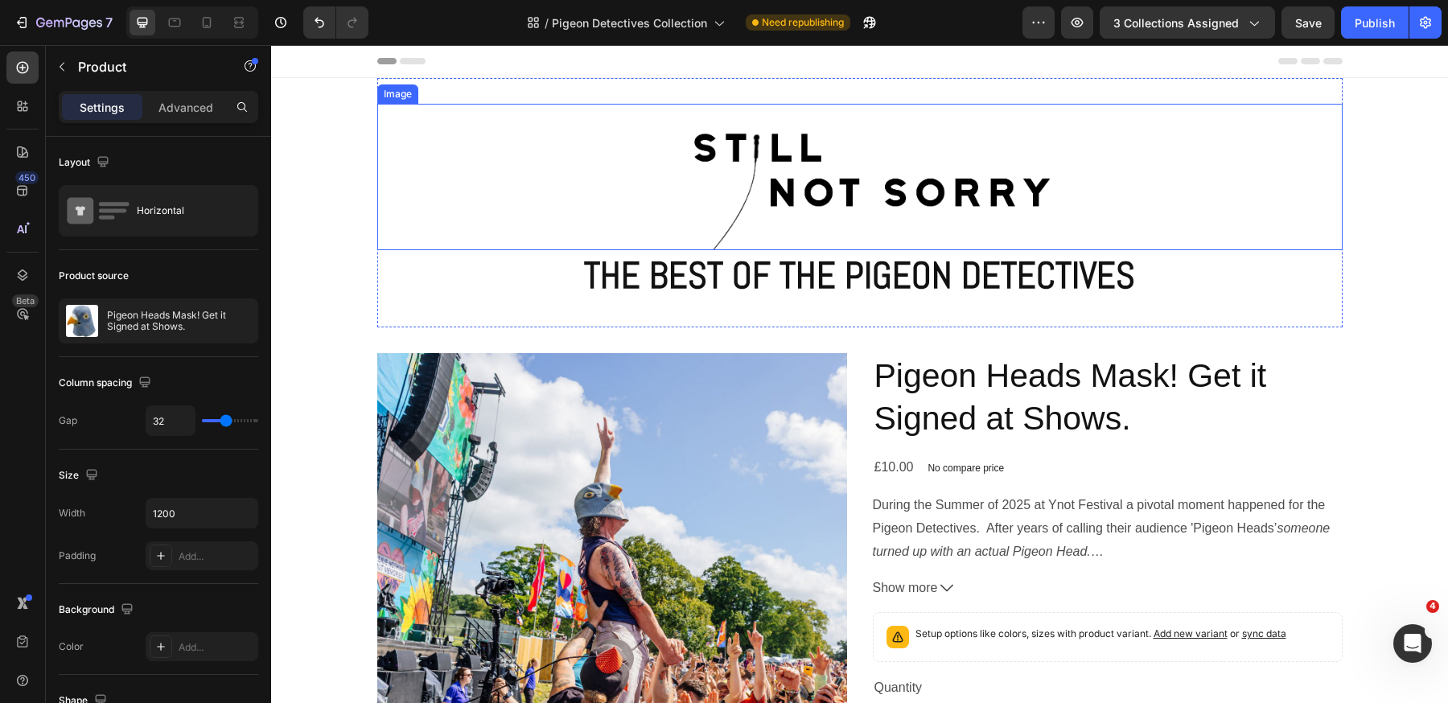
click at [849, 216] on img at bounding box center [860, 177] width 402 height 146
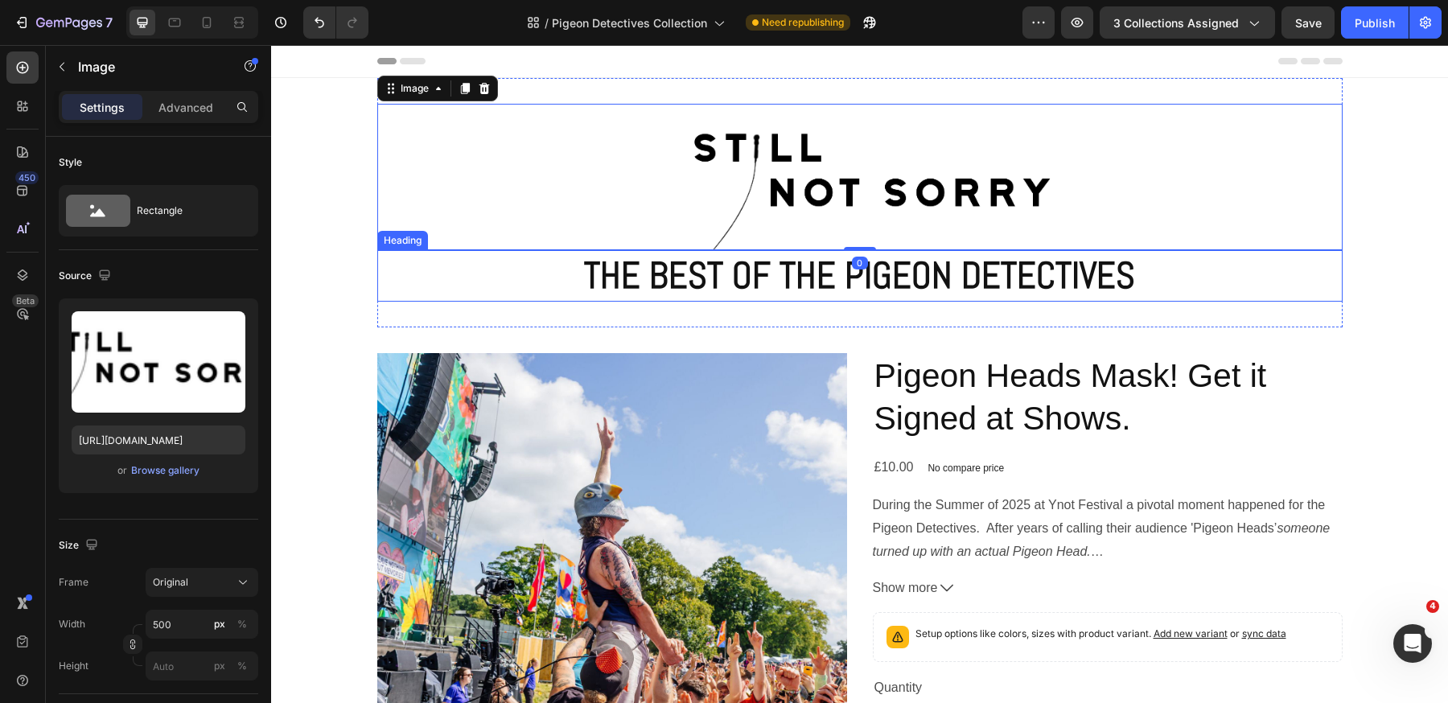
click at [831, 277] on h2 "THE BEST OF THE PIGEON DETECTIVES" at bounding box center [859, 275] width 965 height 51
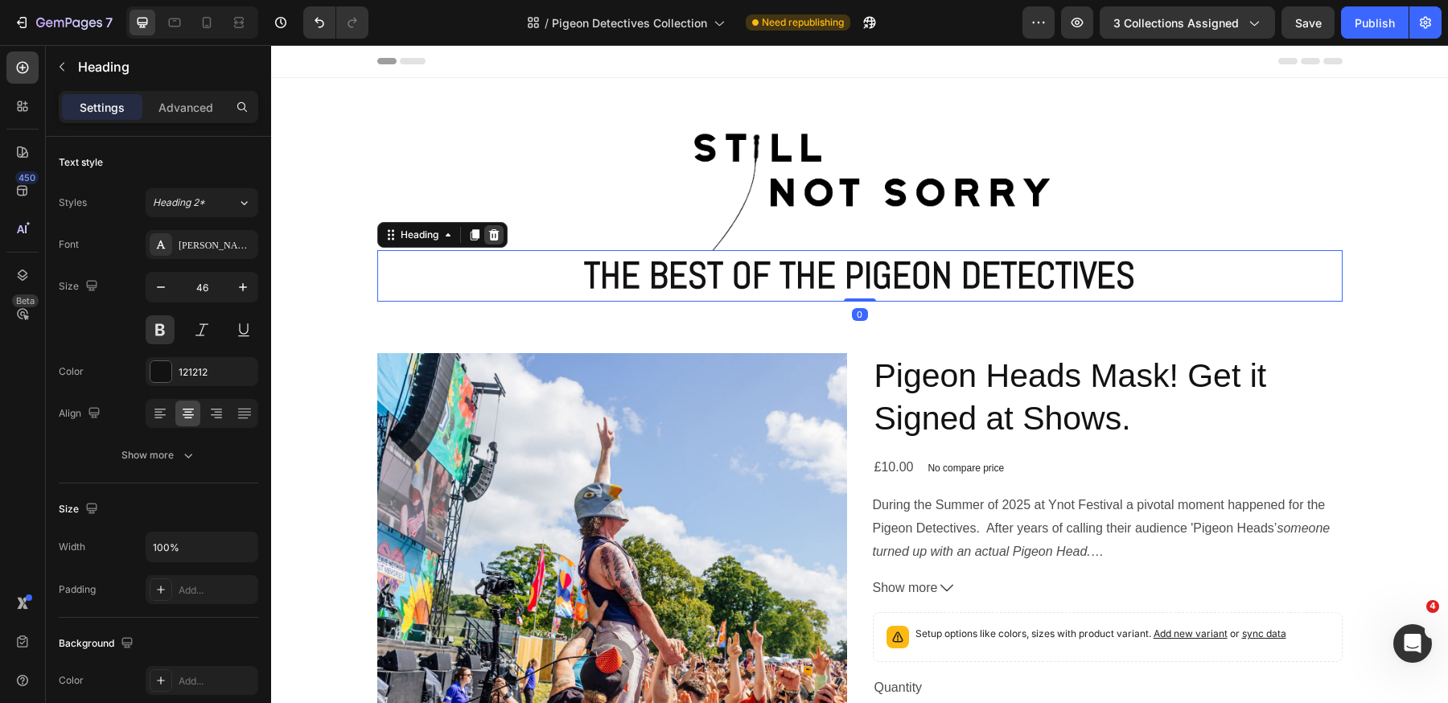
click at [495, 232] on icon at bounding box center [493, 234] width 10 height 11
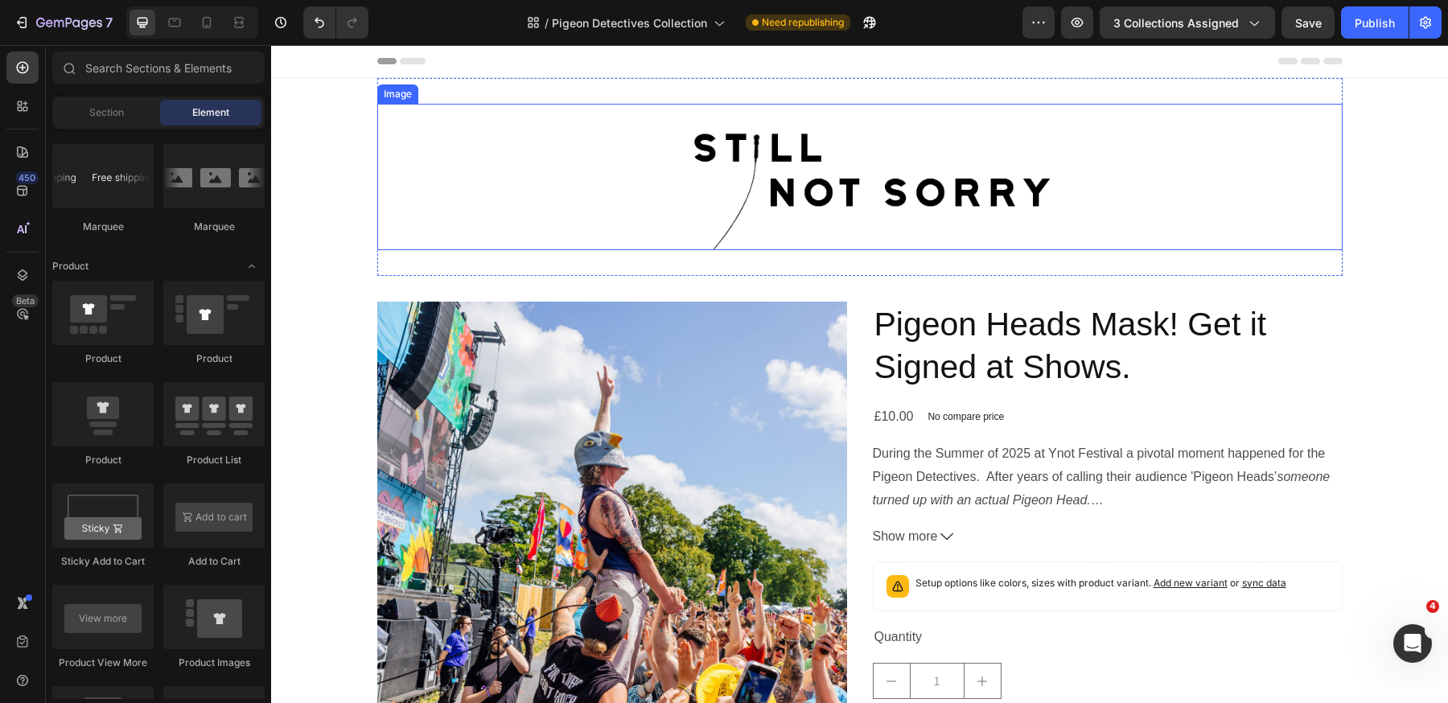
click at [906, 220] on img at bounding box center [860, 177] width 402 height 146
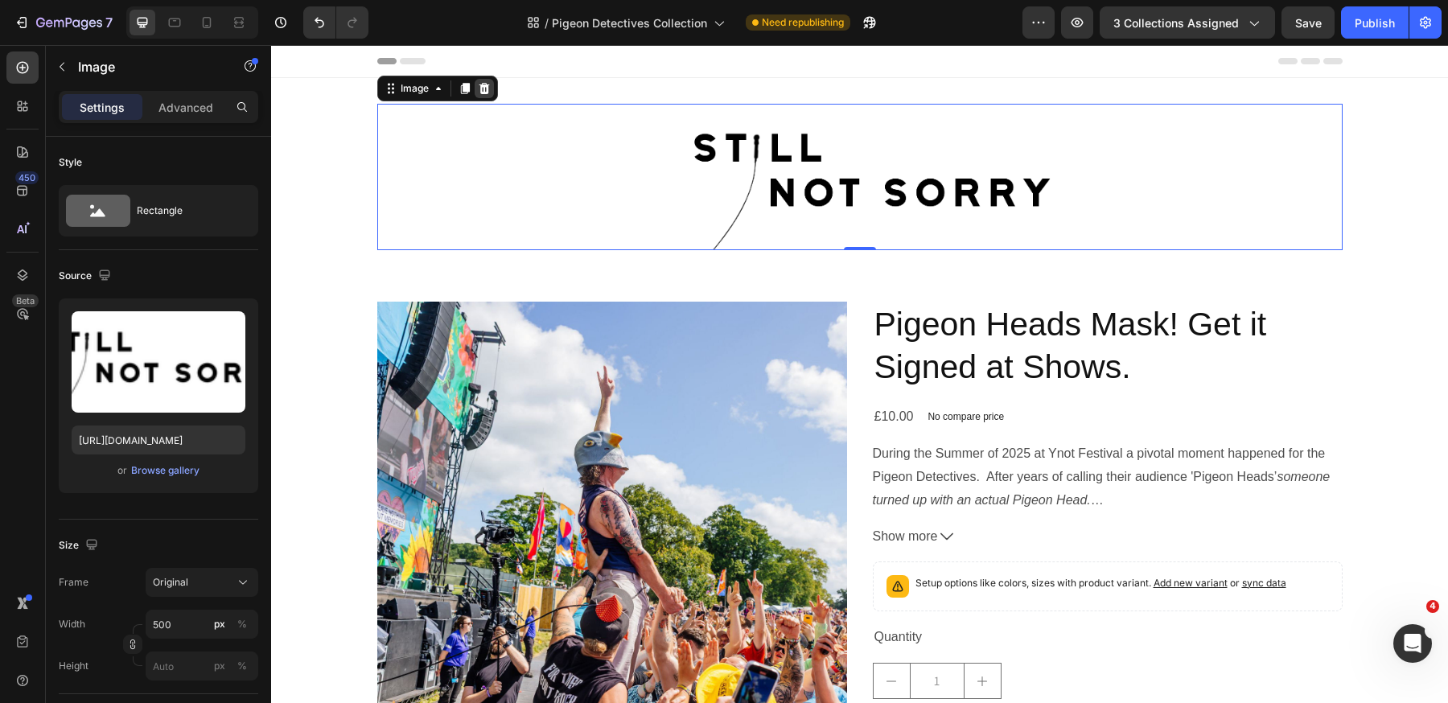
click at [486, 87] on icon at bounding box center [483, 88] width 10 height 11
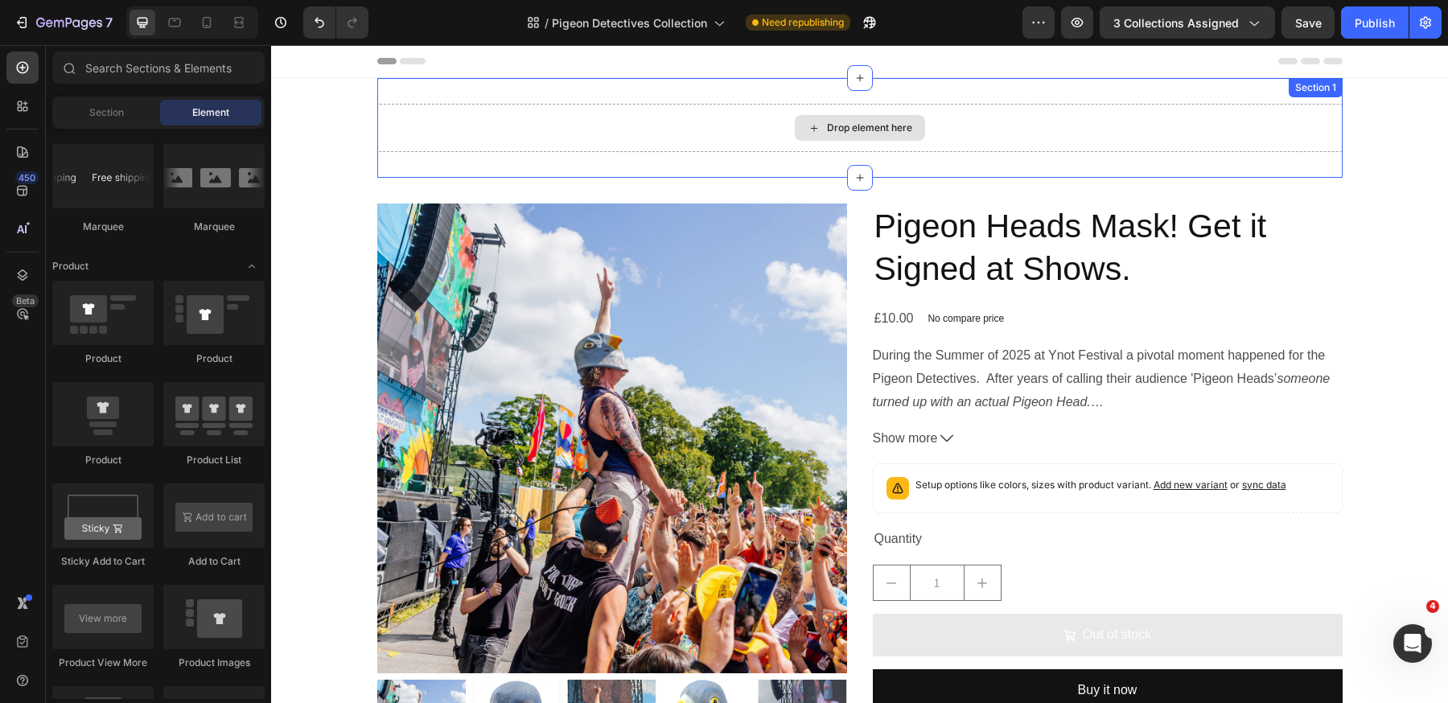
click at [540, 127] on div "Drop element here" at bounding box center [859, 128] width 965 height 48
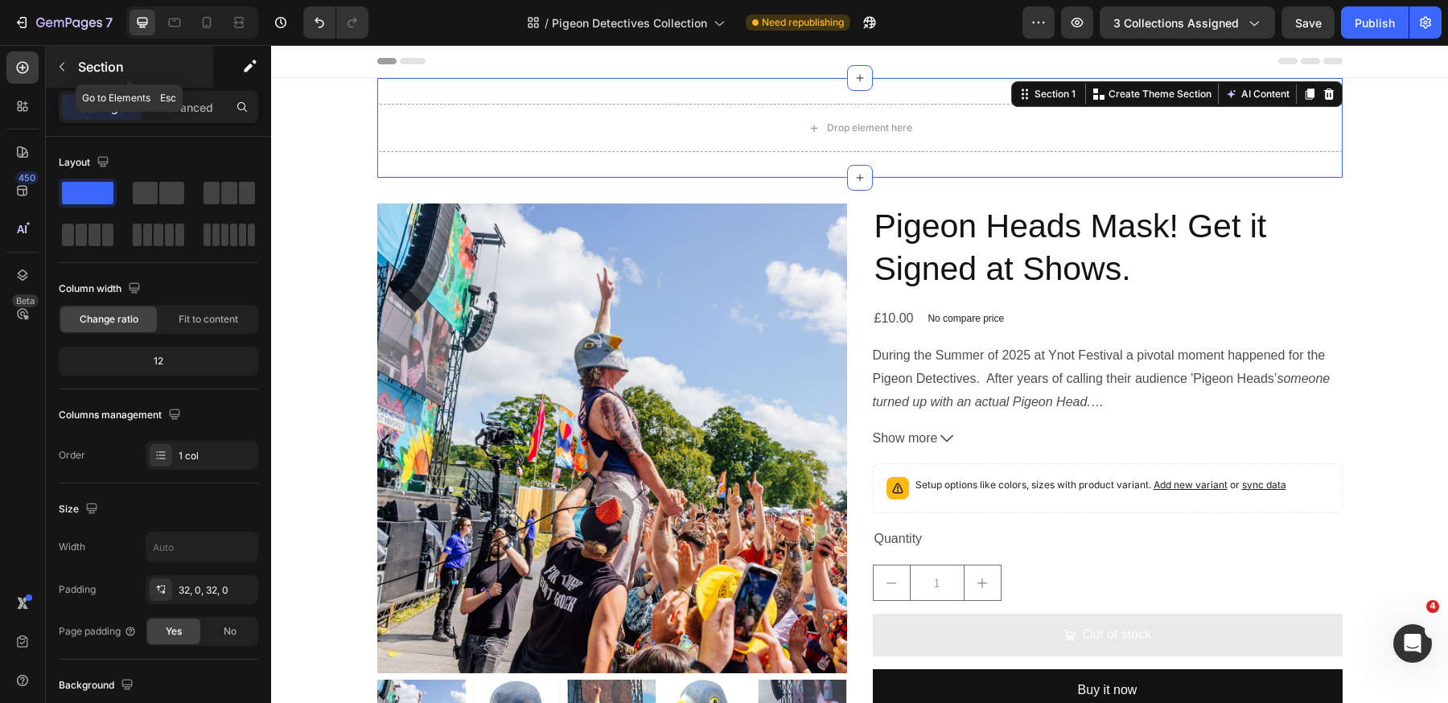
click at [64, 64] on icon "button" at bounding box center [61, 66] width 13 height 13
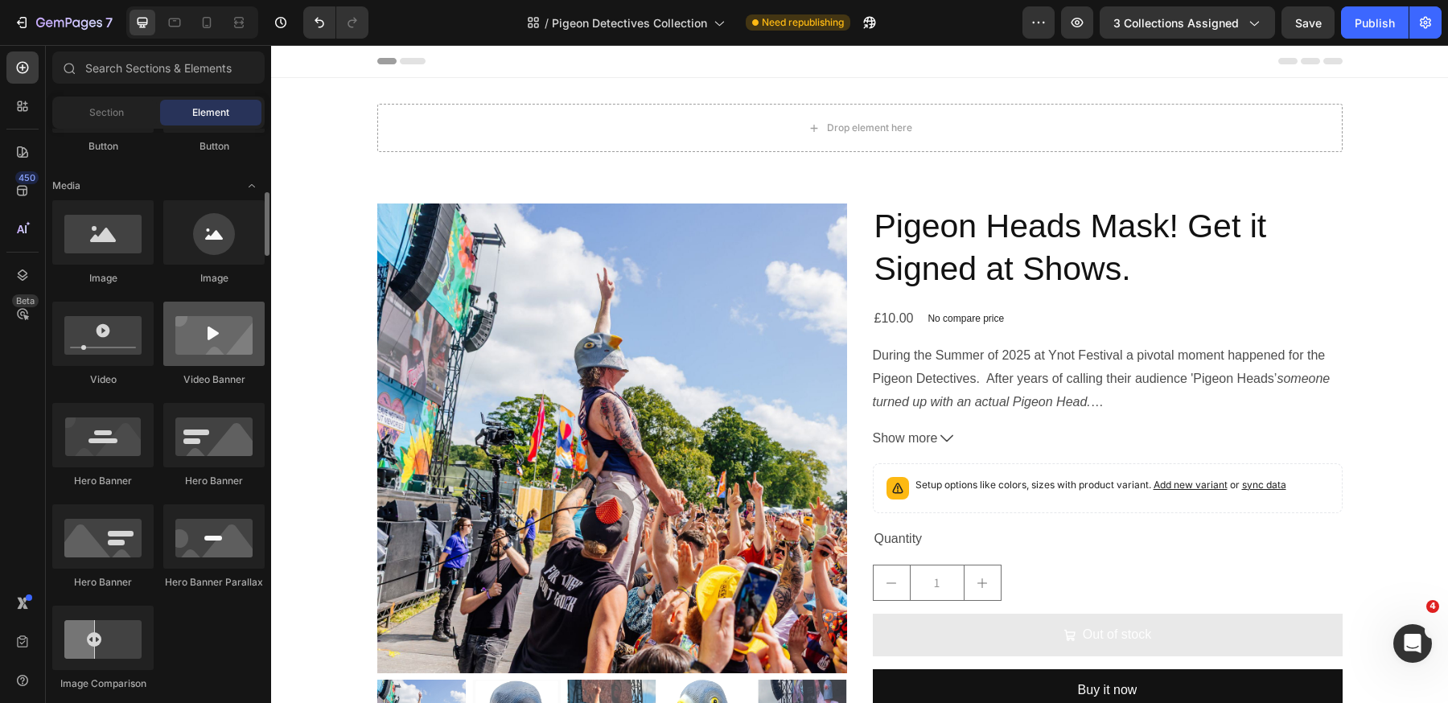
scroll to position [473, 0]
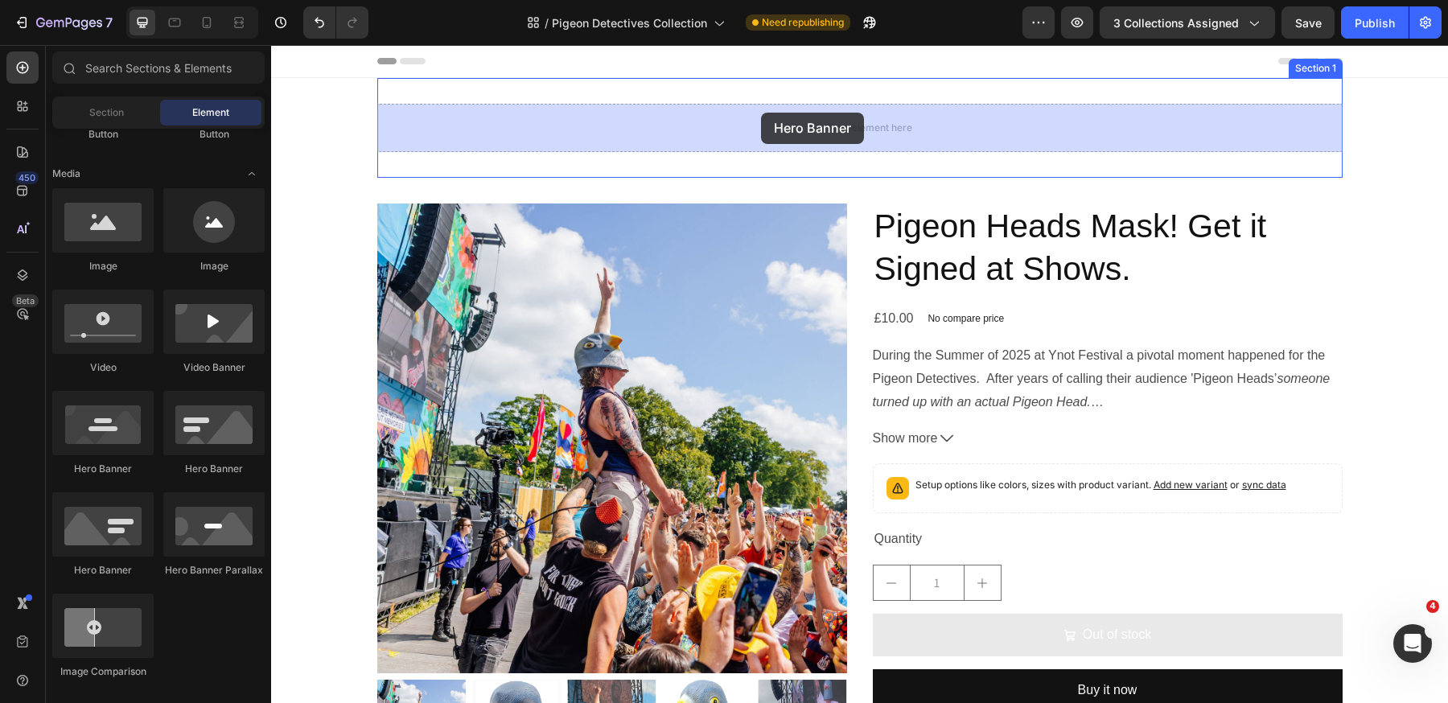
drag, startPoint x: 375, startPoint y: 477, endPoint x: 761, endPoint y: 113, distance: 530.2
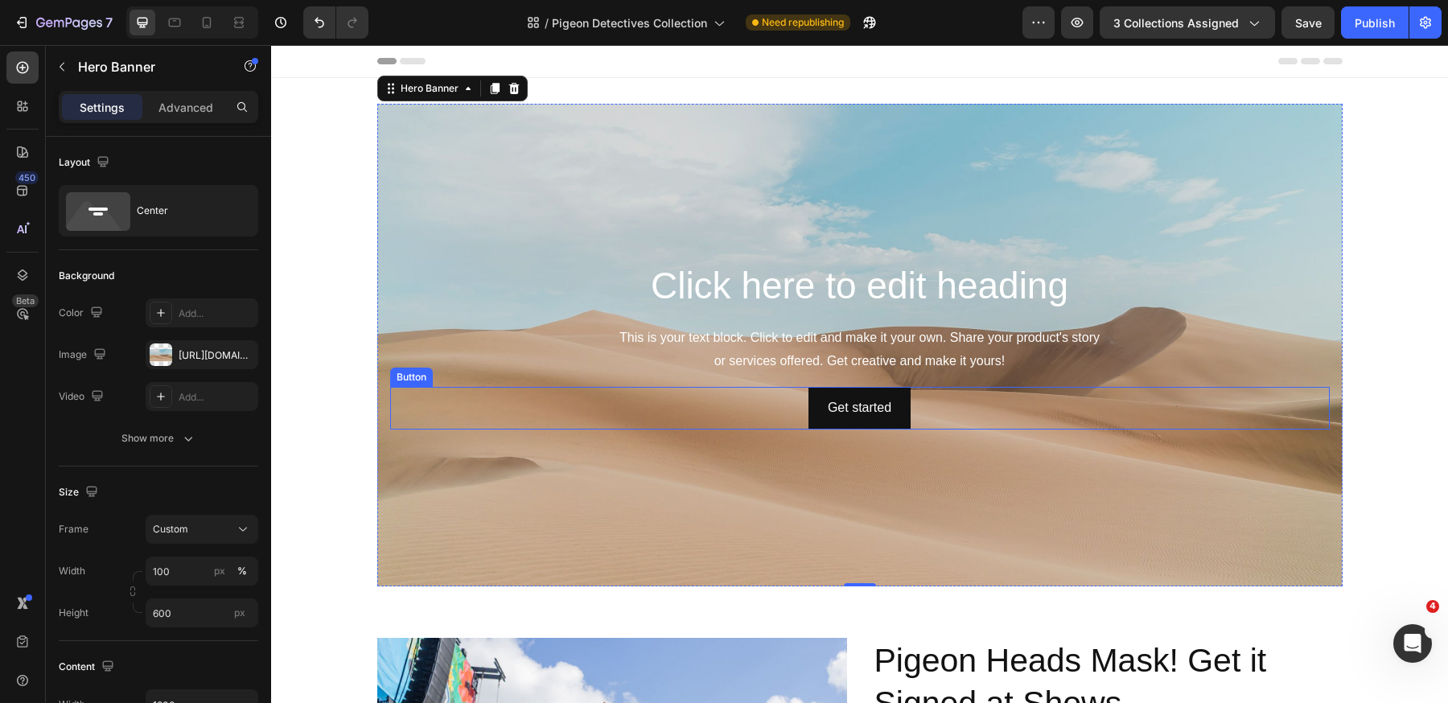
click at [766, 405] on div "Get started Button" at bounding box center [859, 408] width 939 height 43
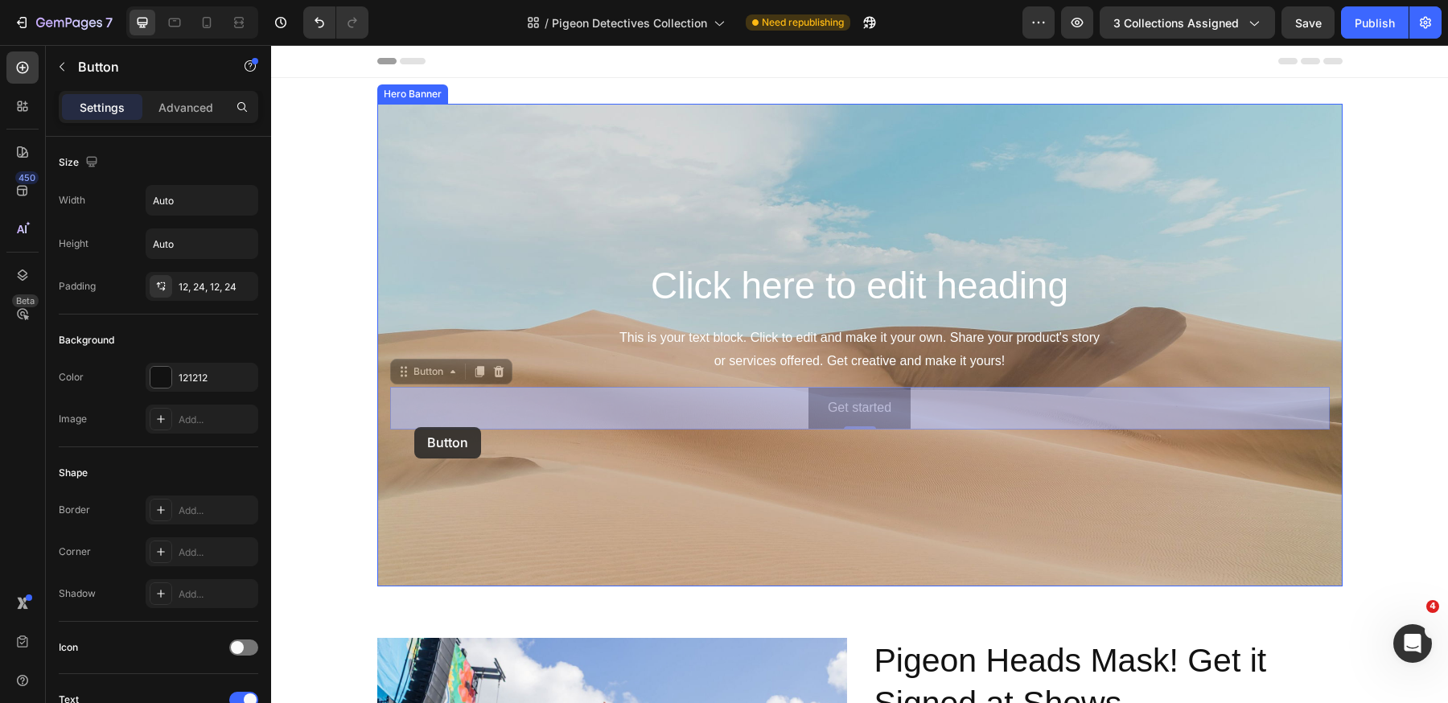
drag, startPoint x: 405, startPoint y: 372, endPoint x: 414, endPoint y: 425, distance: 53.9
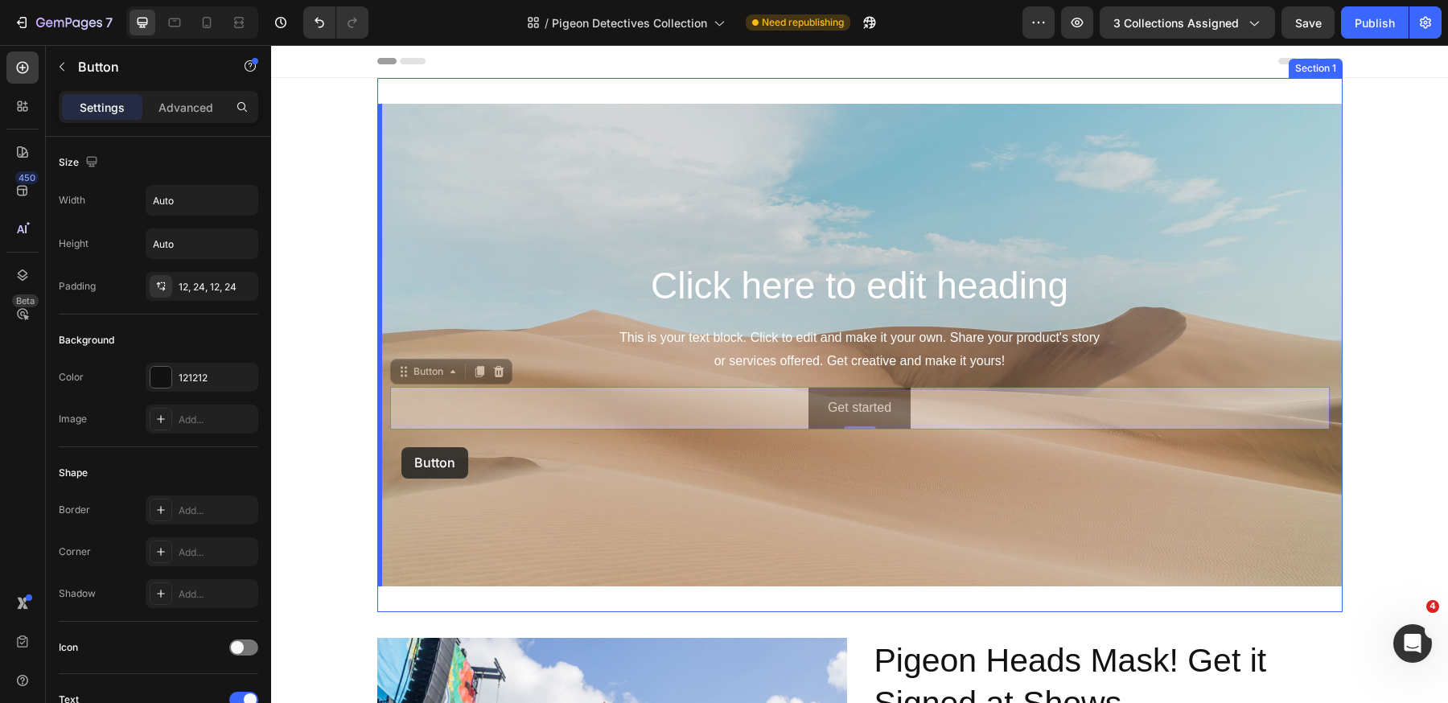
drag, startPoint x: 401, startPoint y: 372, endPoint x: 401, endPoint y: 446, distance: 73.2
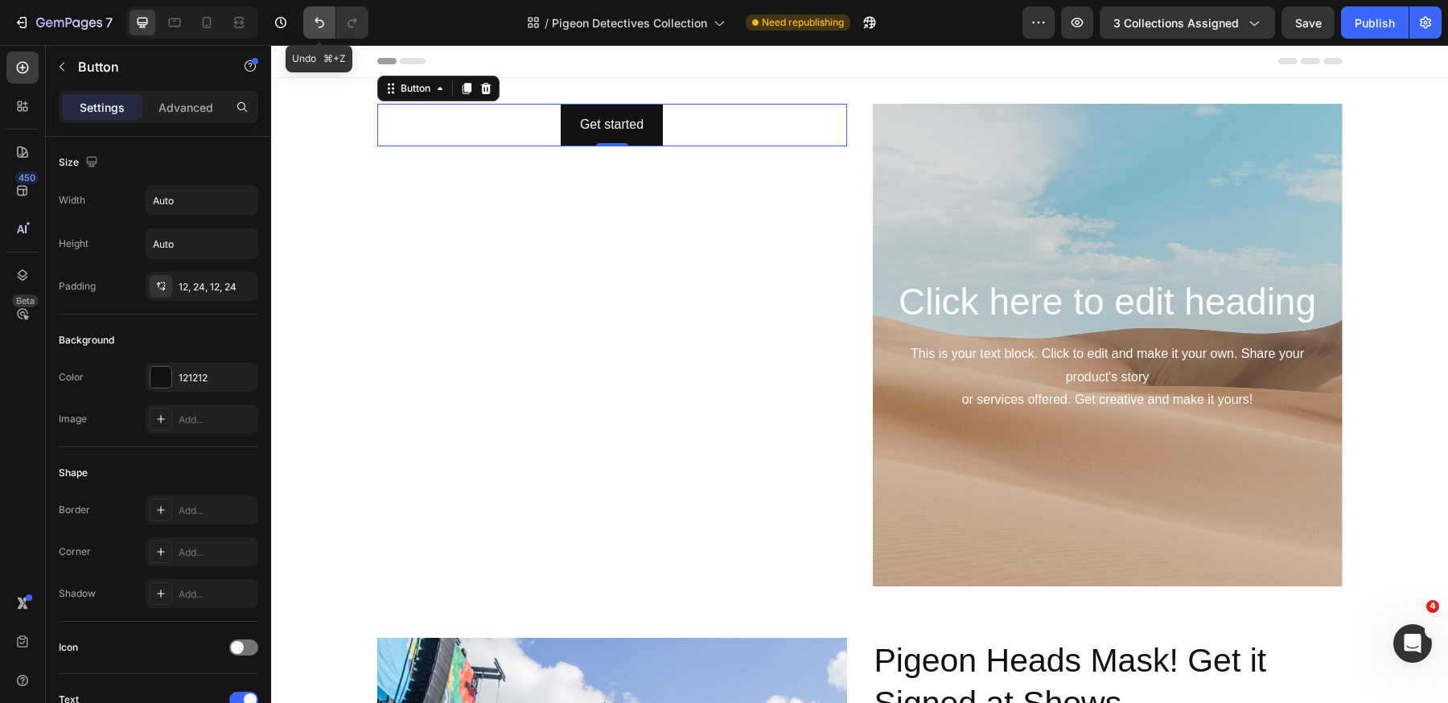
click at [317, 24] on icon "Undo/Redo" at bounding box center [319, 22] width 16 height 16
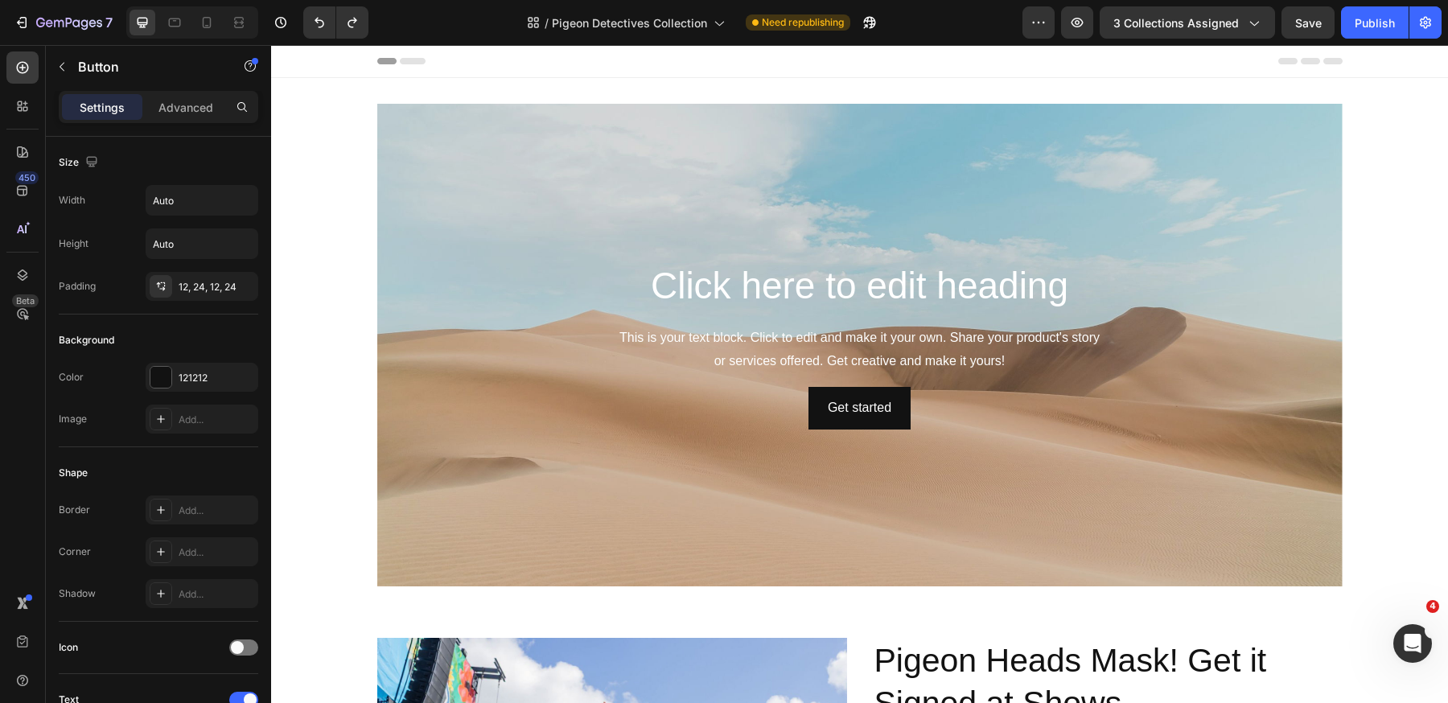
click at [756, 408] on div "Get started Button" at bounding box center [859, 408] width 939 height 43
click at [902, 296] on h2 "Click here to edit heading" at bounding box center [859, 286] width 939 height 51
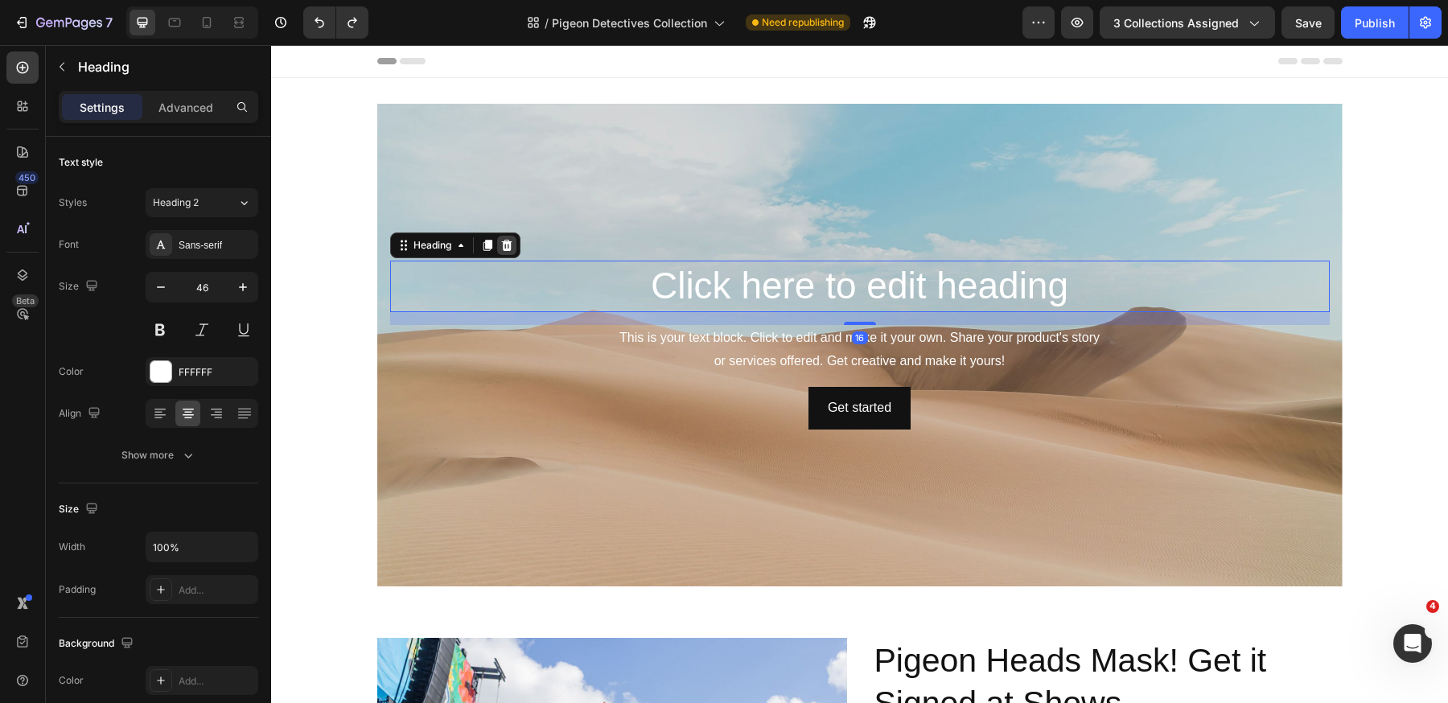
click at [511, 244] on icon at bounding box center [506, 245] width 13 height 13
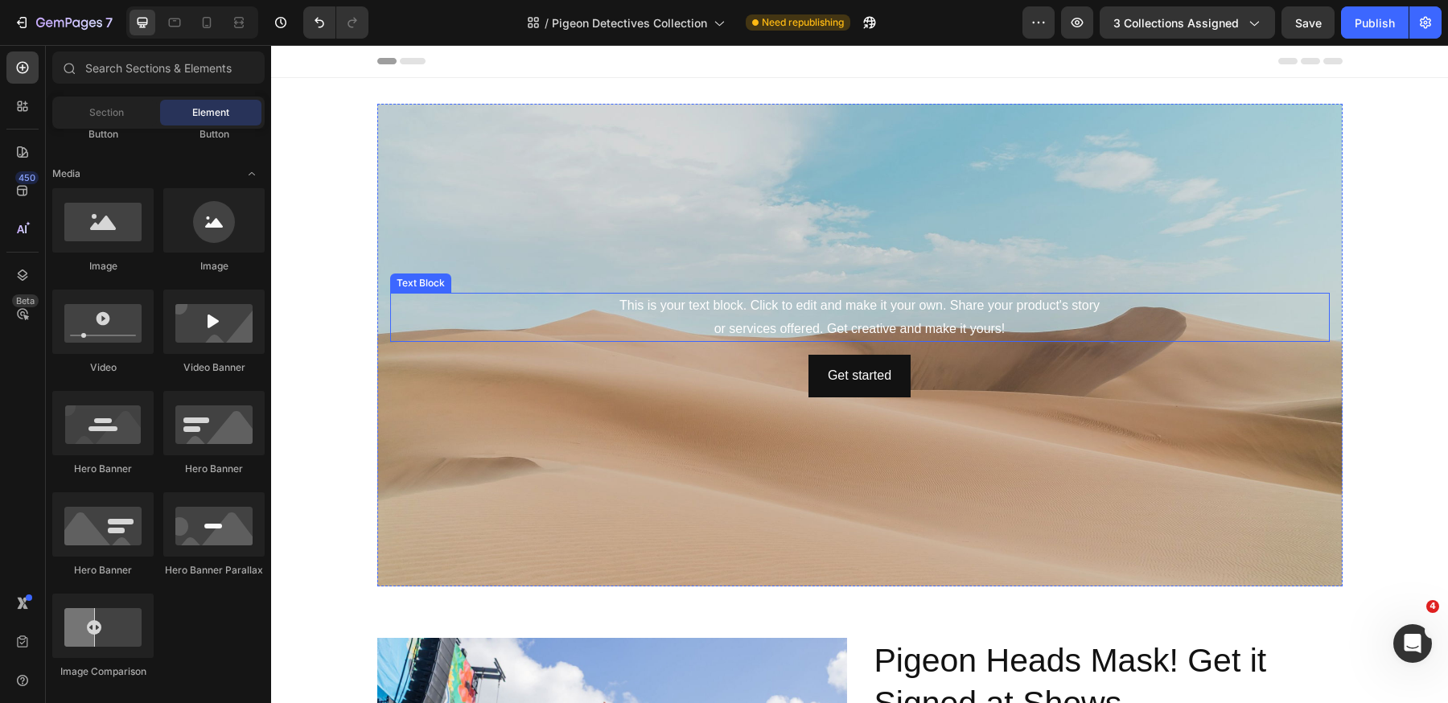
click at [963, 328] on div "This is your text block. Click to edit and make it your own. Share your product…" at bounding box center [859, 318] width 939 height 50
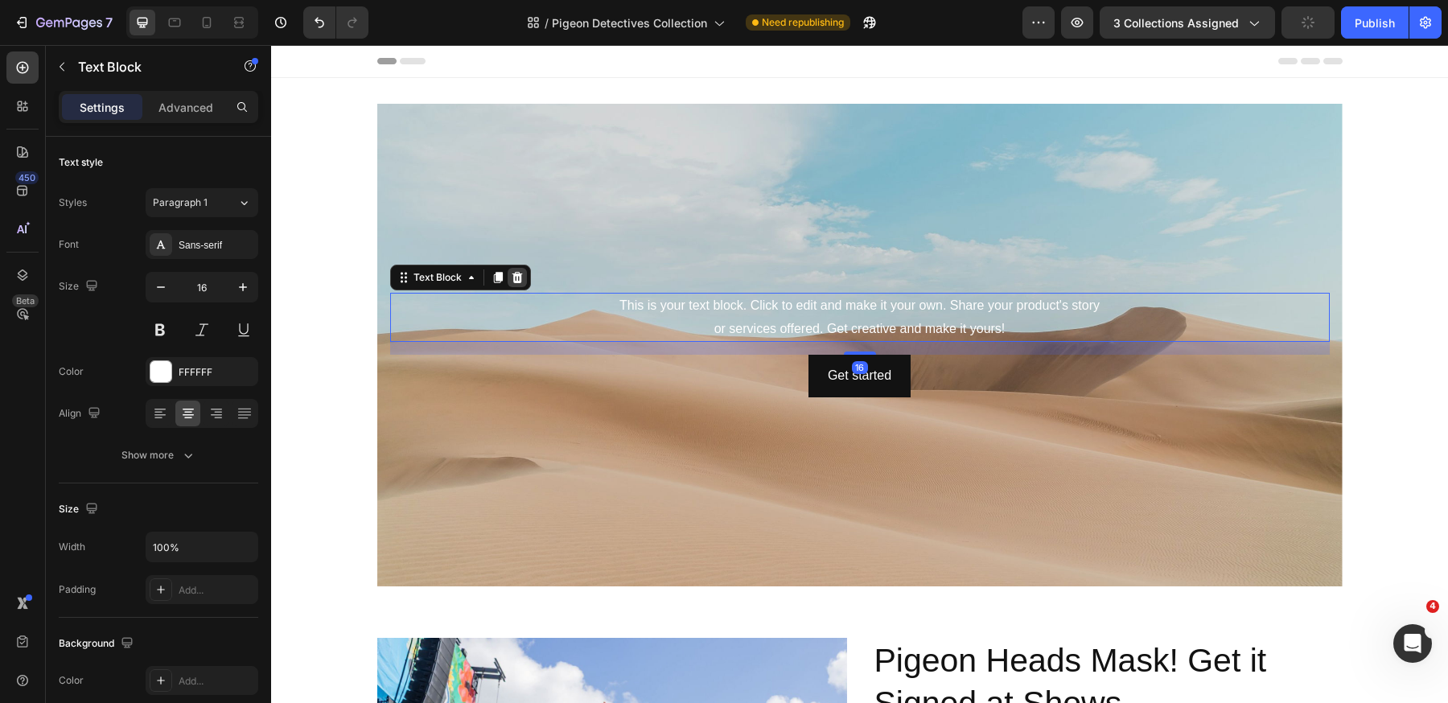
click at [517, 277] on icon at bounding box center [517, 277] width 13 height 13
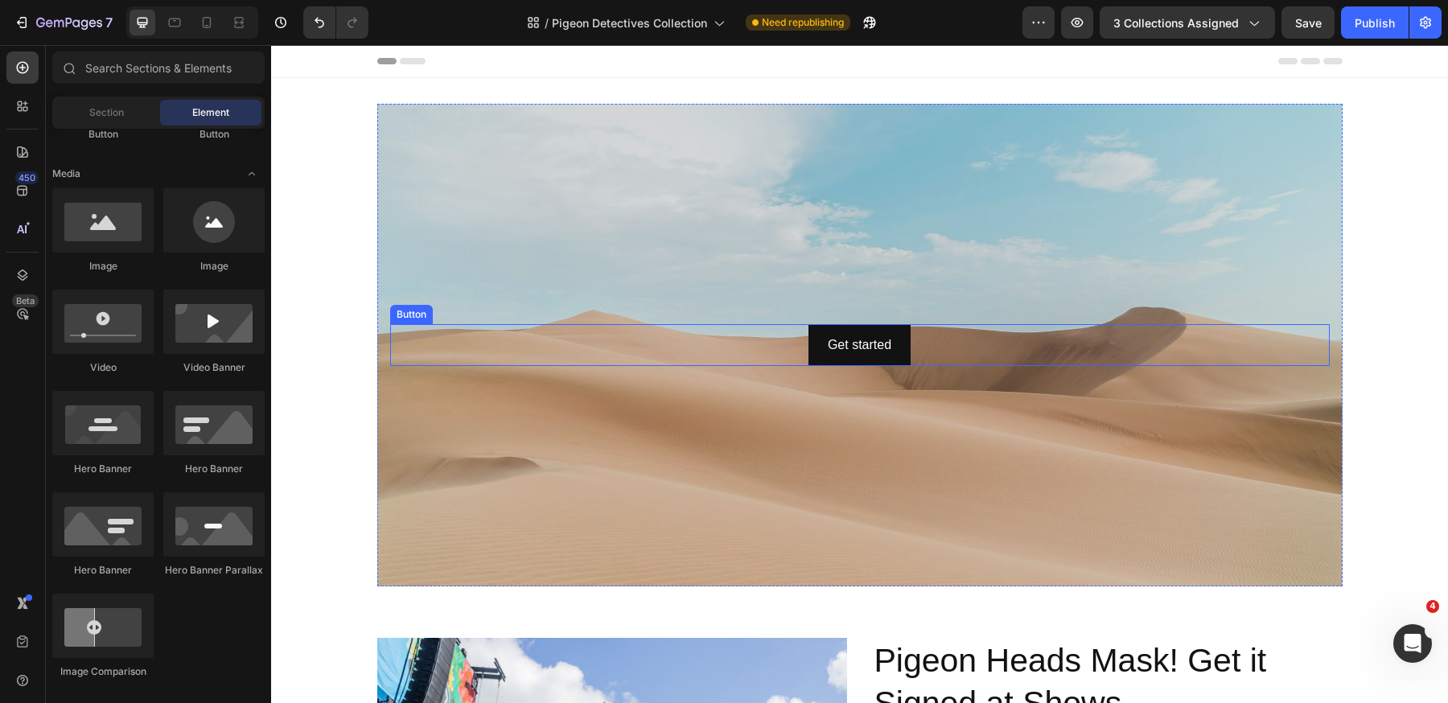
click at [910, 351] on div "Get started Button" at bounding box center [859, 345] width 939 height 43
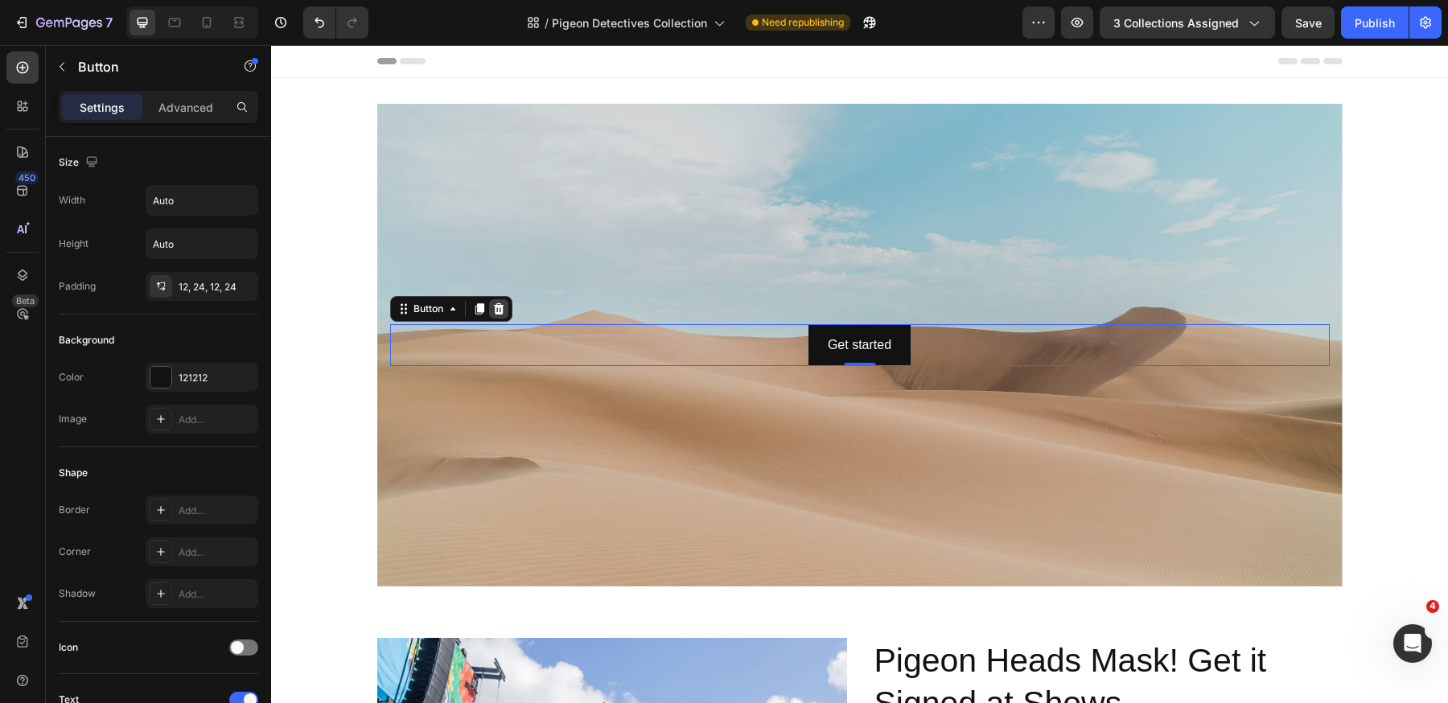
click at [498, 310] on icon at bounding box center [498, 307] width 10 height 11
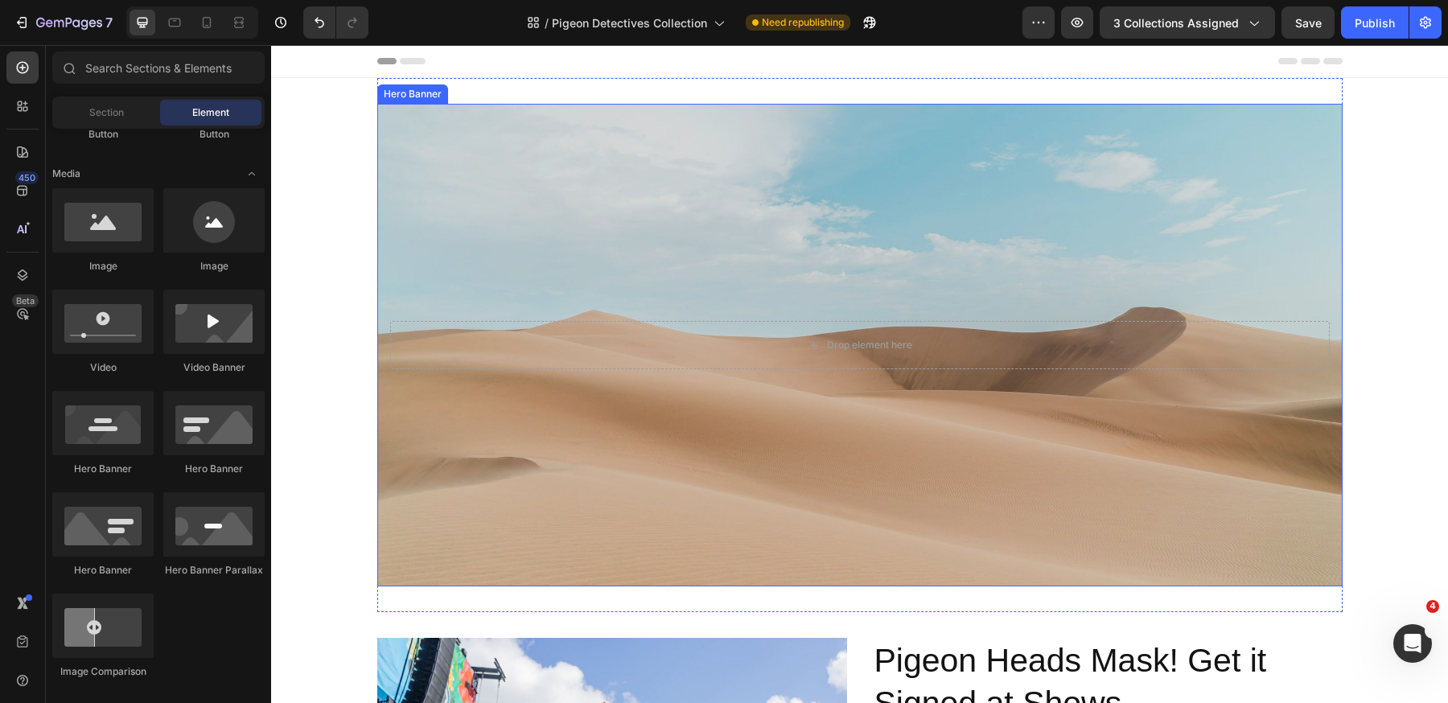
click at [837, 270] on div "Background Image" at bounding box center [859, 345] width 965 height 483
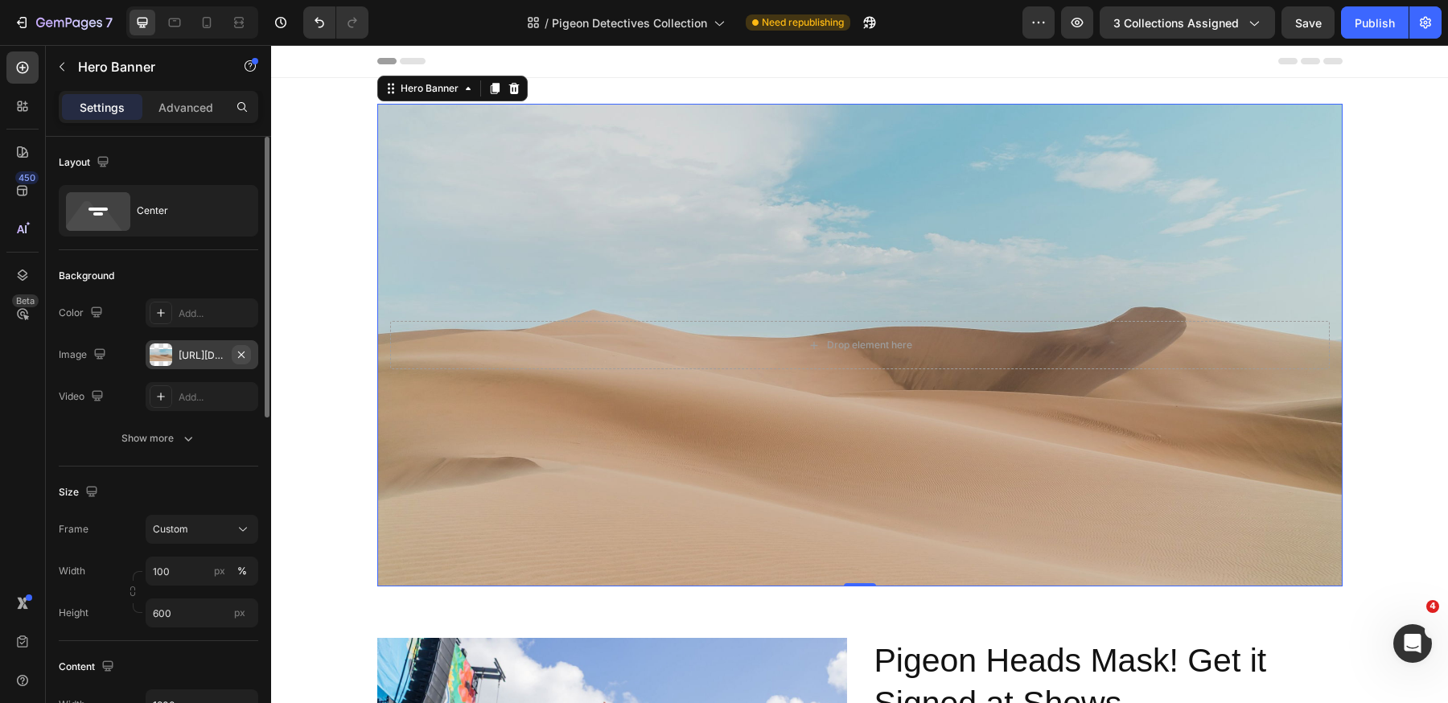
click at [241, 351] on icon "button" at bounding box center [241, 354] width 13 height 13
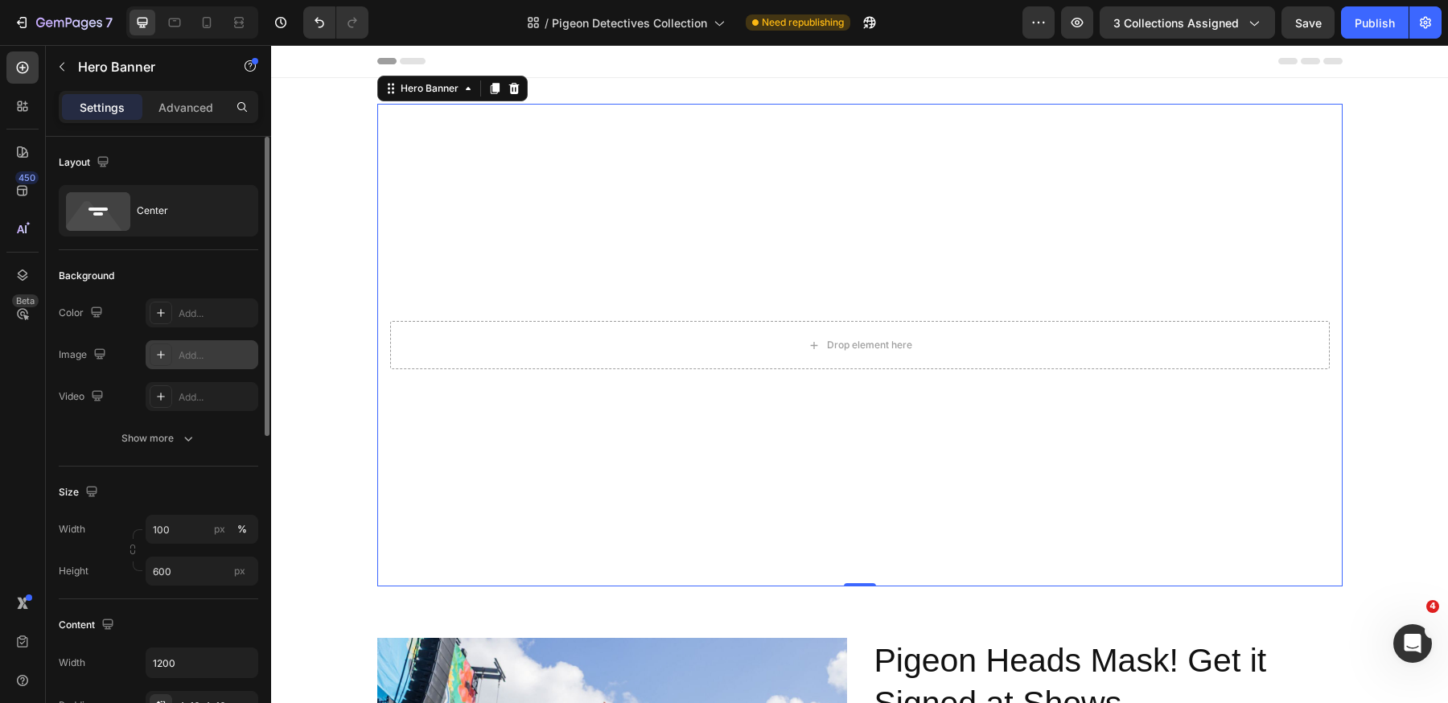
click at [170, 353] on div at bounding box center [161, 354] width 23 height 23
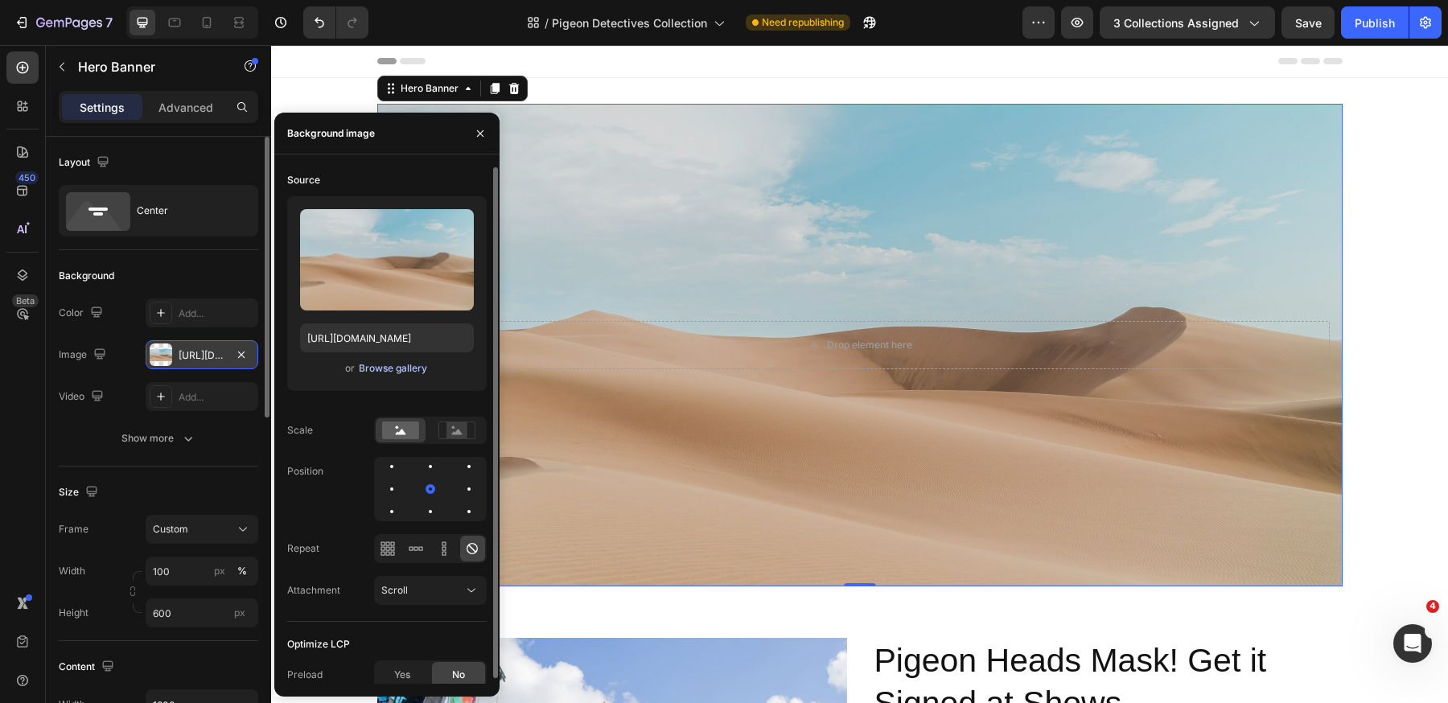
click at [375, 372] on div "Browse gallery" at bounding box center [393, 368] width 68 height 14
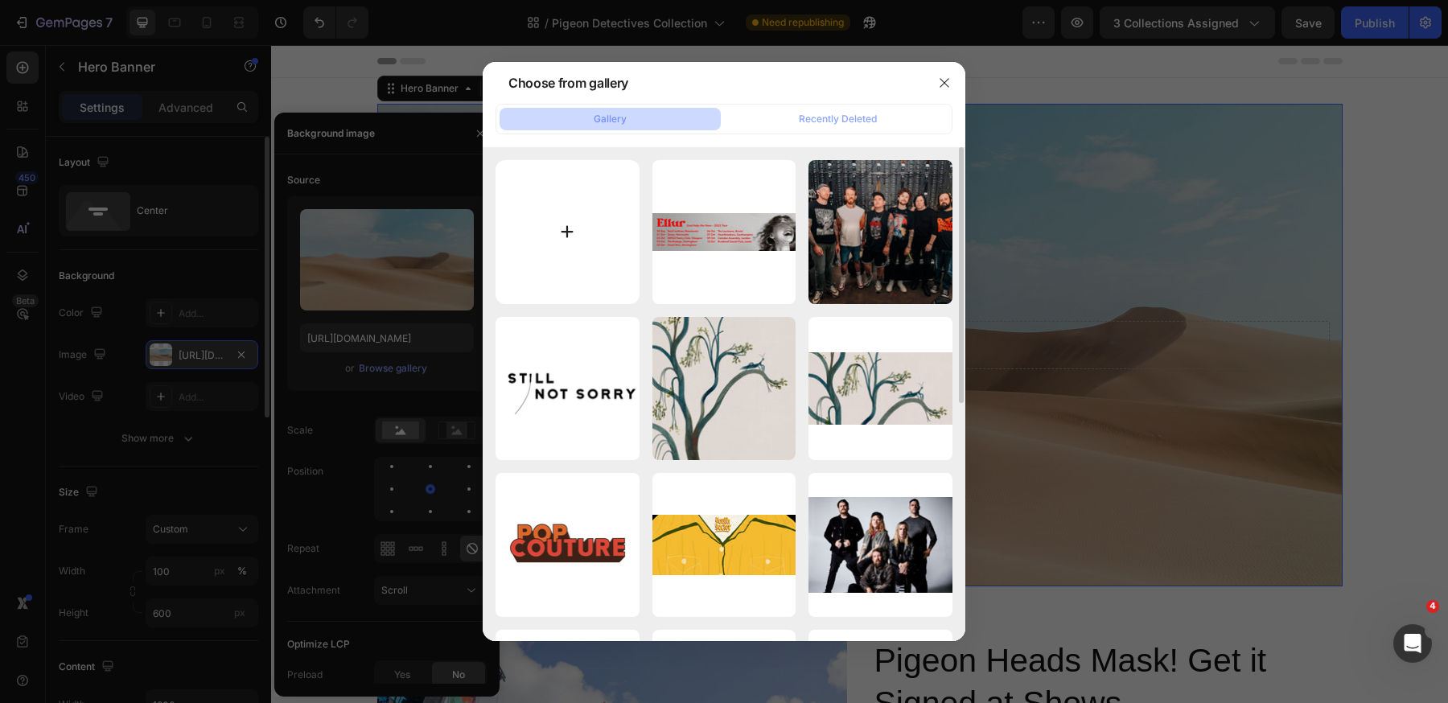
click at [573, 243] on input "file" at bounding box center [567, 232] width 144 height 144
type input "C:\fakepath\PigeonDetectives_25_UK_Wide.jpg"
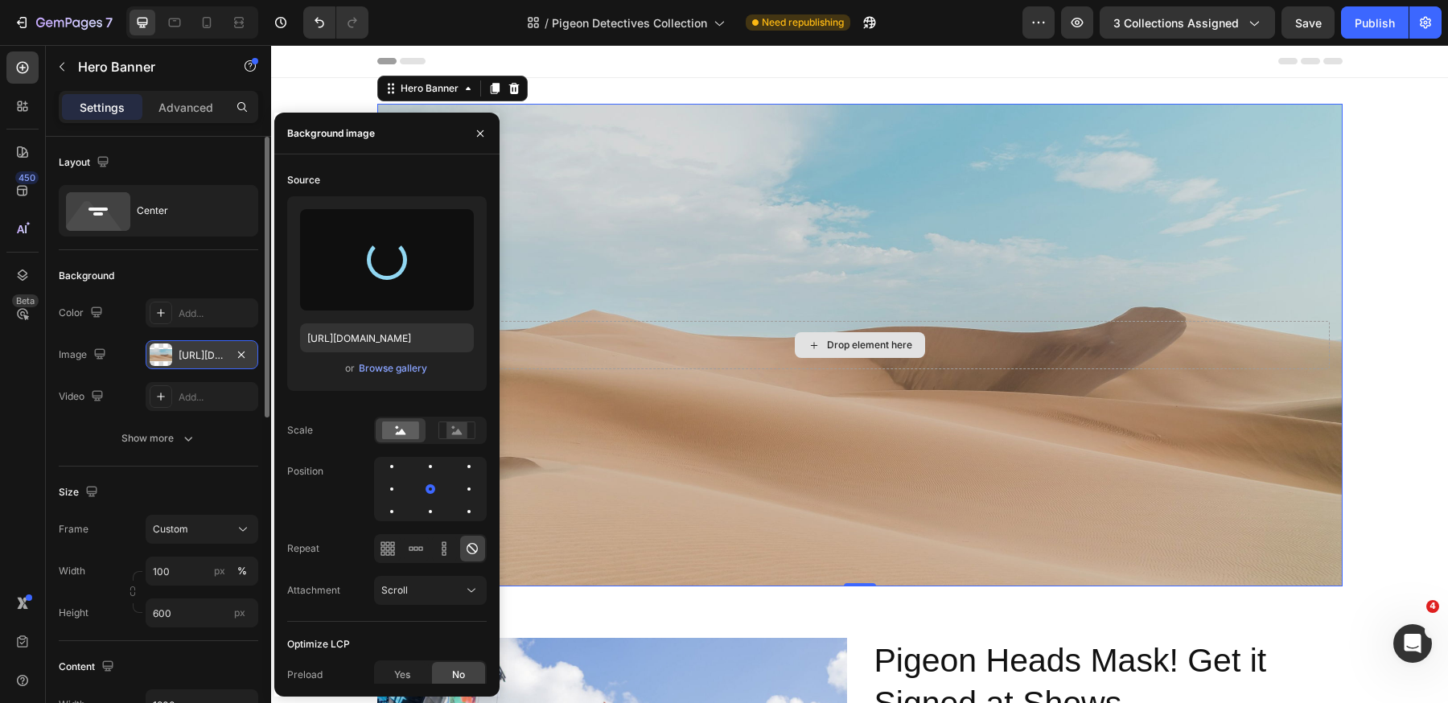
type input "https://cdn.shopify.com/s/files/1/0883/1985/2861/files/gempages_547478294837068…"
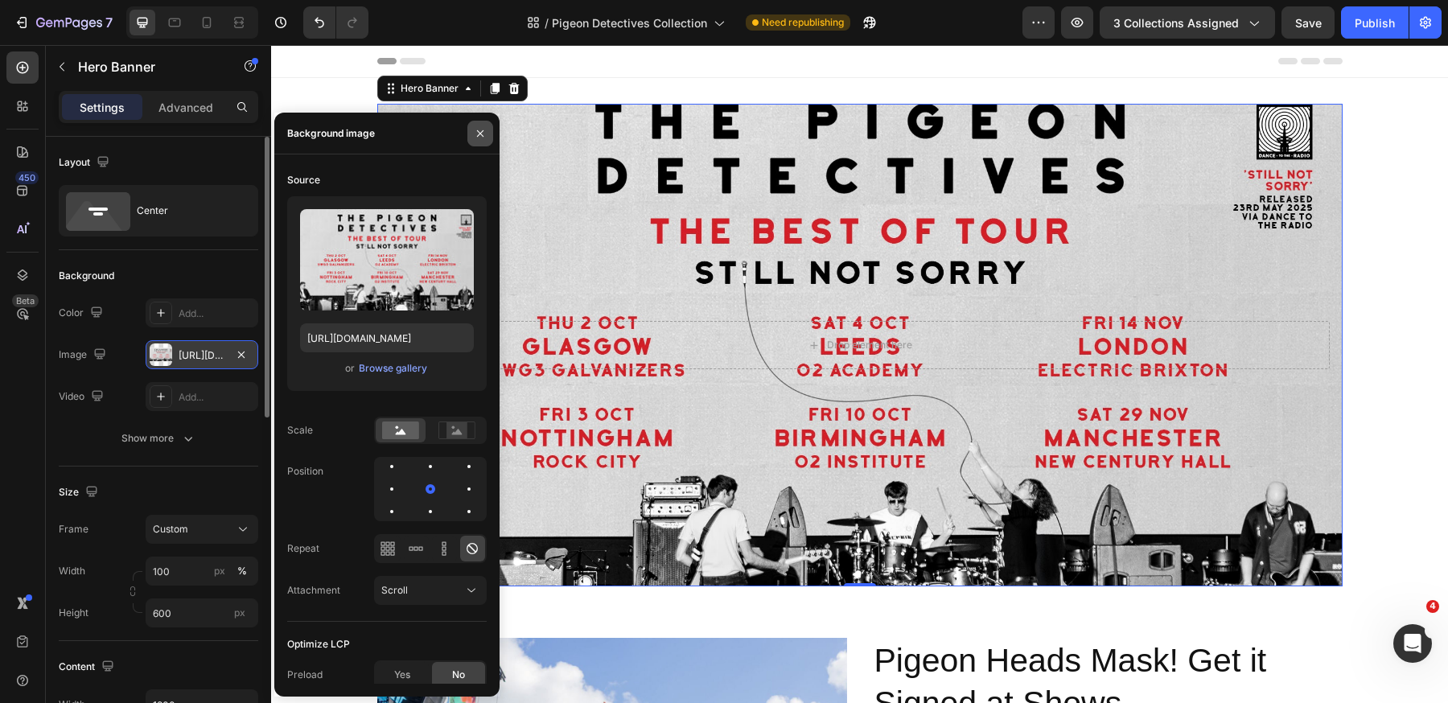
click at [483, 132] on icon "button" at bounding box center [480, 133] width 13 height 13
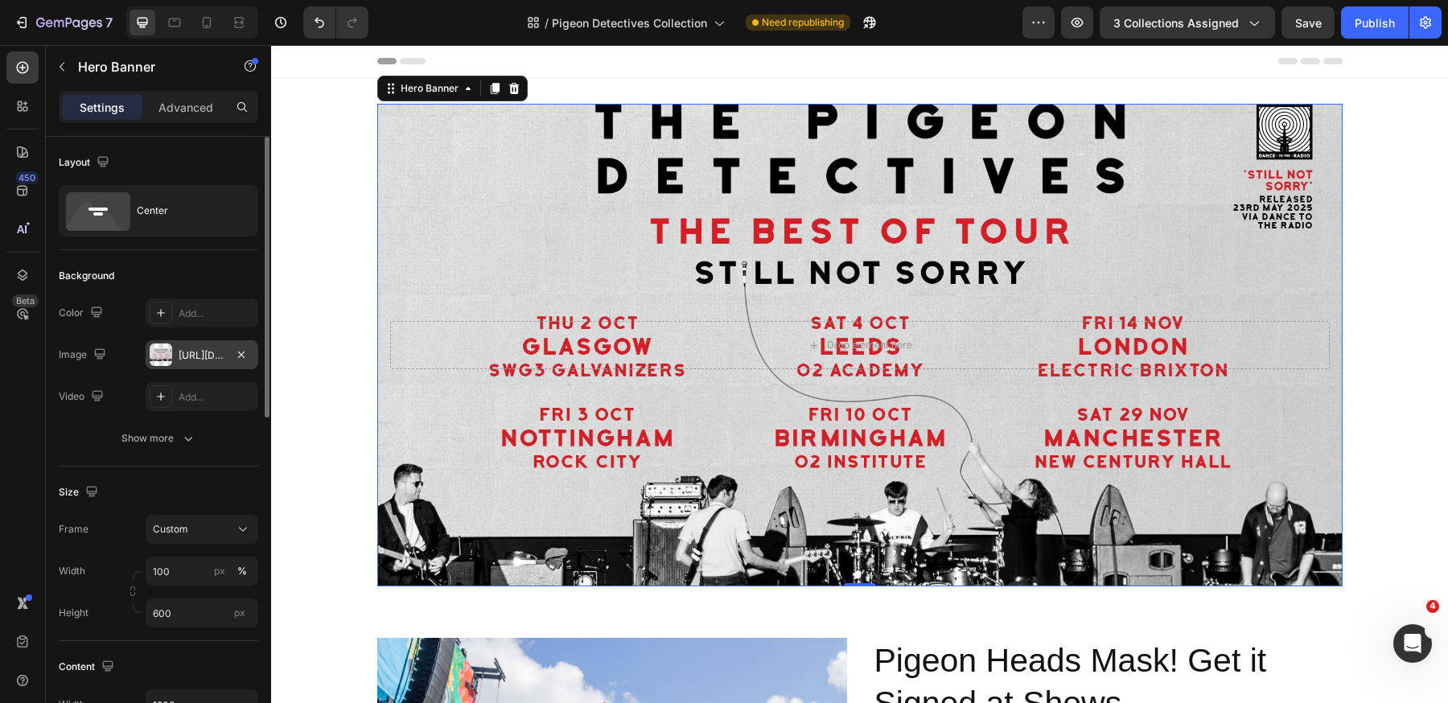
click at [1169, 261] on div "Background Image" at bounding box center [859, 345] width 965 height 483
click at [516, 87] on icon at bounding box center [513, 88] width 10 height 11
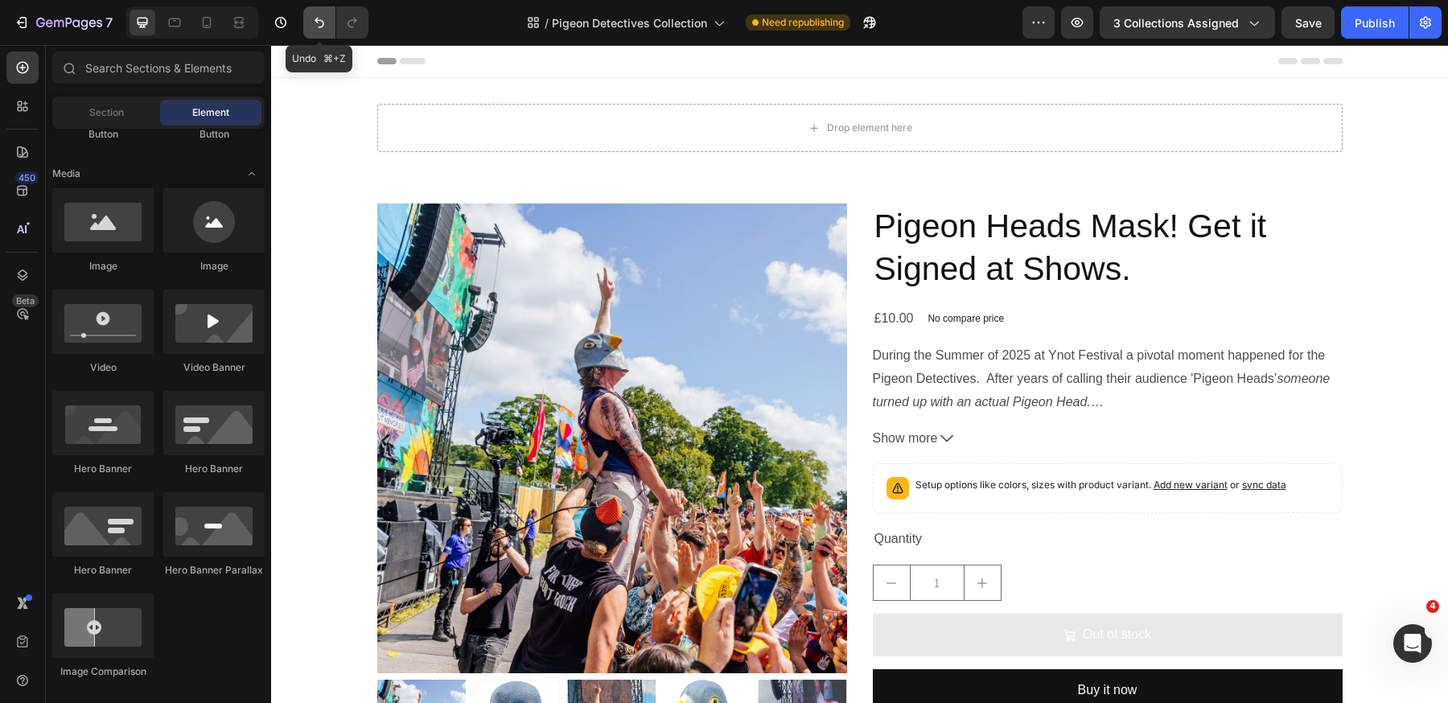
click at [317, 22] on icon "Undo/Redo" at bounding box center [319, 23] width 10 height 10
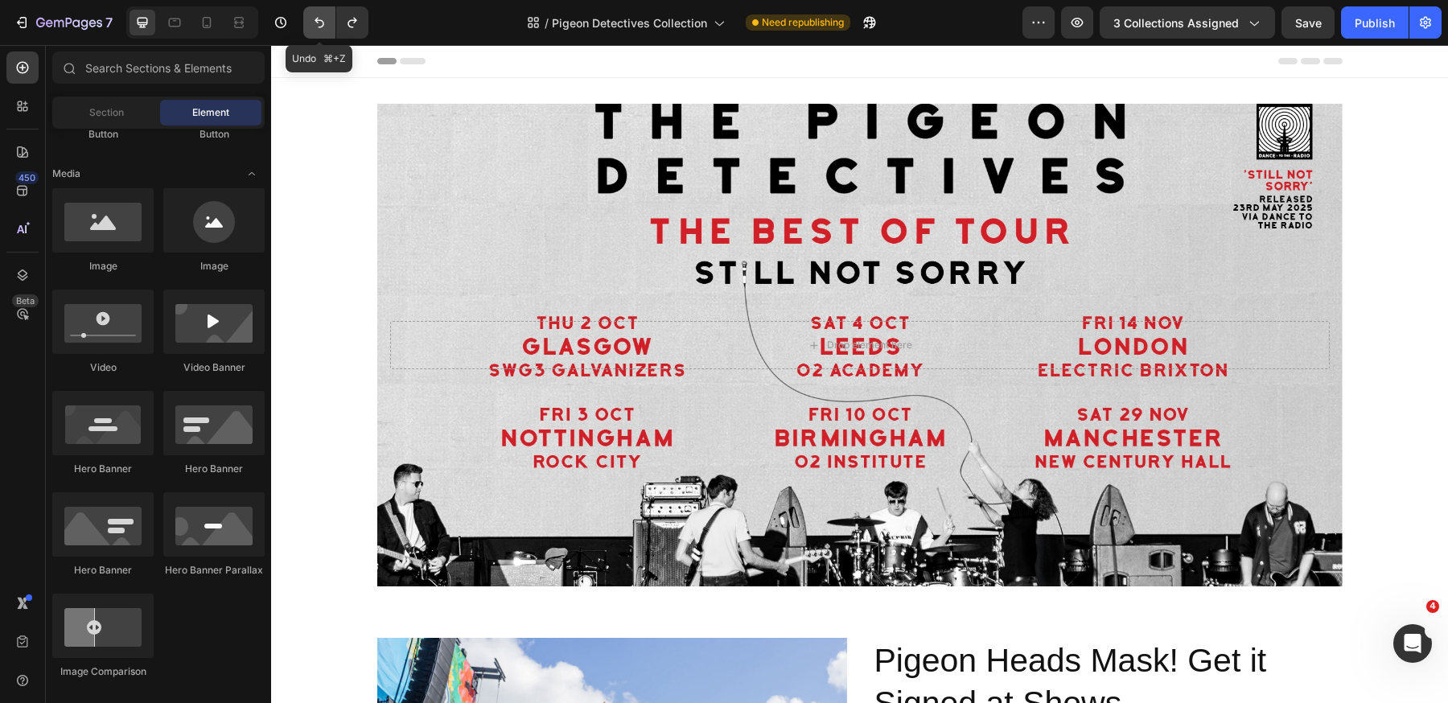
click at [317, 22] on icon "Undo/Redo" at bounding box center [319, 23] width 10 height 10
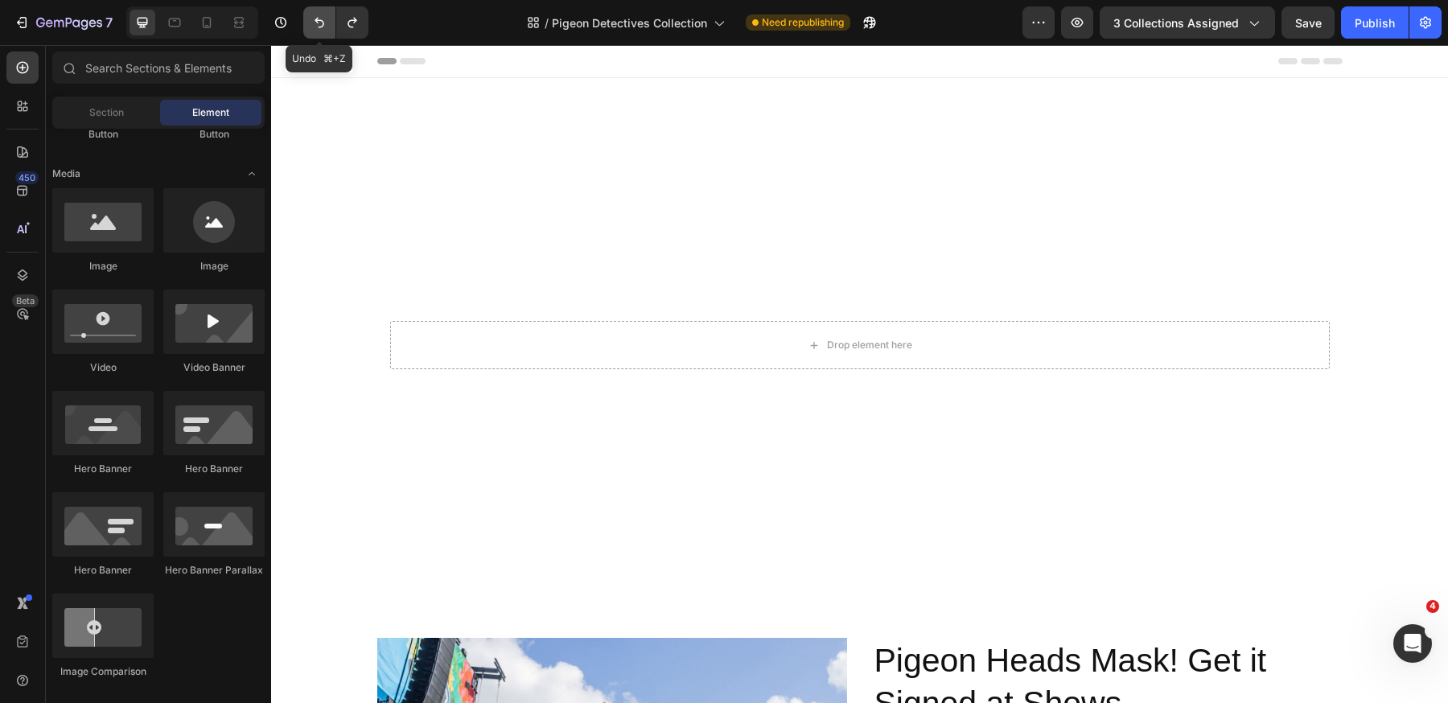
click at [317, 22] on icon "Undo/Redo" at bounding box center [319, 23] width 10 height 10
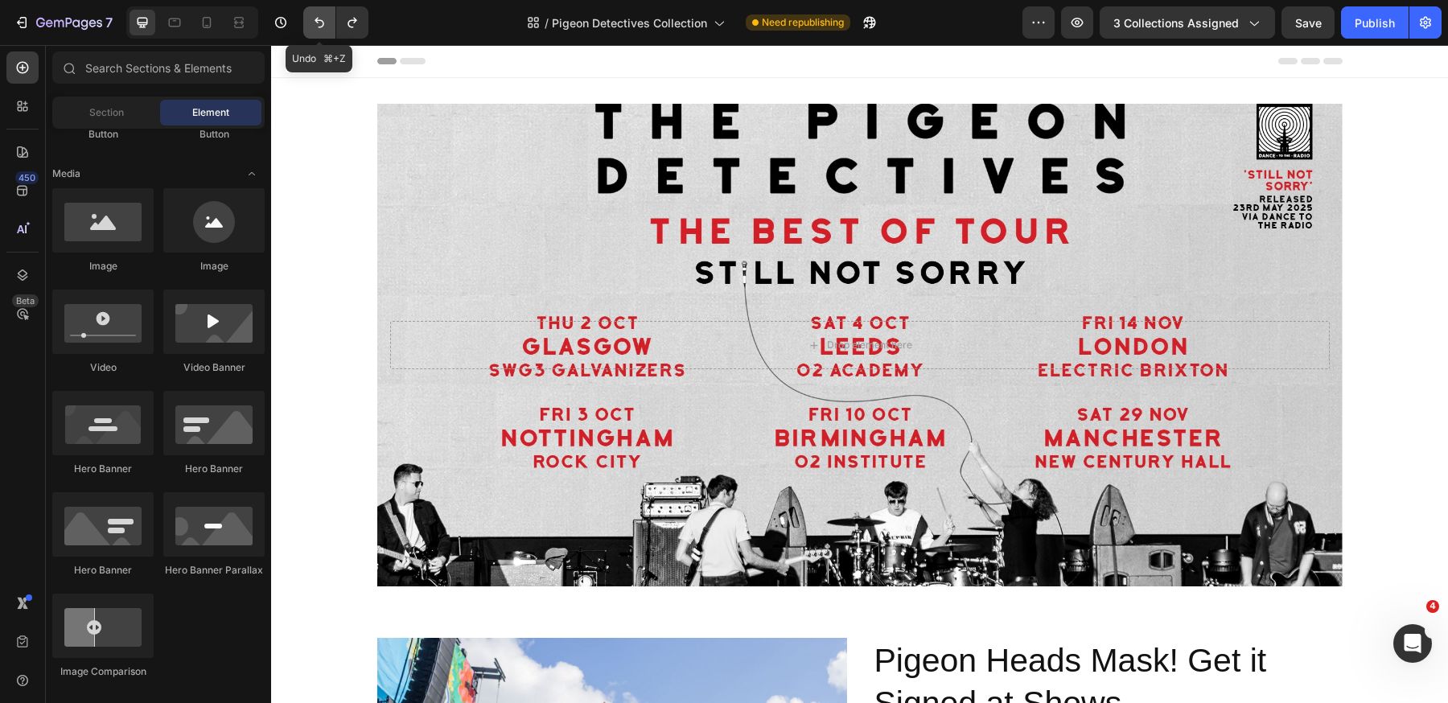
click at [317, 22] on icon "Undo/Redo" at bounding box center [319, 23] width 10 height 10
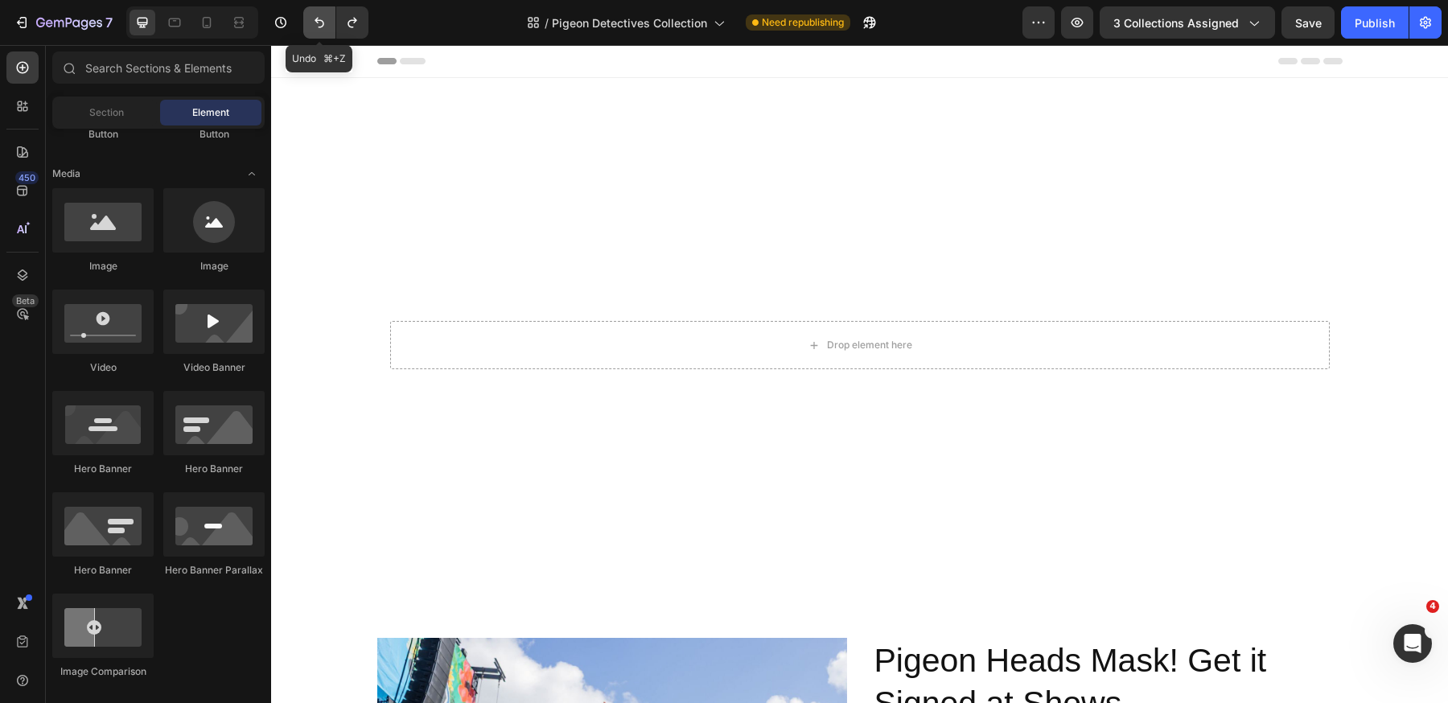
click at [317, 22] on icon "Undo/Redo" at bounding box center [319, 23] width 10 height 10
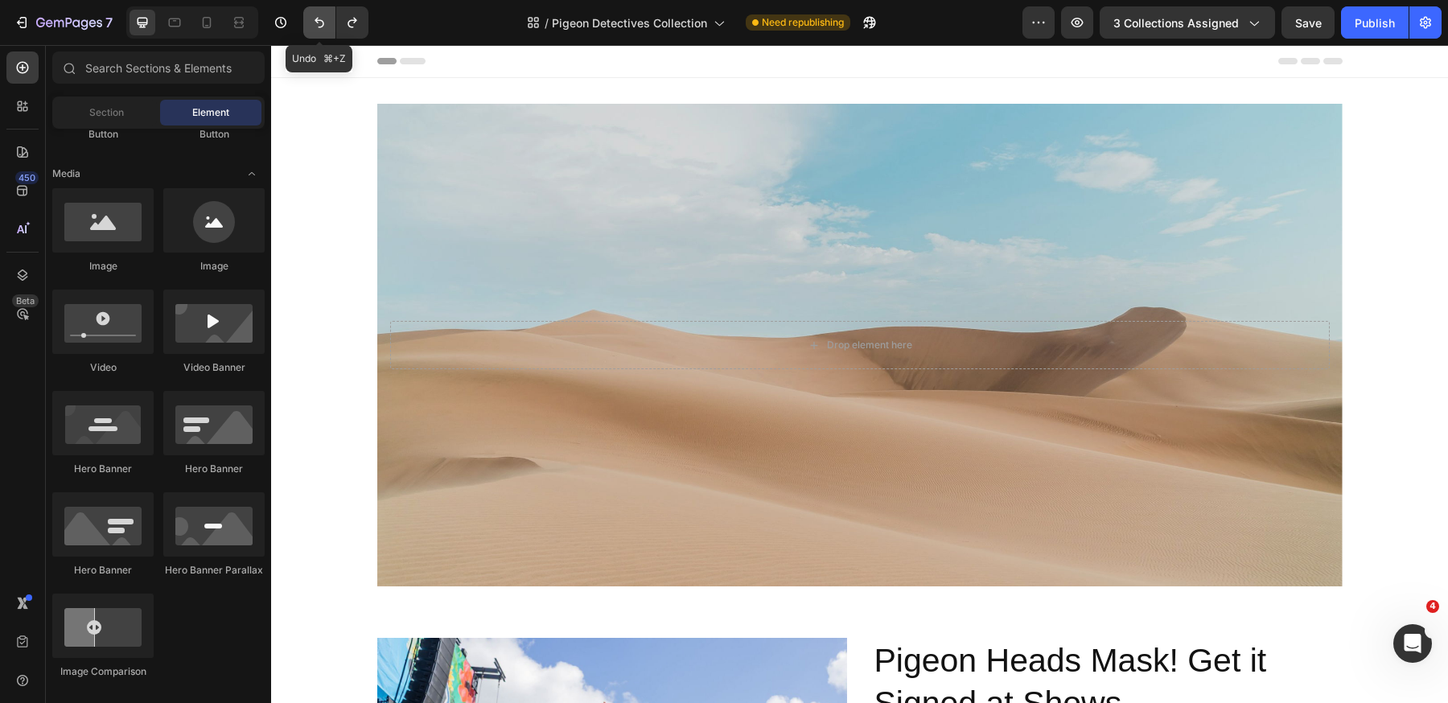
click at [317, 22] on icon "Undo/Redo" at bounding box center [319, 23] width 10 height 10
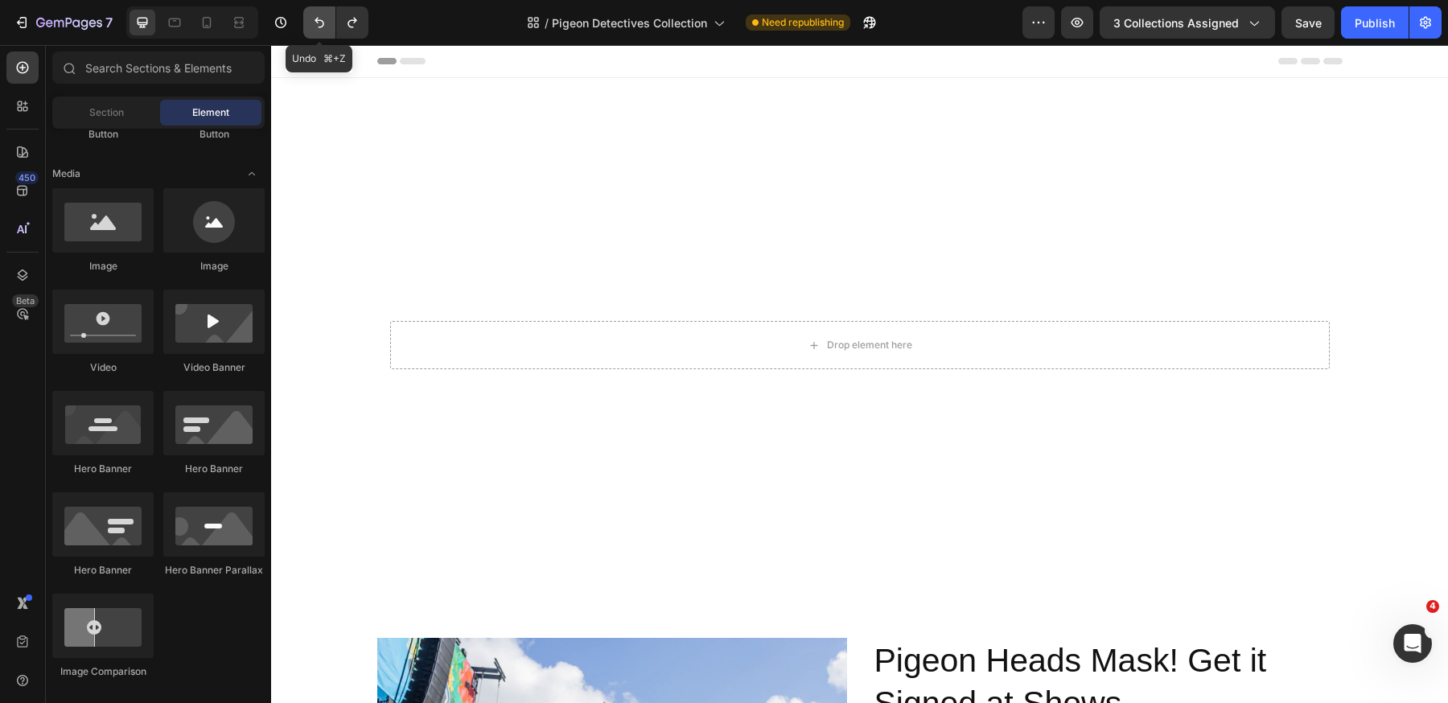
click at [317, 22] on icon "Undo/Redo" at bounding box center [319, 23] width 10 height 10
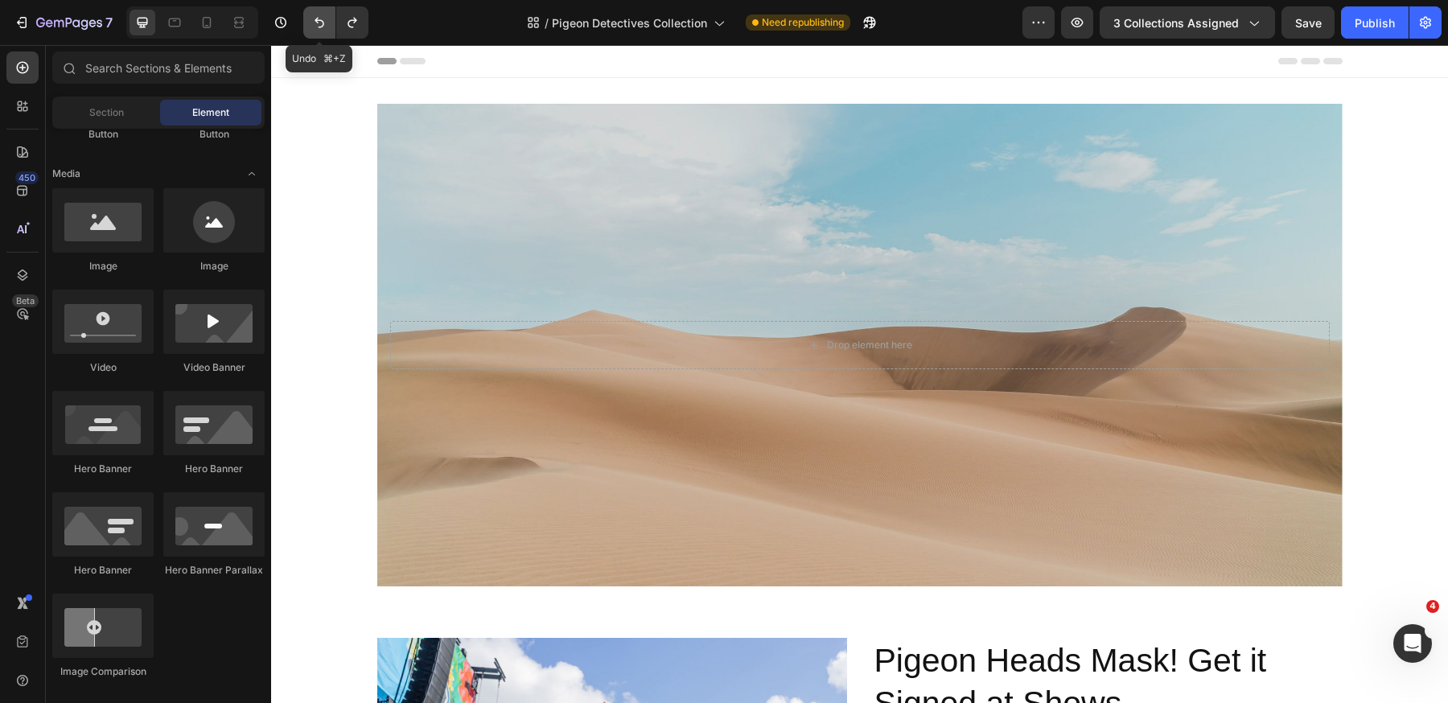
click at [317, 22] on icon "Undo/Redo" at bounding box center [319, 23] width 10 height 10
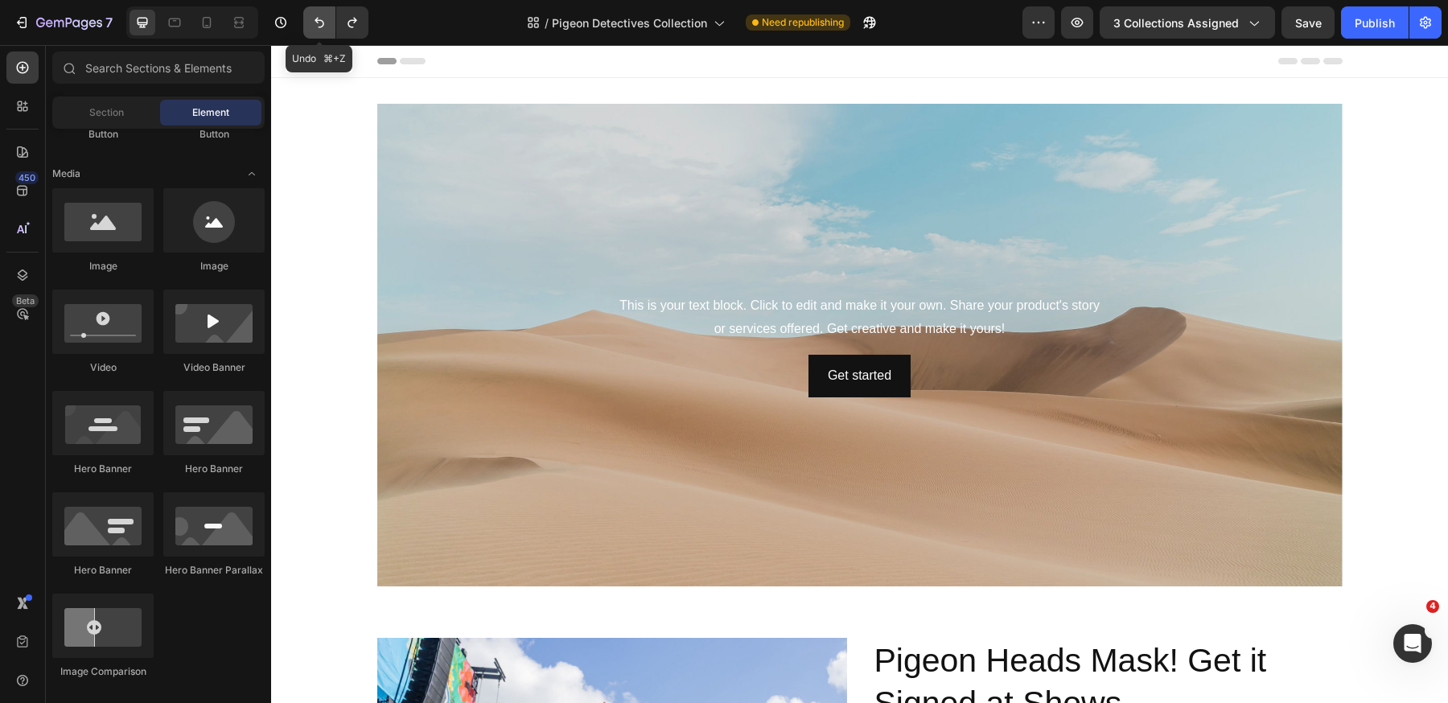
click at [317, 22] on icon "Undo/Redo" at bounding box center [319, 23] width 10 height 10
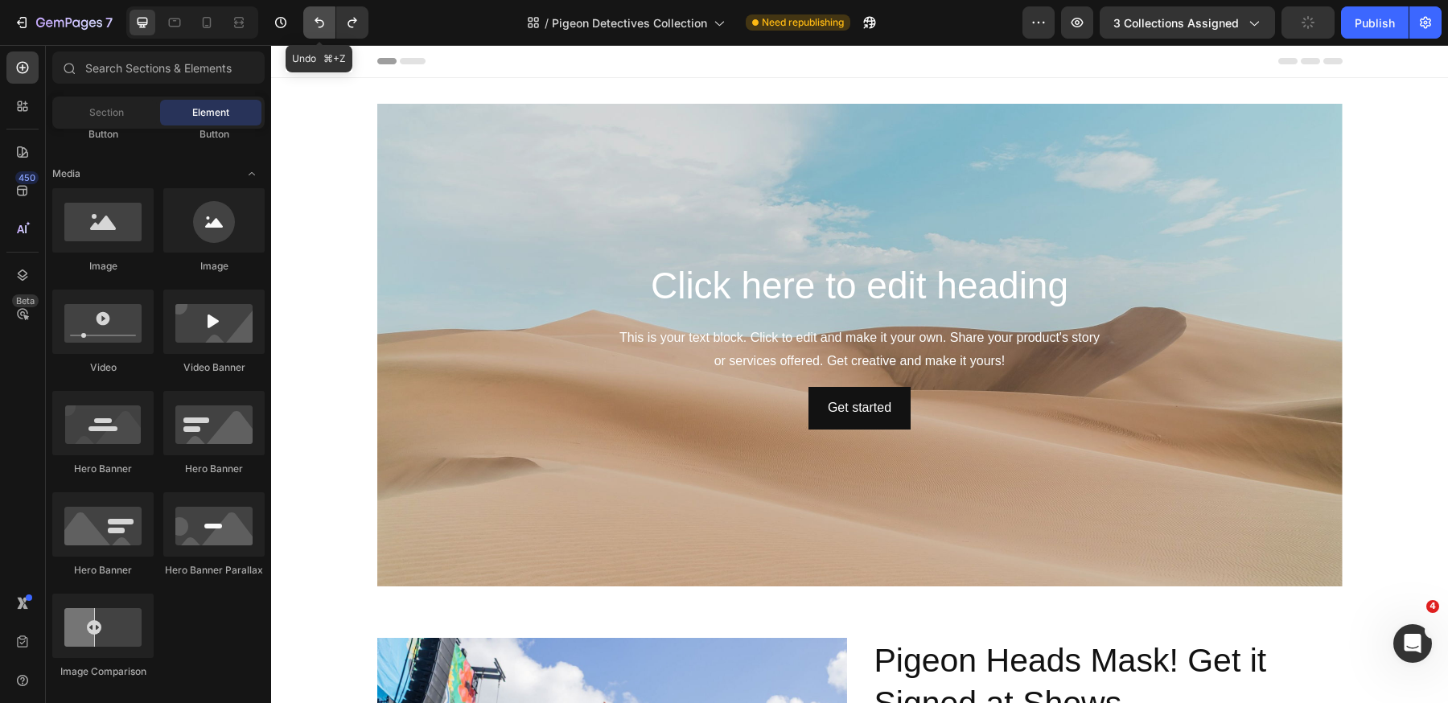
click at [317, 22] on icon "Undo/Redo" at bounding box center [319, 23] width 10 height 10
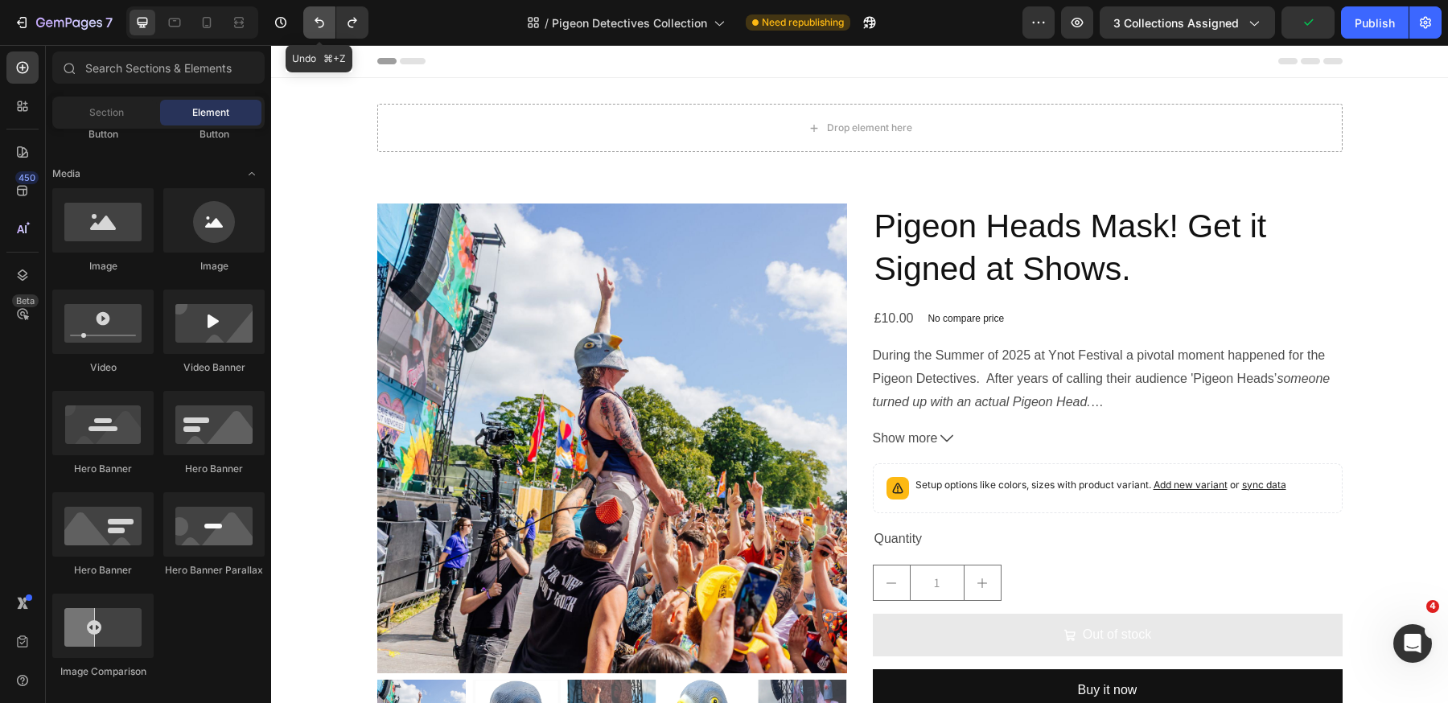
click at [317, 22] on icon "Undo/Redo" at bounding box center [319, 23] width 10 height 10
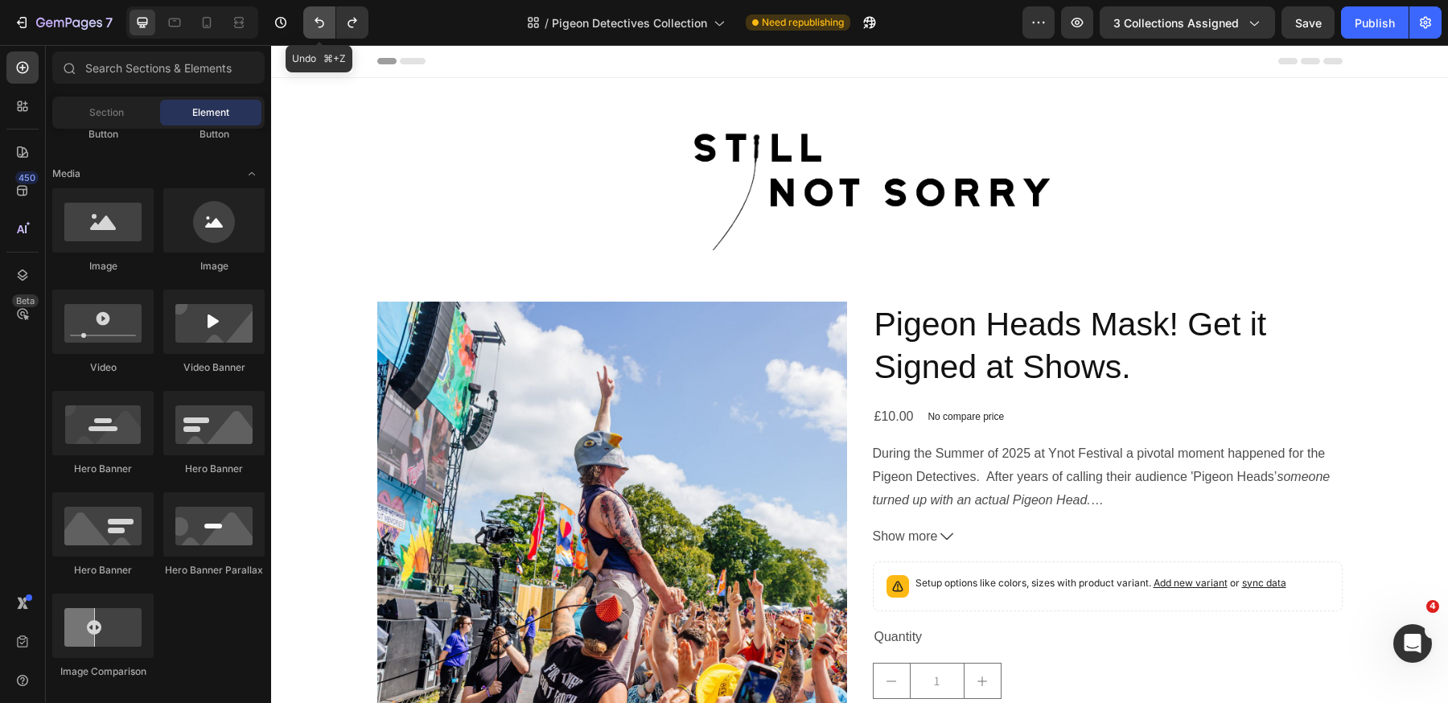
click at [317, 22] on icon "Undo/Redo" at bounding box center [319, 23] width 10 height 10
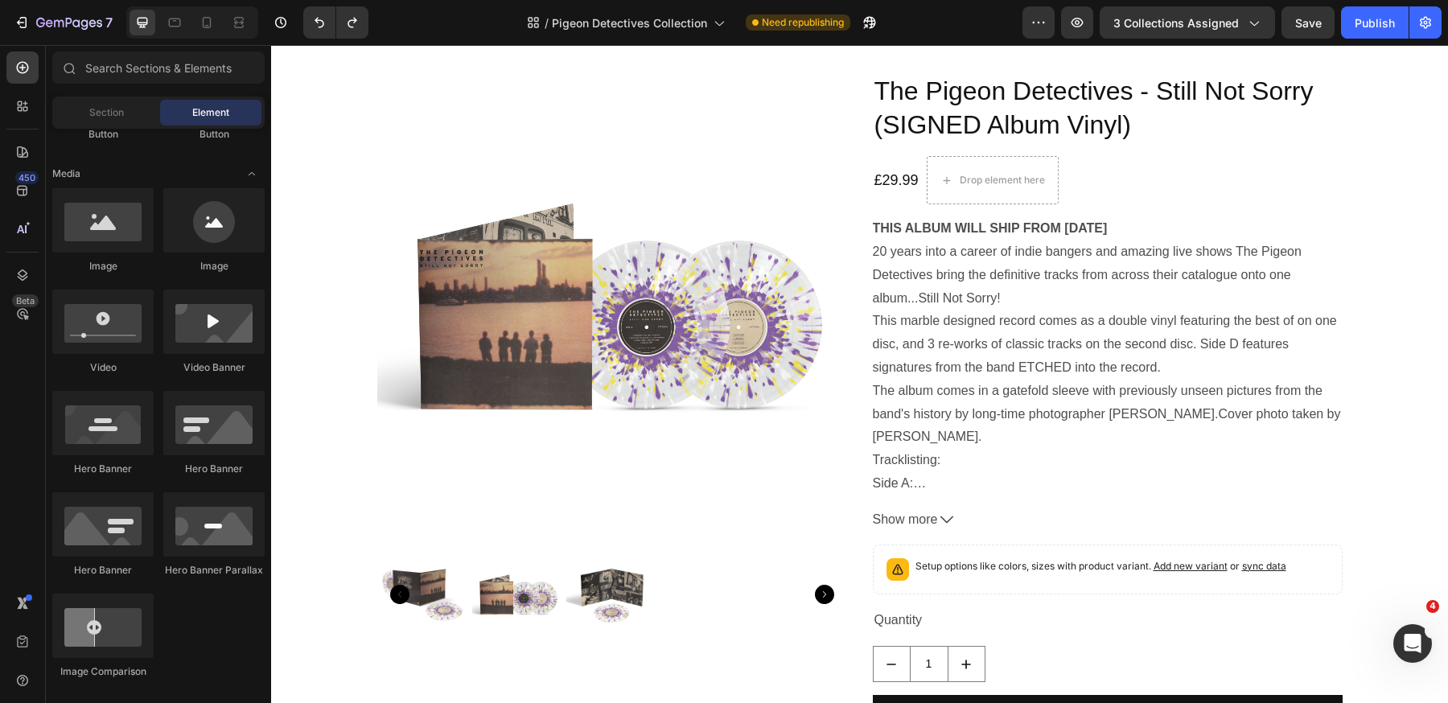
scroll to position [929, 0]
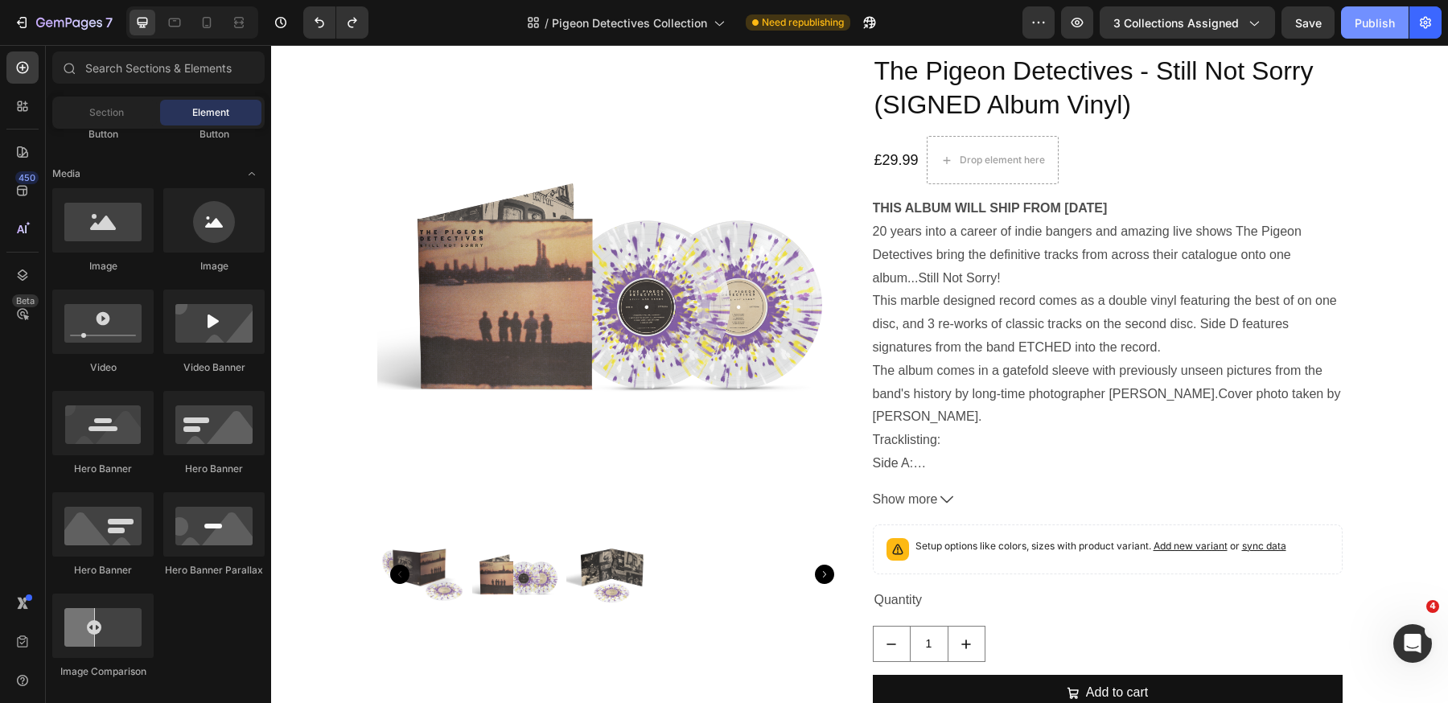
click at [1374, 20] on div "Publish" at bounding box center [1374, 22] width 40 height 17
click at [1375, 27] on div "Publish" at bounding box center [1374, 22] width 40 height 17
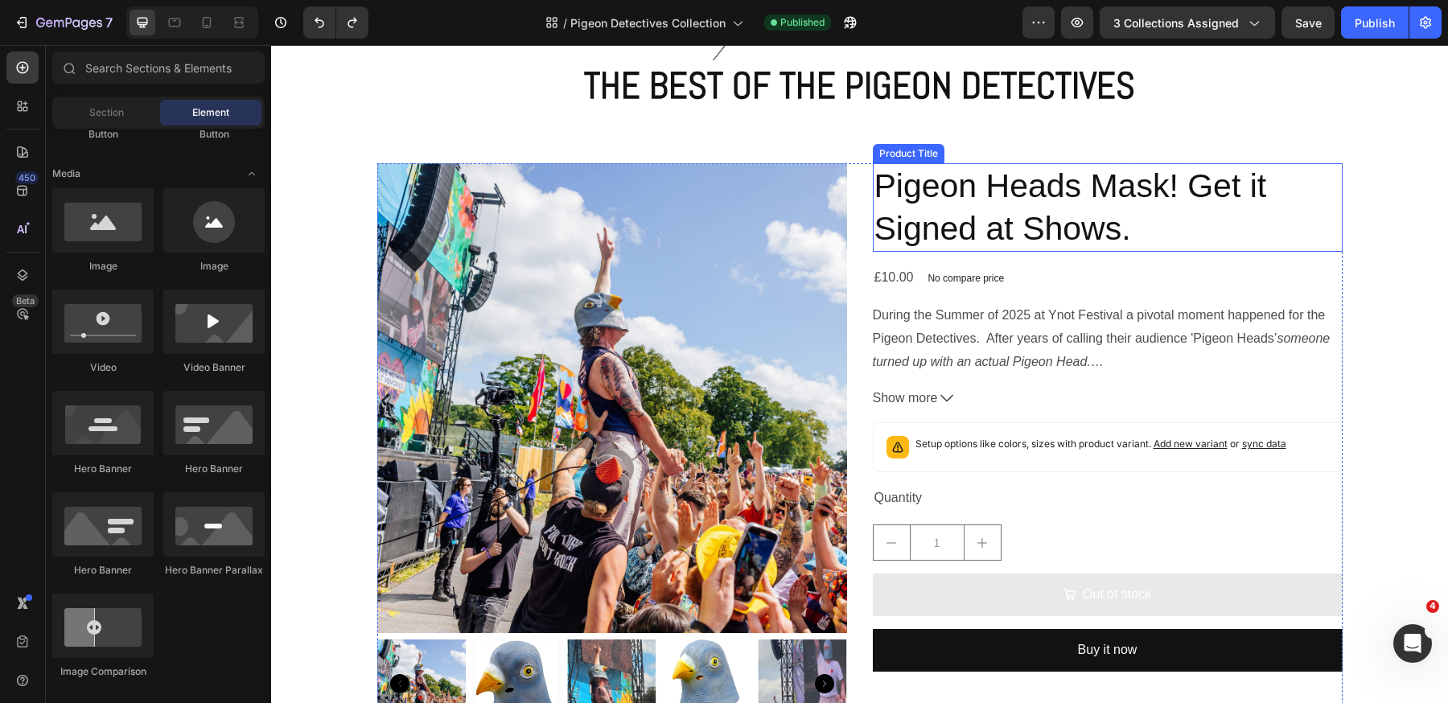
scroll to position [0, 0]
